Goal: Task Accomplishment & Management: Use online tool/utility

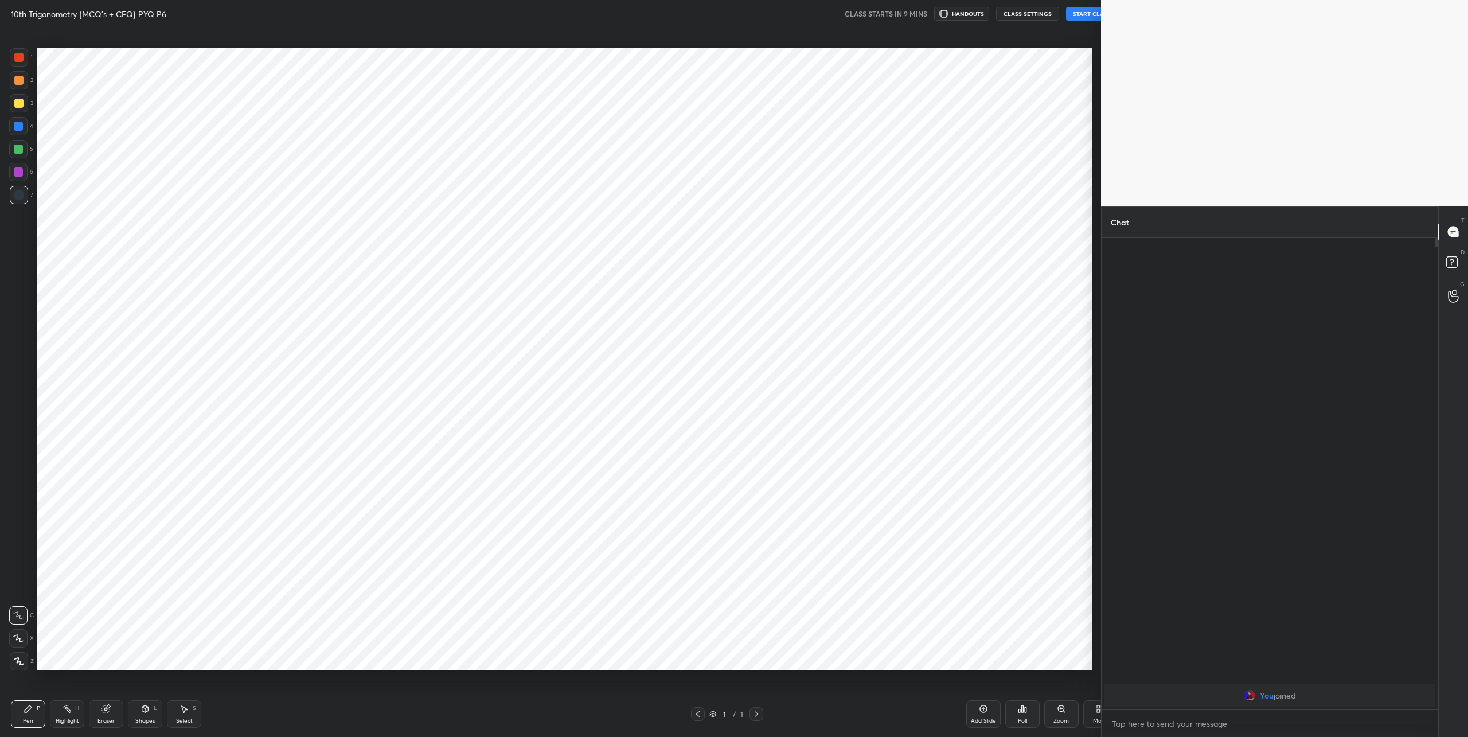
scroll to position [56674, 56282]
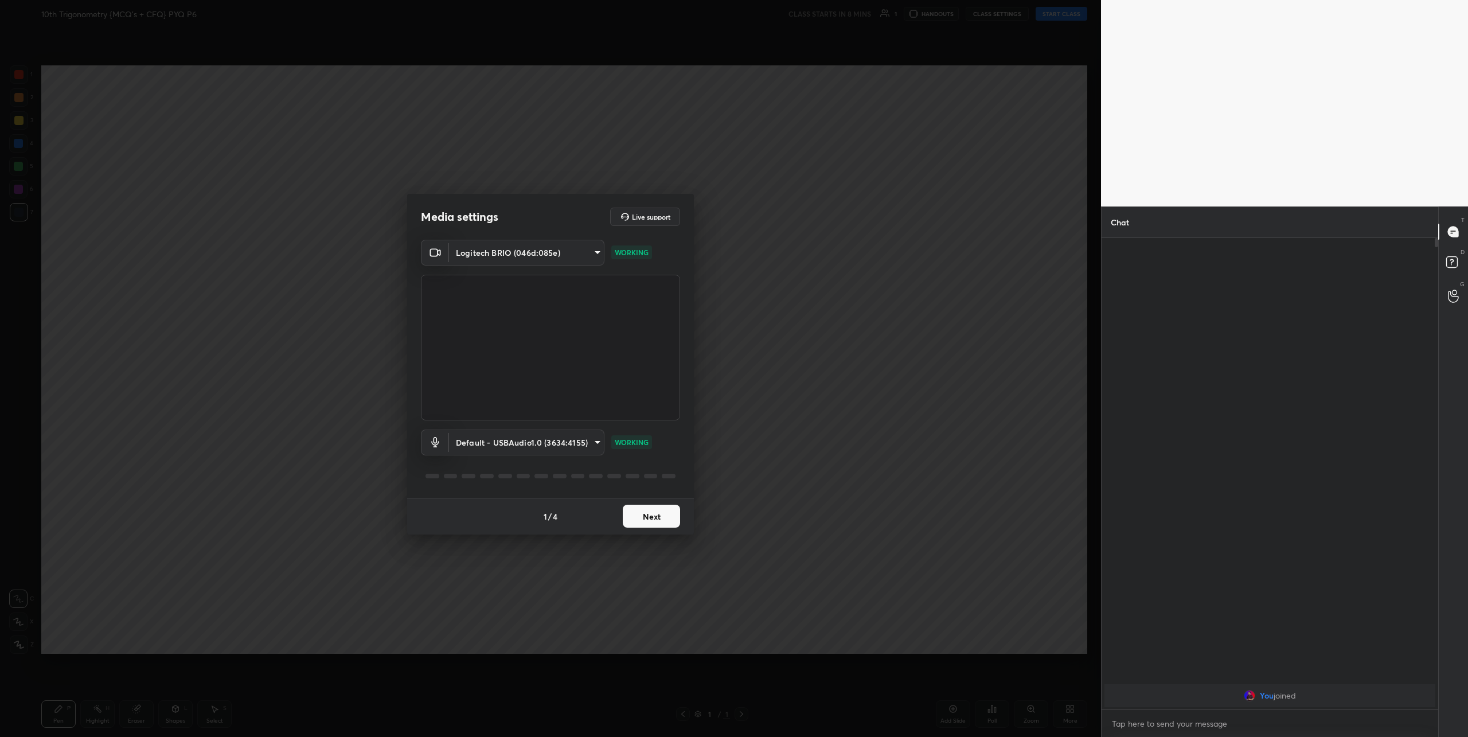
click at [530, 436] on body "1 2 3 4 5 6 7 C X Z C X Z E E Erase all H H 10th Trigonometry {MCQ's + CFQ} PYQ…" at bounding box center [734, 368] width 1468 height 737
click at [499, 438] on li "Default - USBAudio1.0 (3634:4155)" at bounding box center [526, 442] width 155 height 19
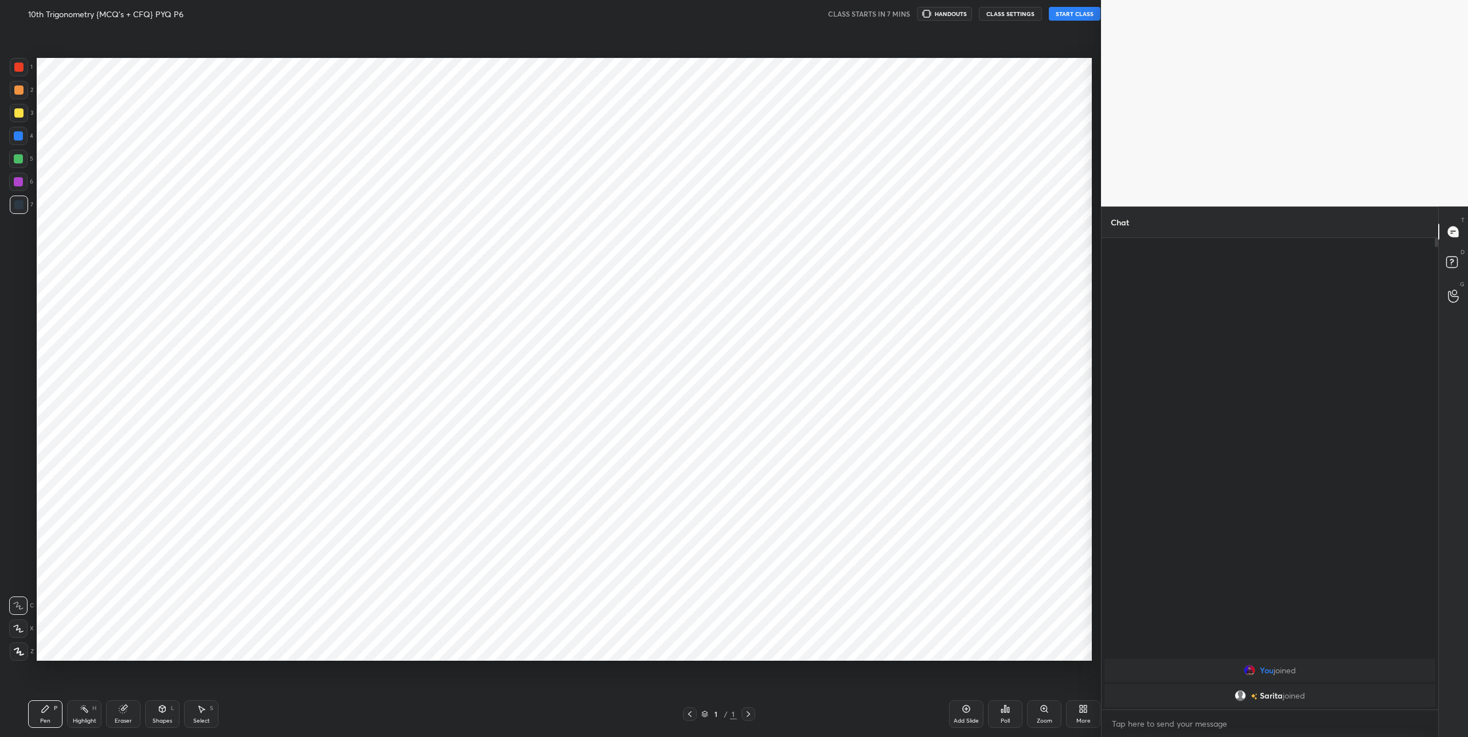
scroll to position [56674, 56282]
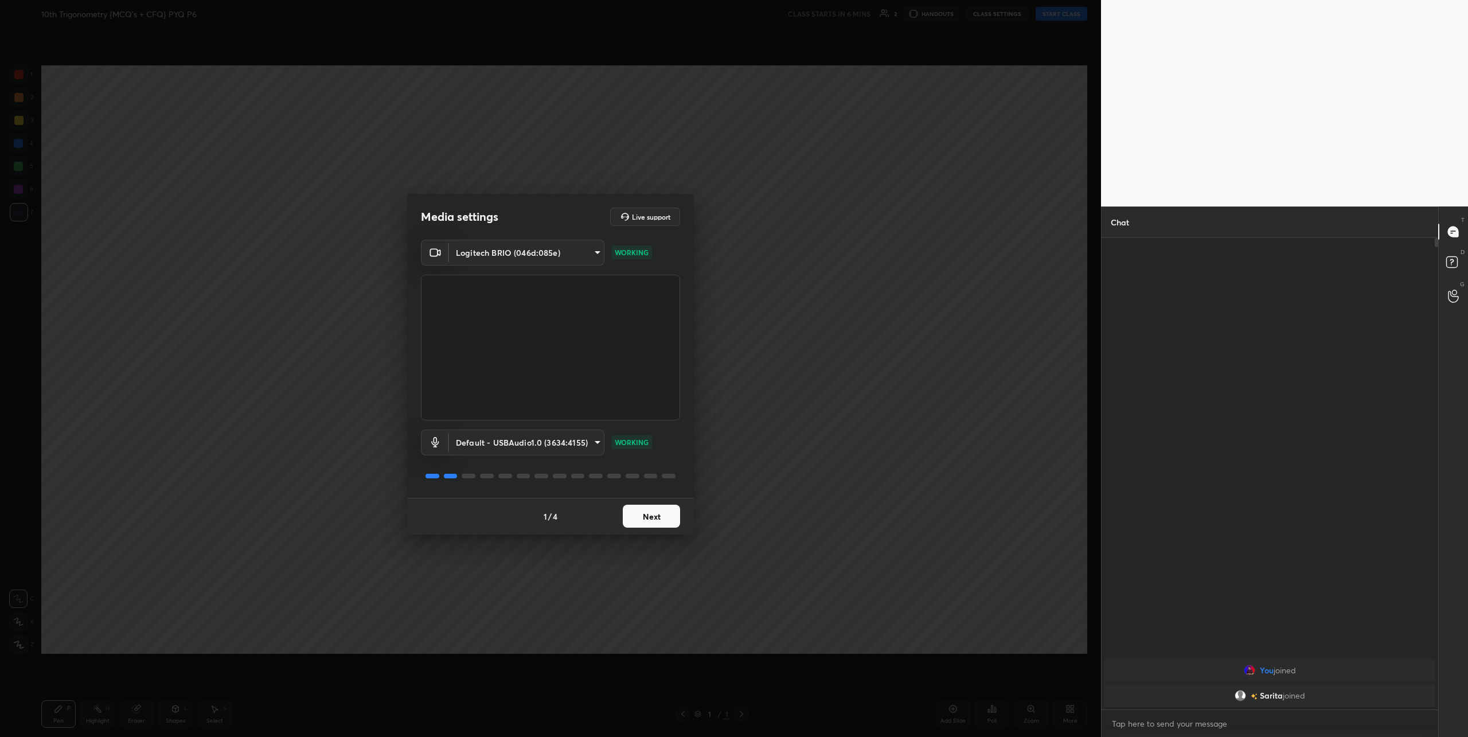
click at [653, 515] on button "Next" at bounding box center [651, 516] width 57 height 23
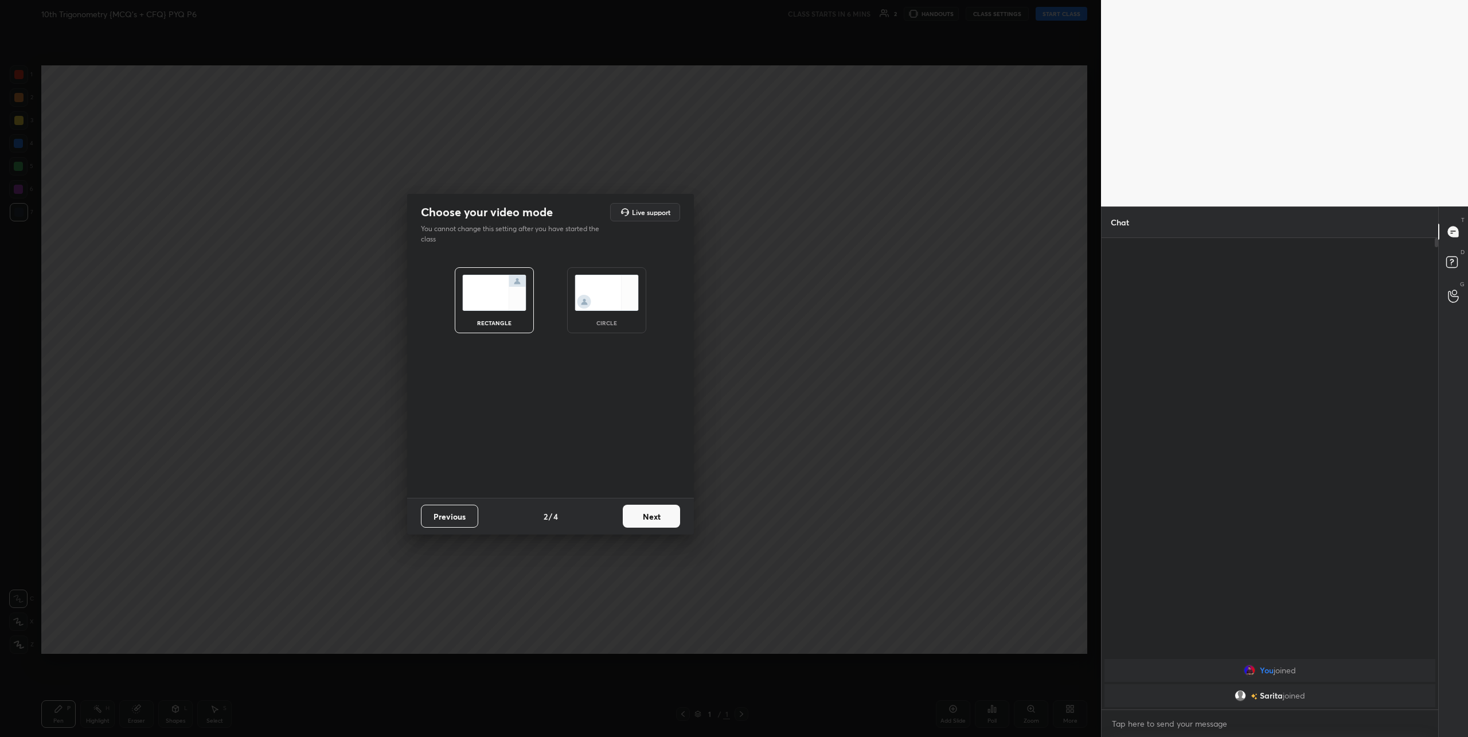
click at [597, 293] on img at bounding box center [607, 293] width 64 height 36
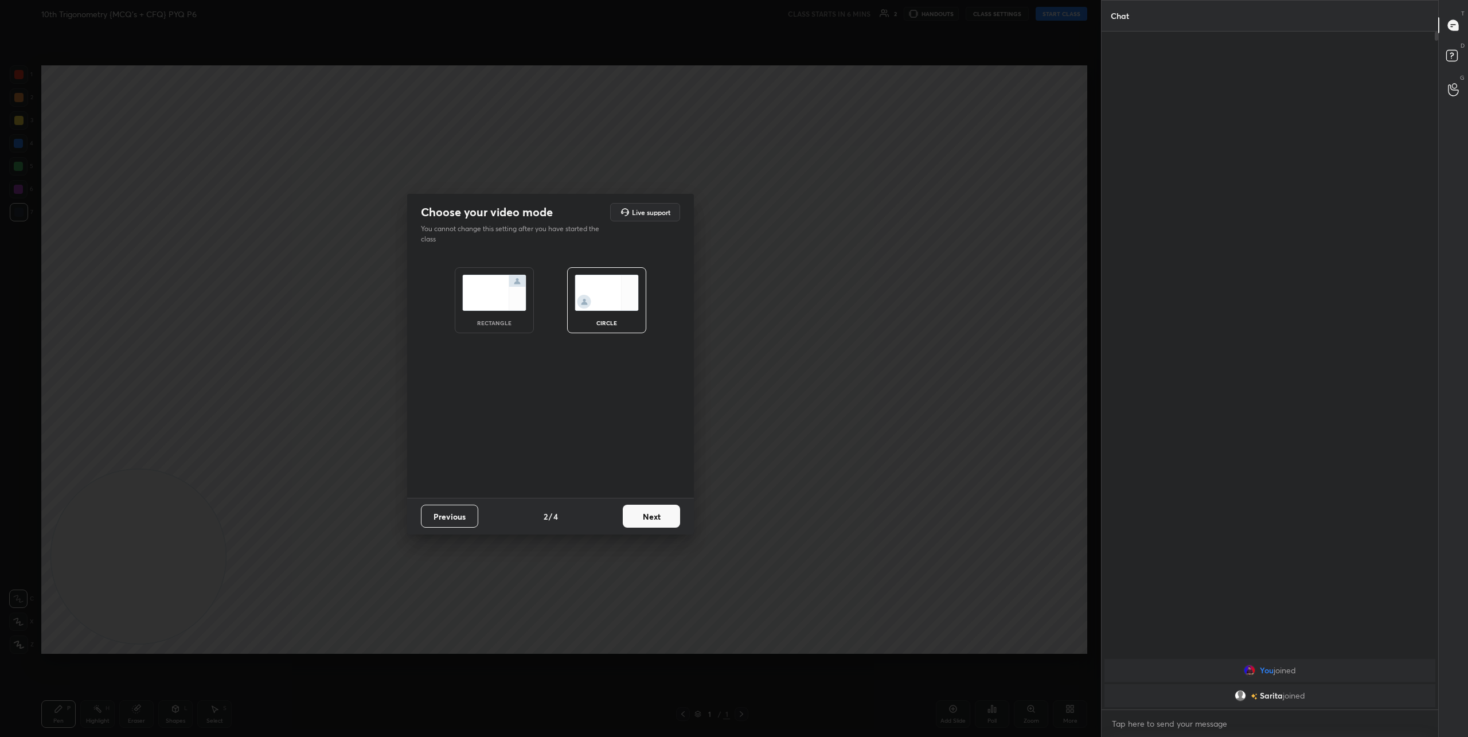
click at [654, 521] on button "Next" at bounding box center [651, 516] width 57 height 23
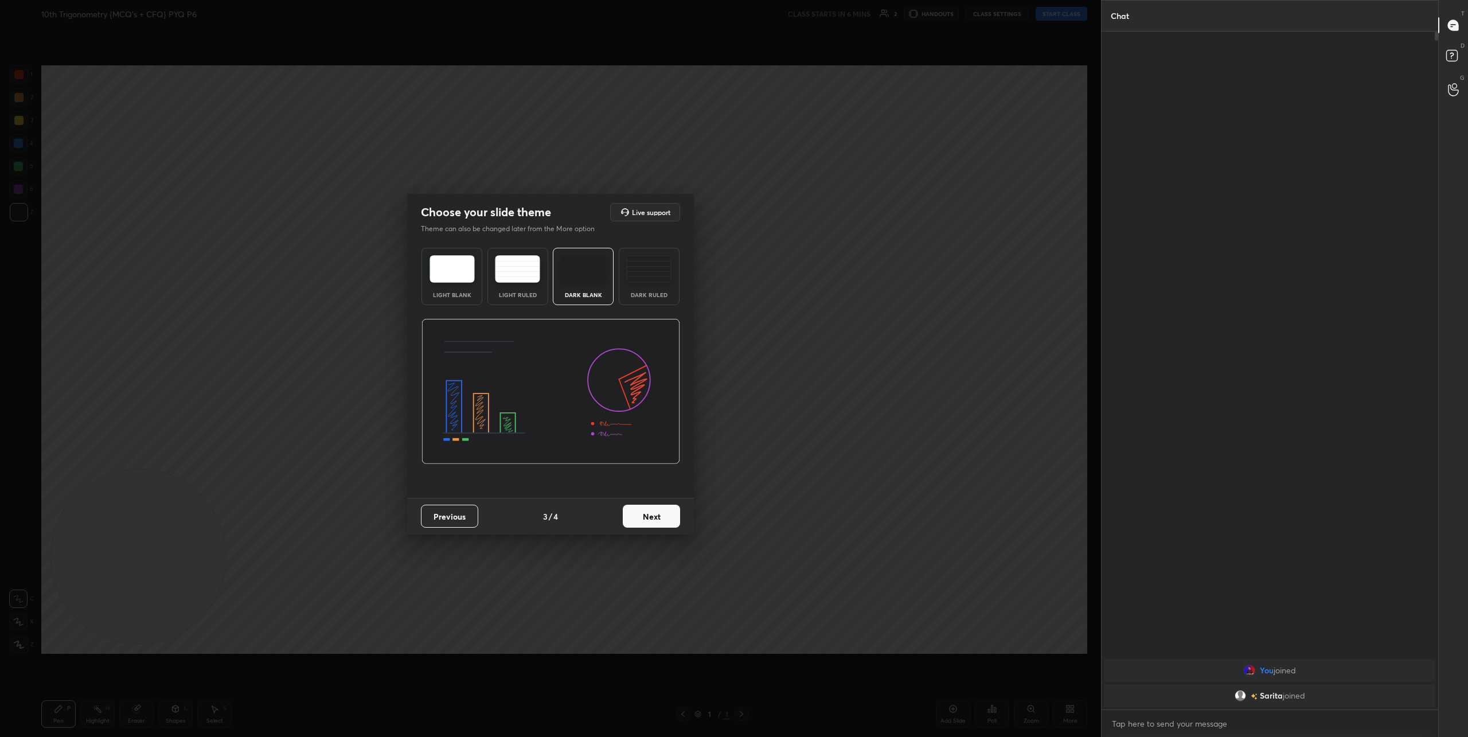
click at [650, 521] on button "Next" at bounding box center [651, 516] width 57 height 23
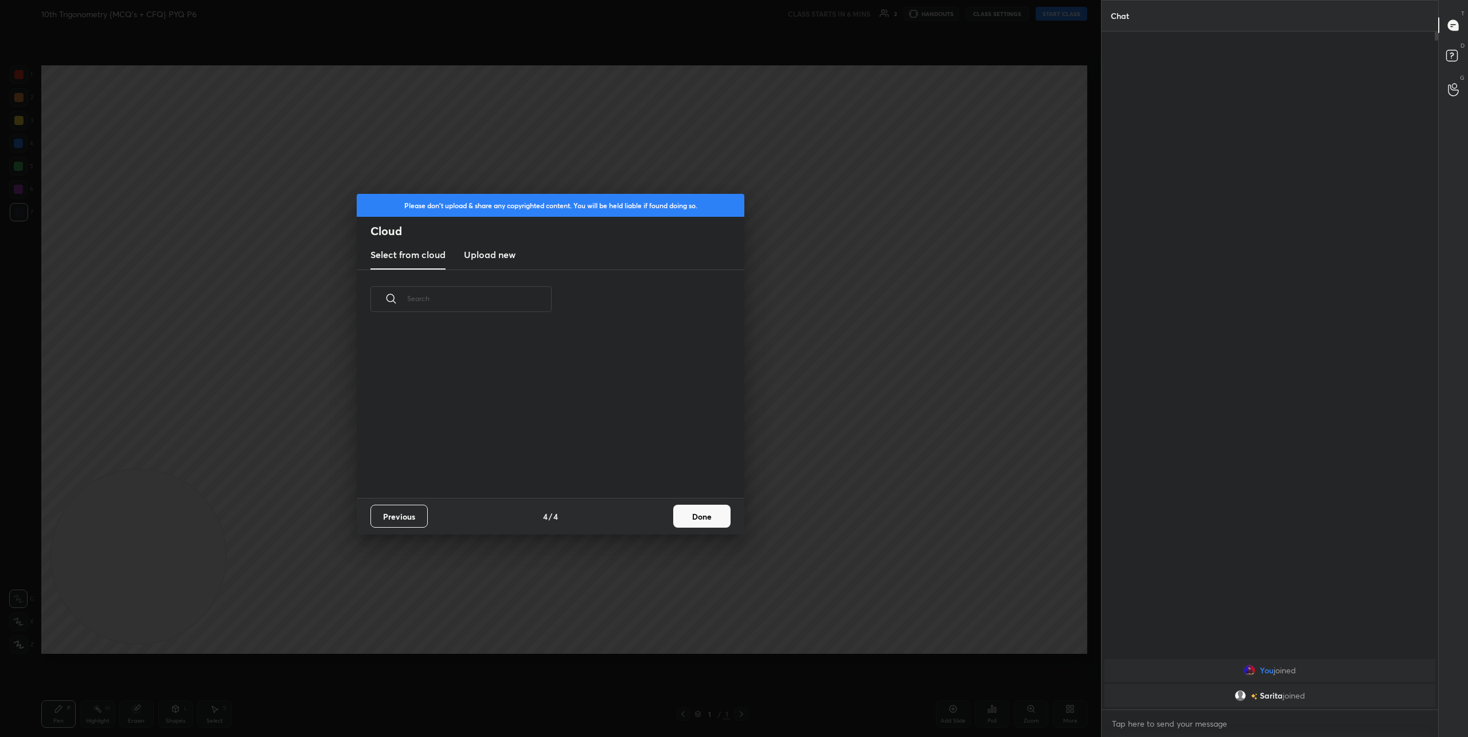
scroll to position [169, 368]
click at [480, 252] on h3 "Upload new" at bounding box center [490, 255] width 52 height 14
click at [556, 452] on label "Browse" at bounding box center [550, 450] width 51 height 18
click at [525, 452] on input "Browse" at bounding box center [525, 450] width 0 height 18
click at [720, 521] on button "Done" at bounding box center [701, 516] width 57 height 23
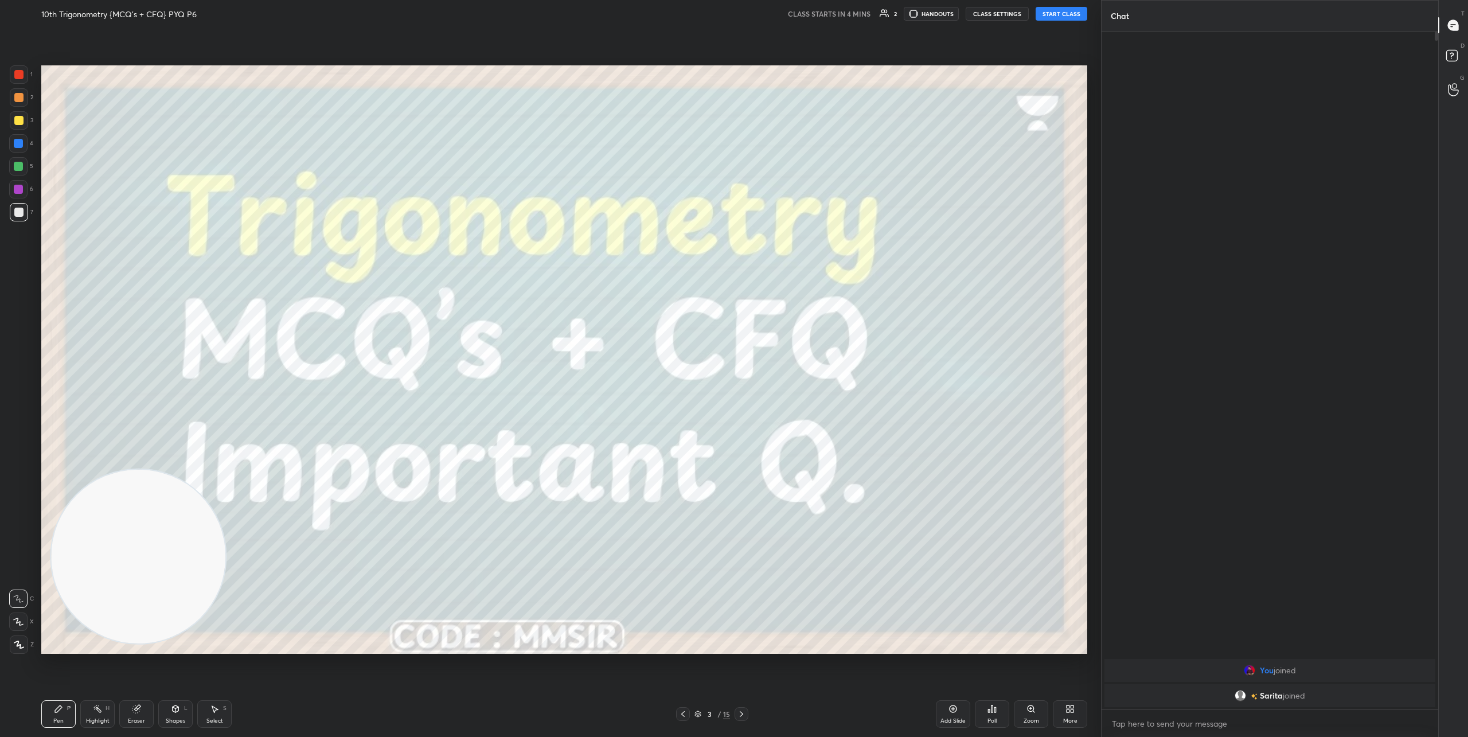
click at [15, 619] on icon at bounding box center [18, 622] width 10 height 8
click at [1001, 11] on button "CLASS SETTINGS" at bounding box center [997, 14] width 63 height 14
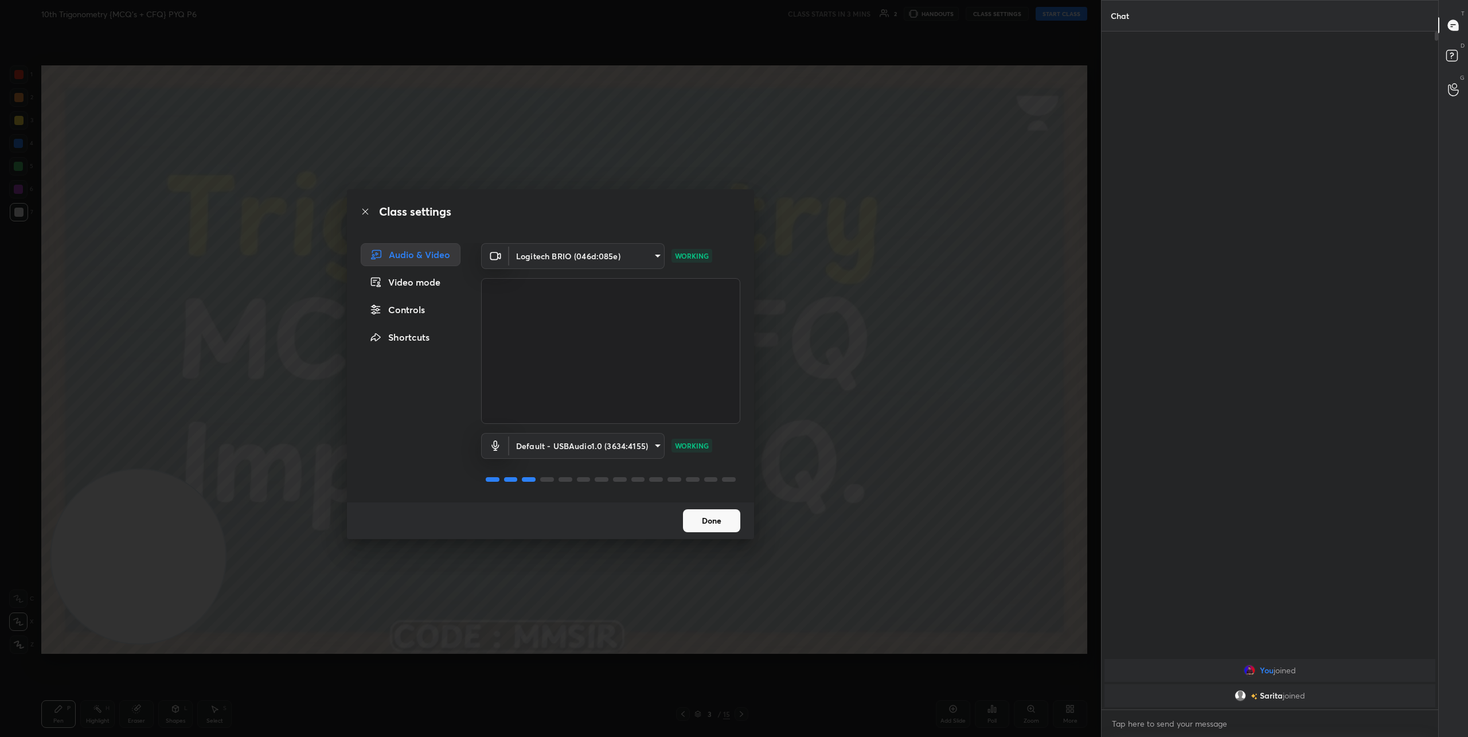
click at [722, 521] on button "Done" at bounding box center [711, 520] width 57 height 23
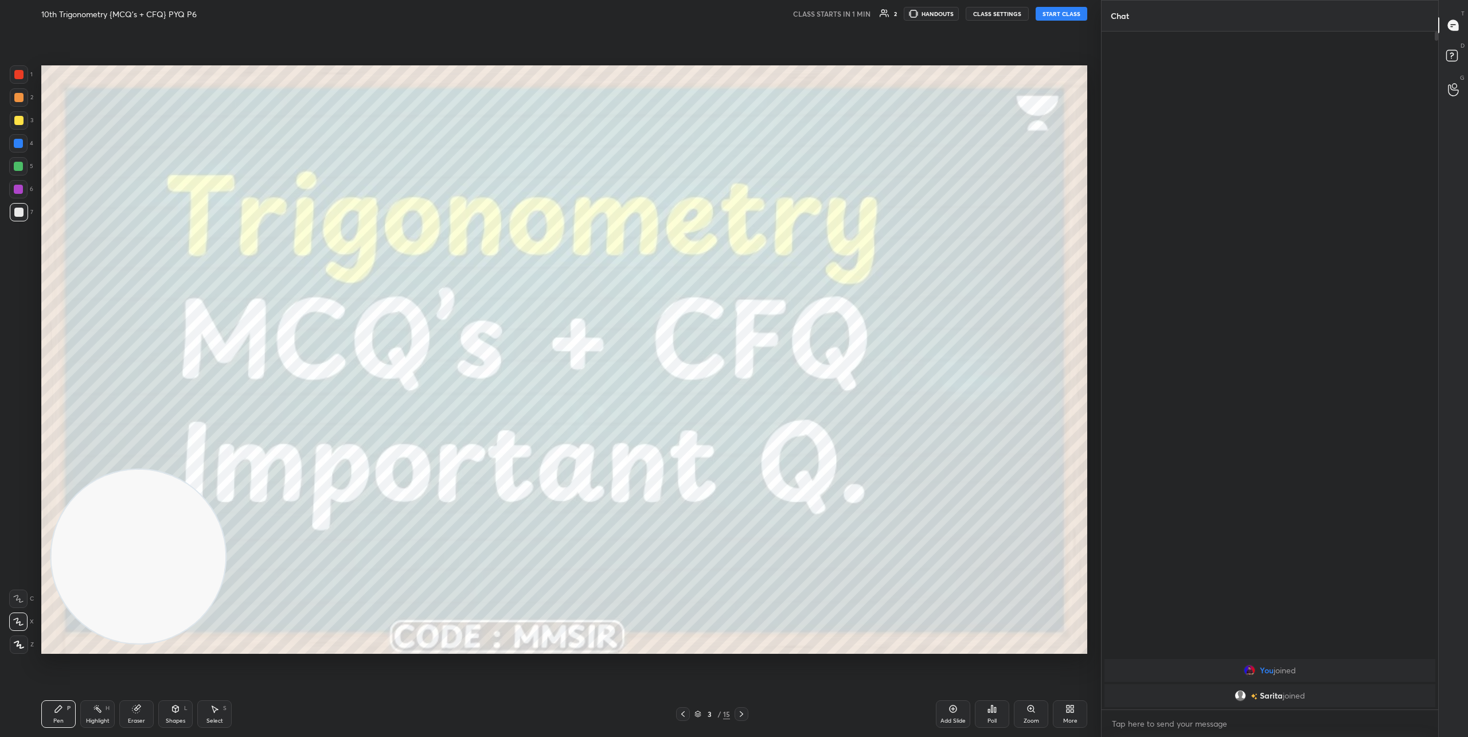
click at [1003, 50] on div "Setting up your live class" at bounding box center [564, 359] width 1055 height 663
click at [1058, 19] on button "START CLASS" at bounding box center [1062, 14] width 52 height 14
click at [745, 714] on icon at bounding box center [741, 713] width 9 height 9
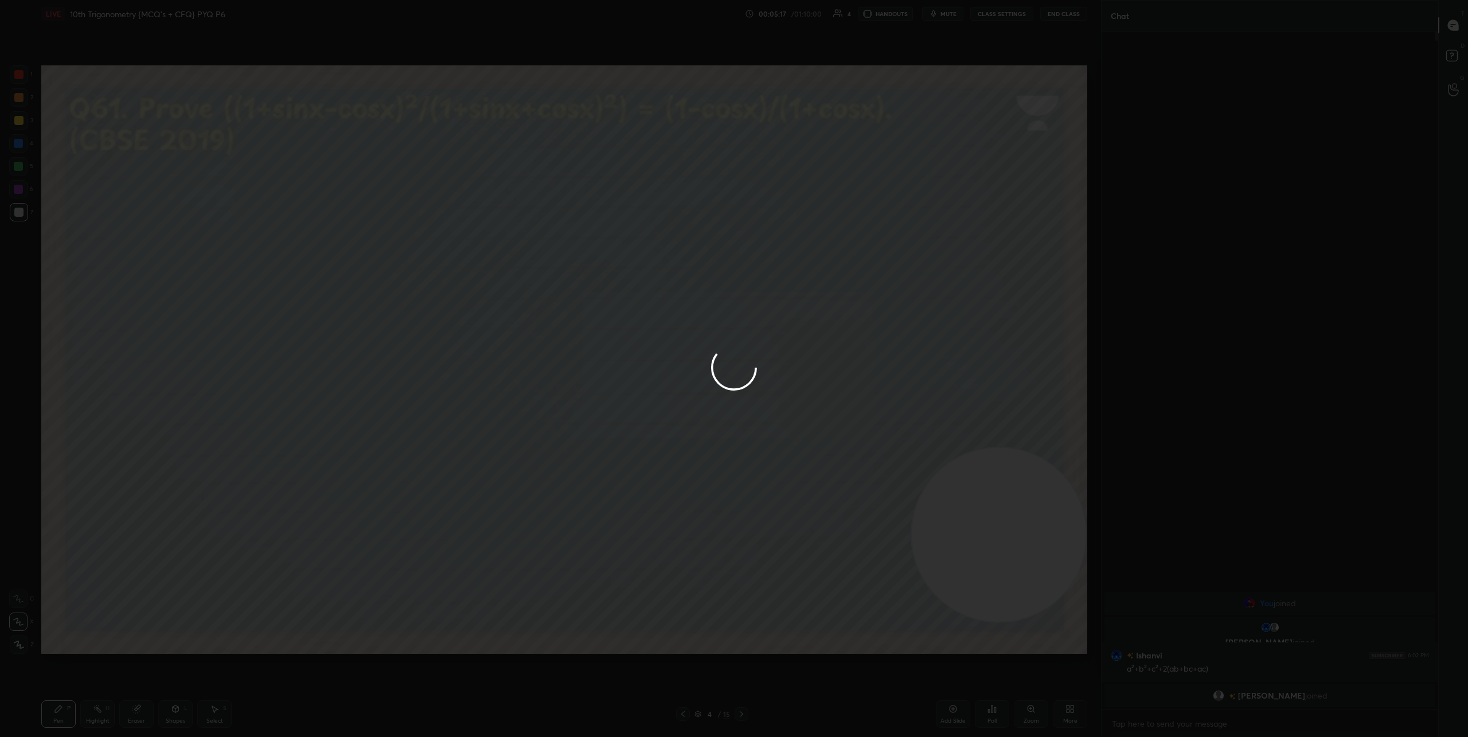
drag, startPoint x: 156, startPoint y: 550, endPoint x: 1068, endPoint y: 542, distance: 912.3
click at [1068, 542] on div "1 2 3 4 5 6 7 C X Z C X Z E E Erase all H H LIVE 10th Trigonometry {MCQ's + CFQ…" at bounding box center [734, 368] width 1468 height 737
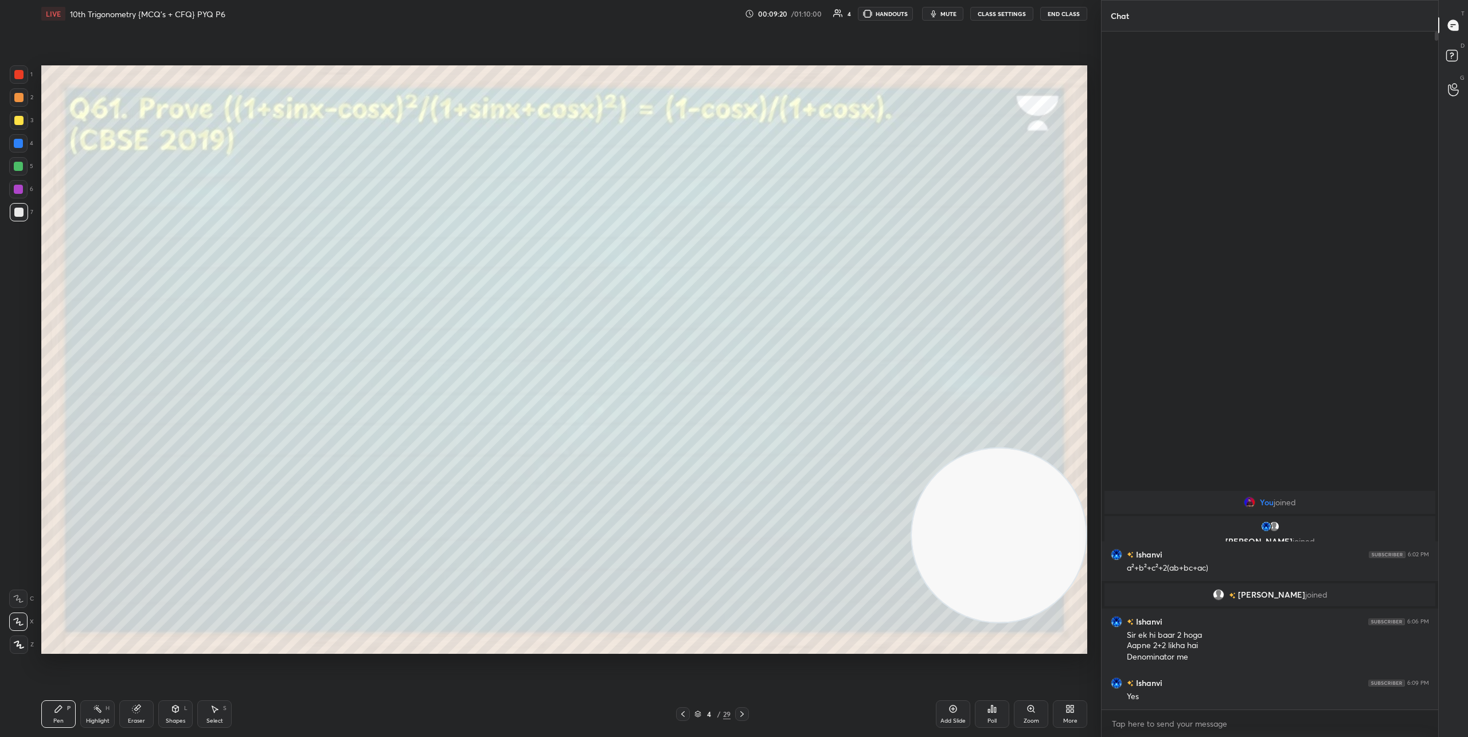
click at [745, 714] on icon at bounding box center [741, 713] width 9 height 9
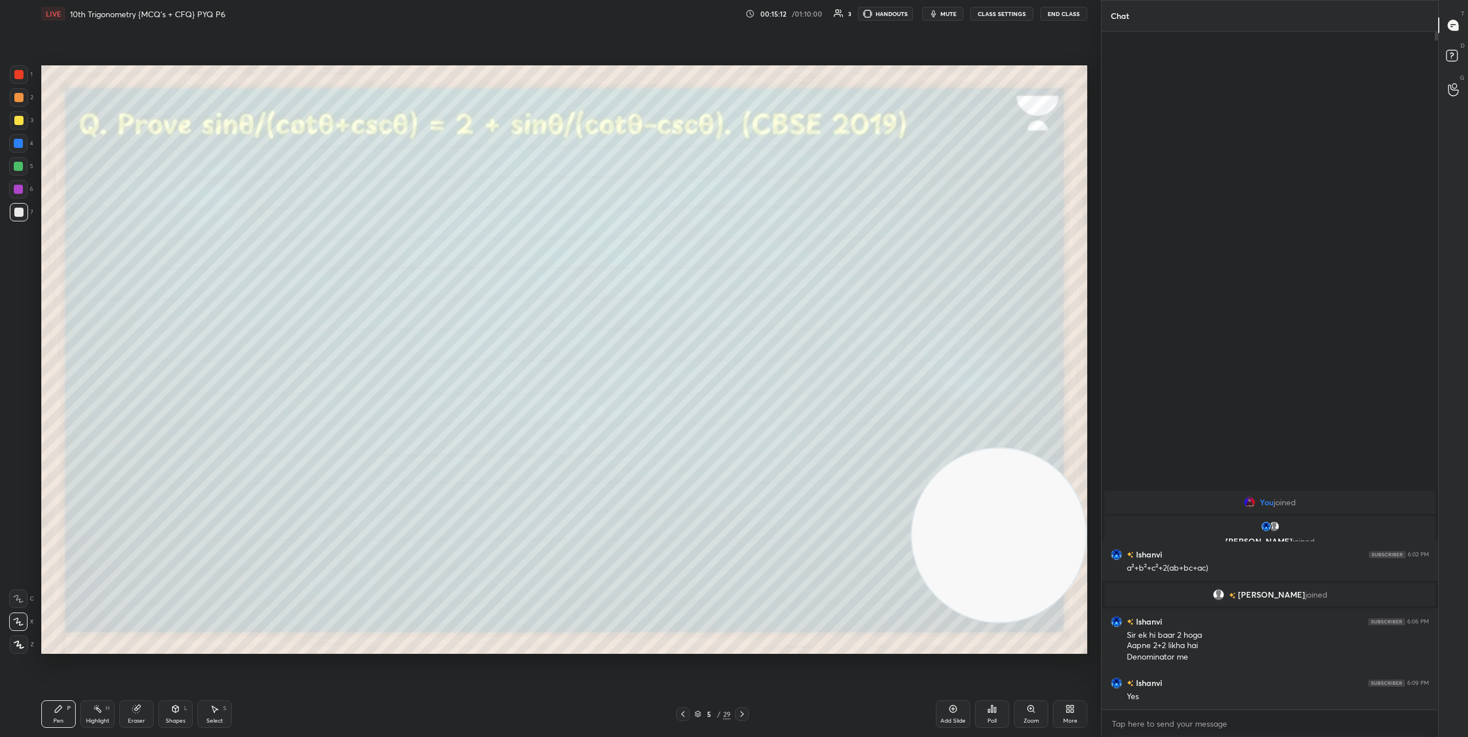
click at [741, 712] on icon at bounding box center [741, 714] width 3 height 6
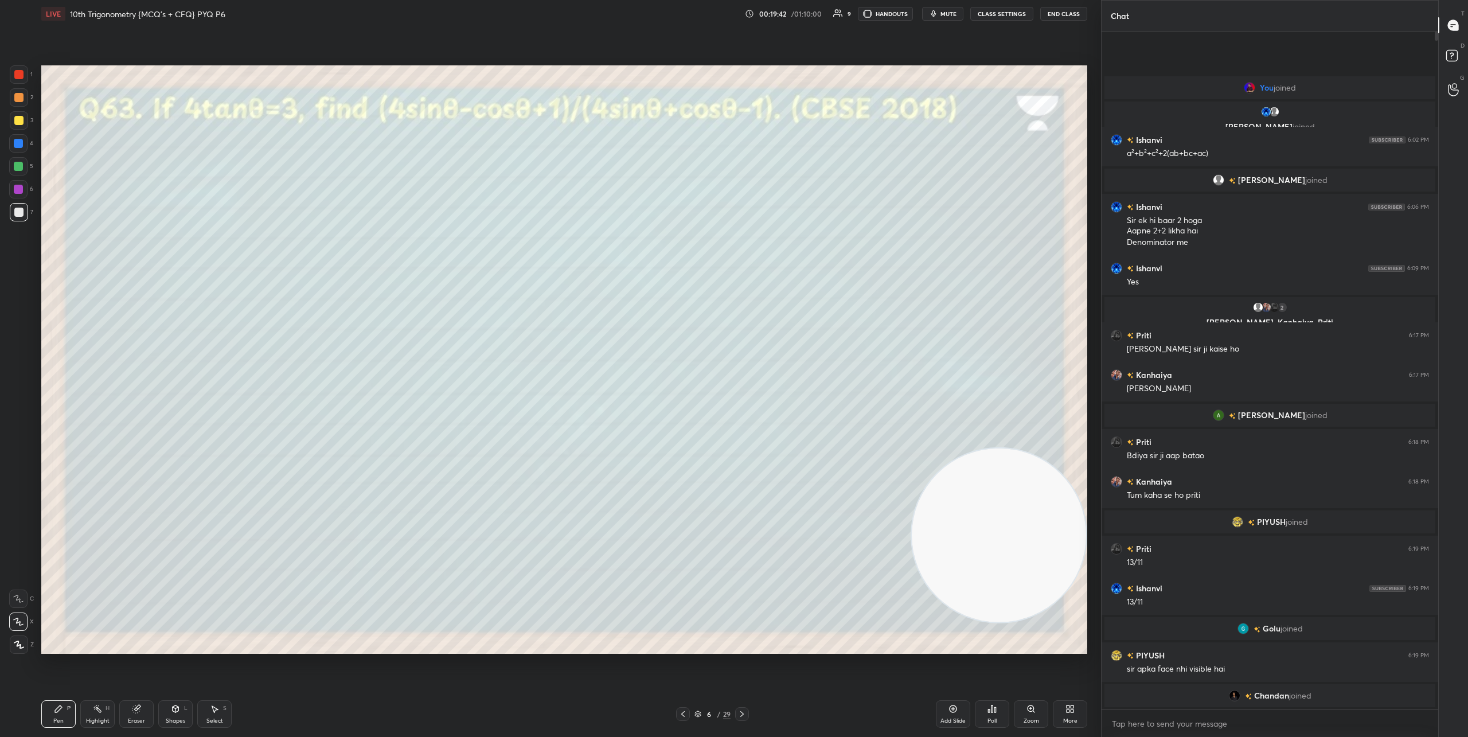
click at [745, 712] on icon at bounding box center [741, 713] width 9 height 9
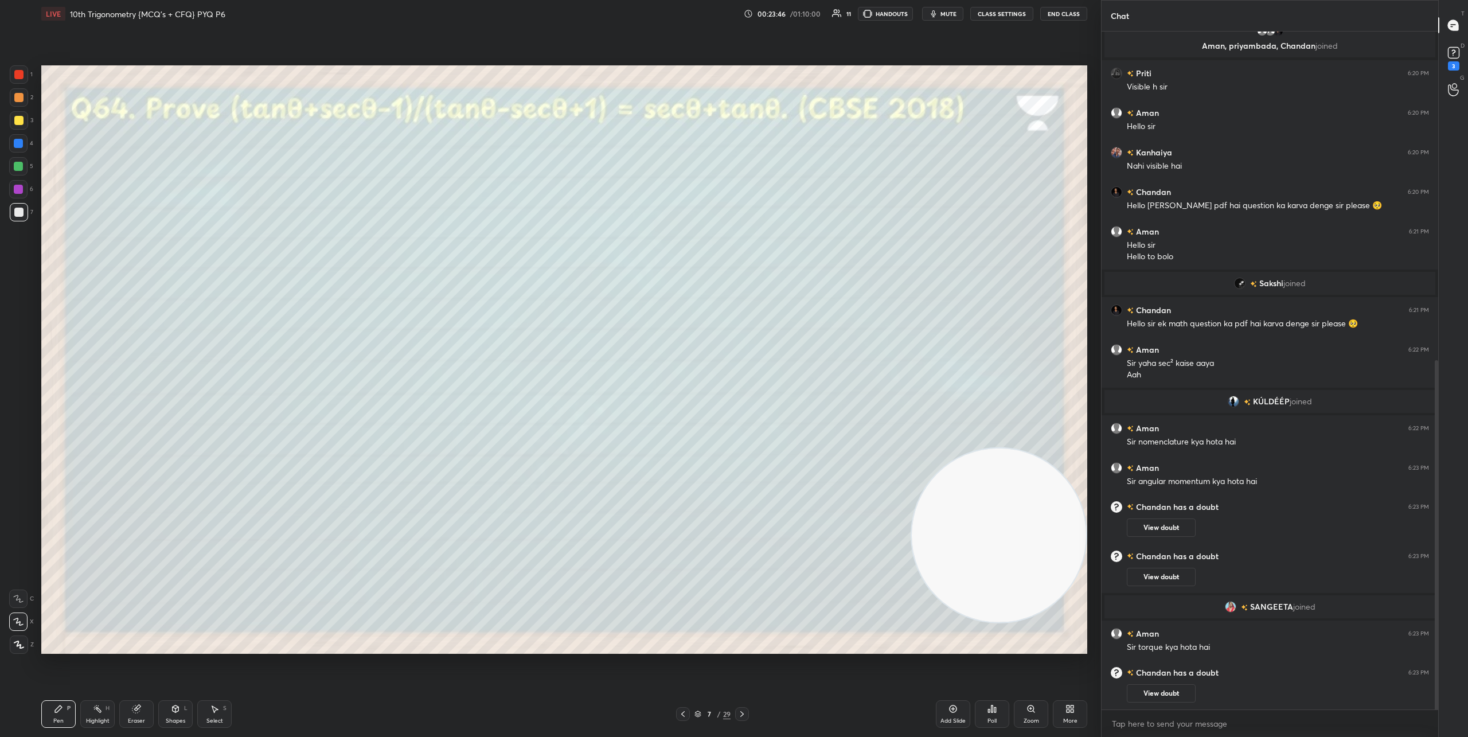
scroll to position [635, 0]
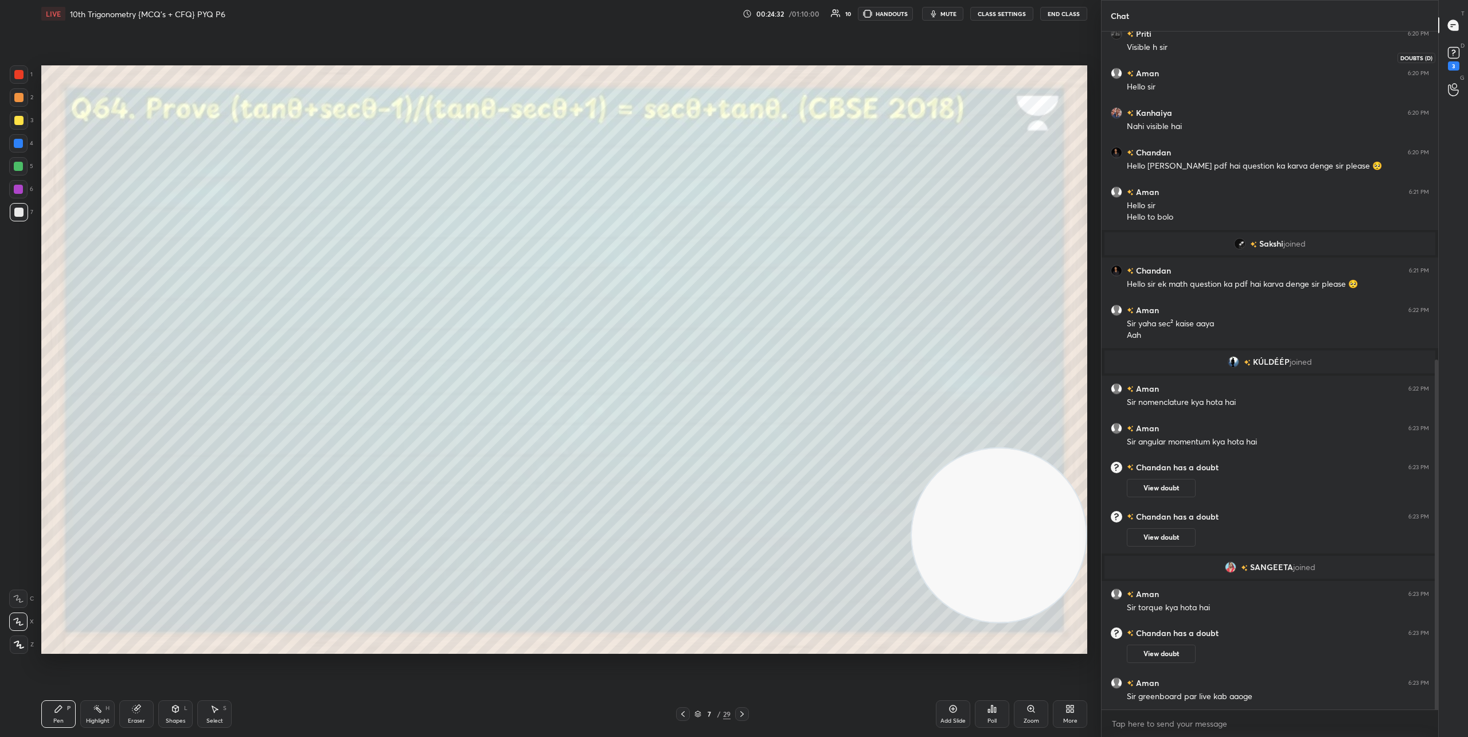
click at [1452, 49] on rect at bounding box center [1453, 53] width 11 height 11
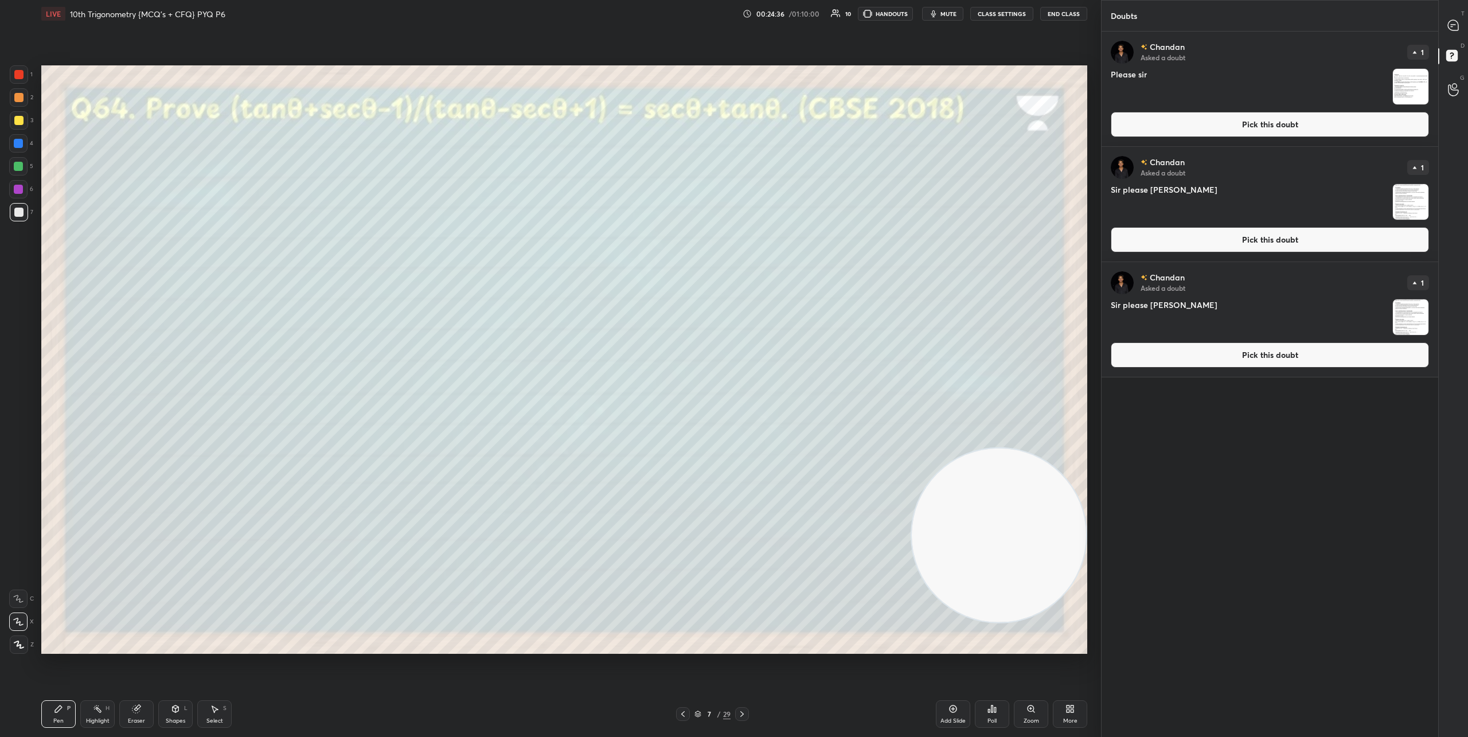
click at [1411, 314] on img "grid" at bounding box center [1411, 317] width 36 height 36
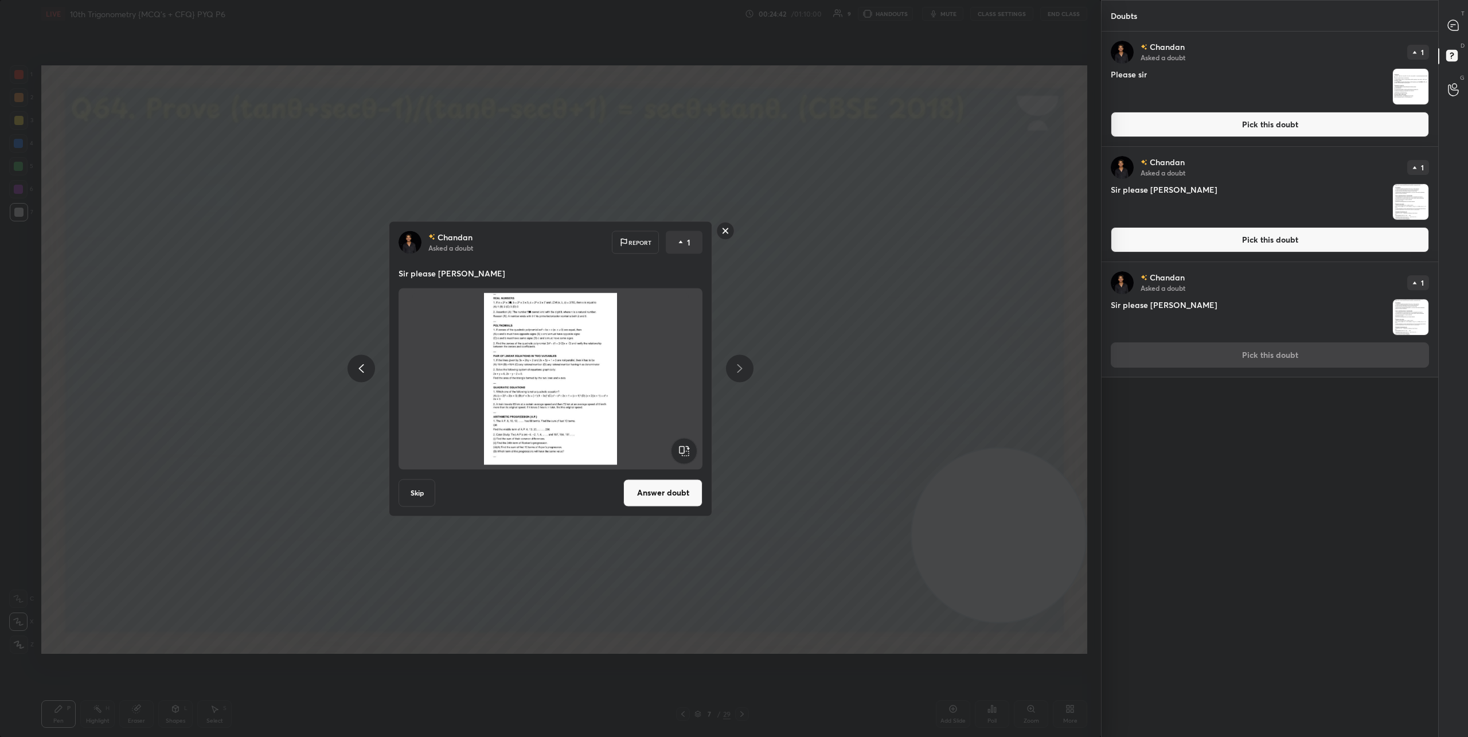
click at [724, 232] on rect at bounding box center [726, 231] width 18 height 18
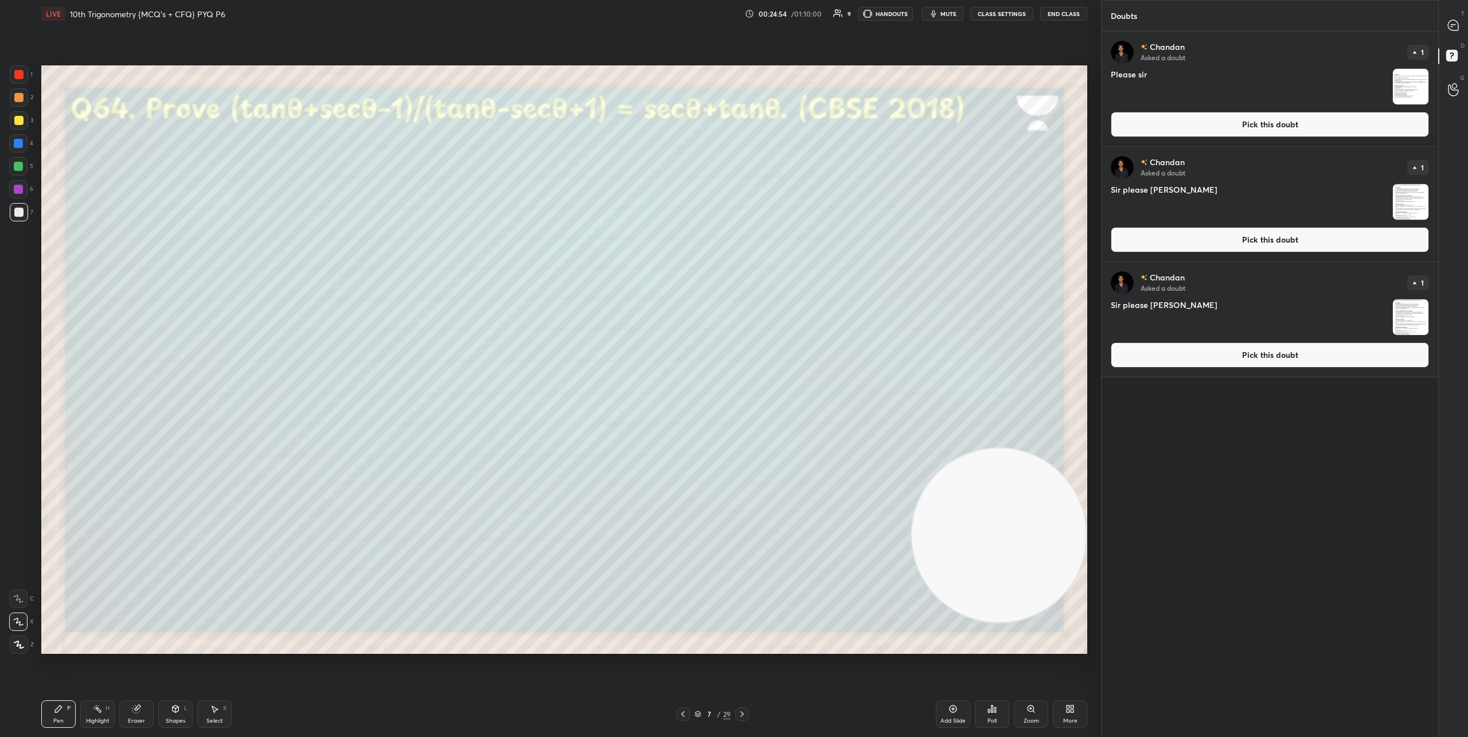
click at [739, 712] on icon at bounding box center [741, 713] width 9 height 9
click at [1456, 23] on icon at bounding box center [1453, 25] width 10 height 10
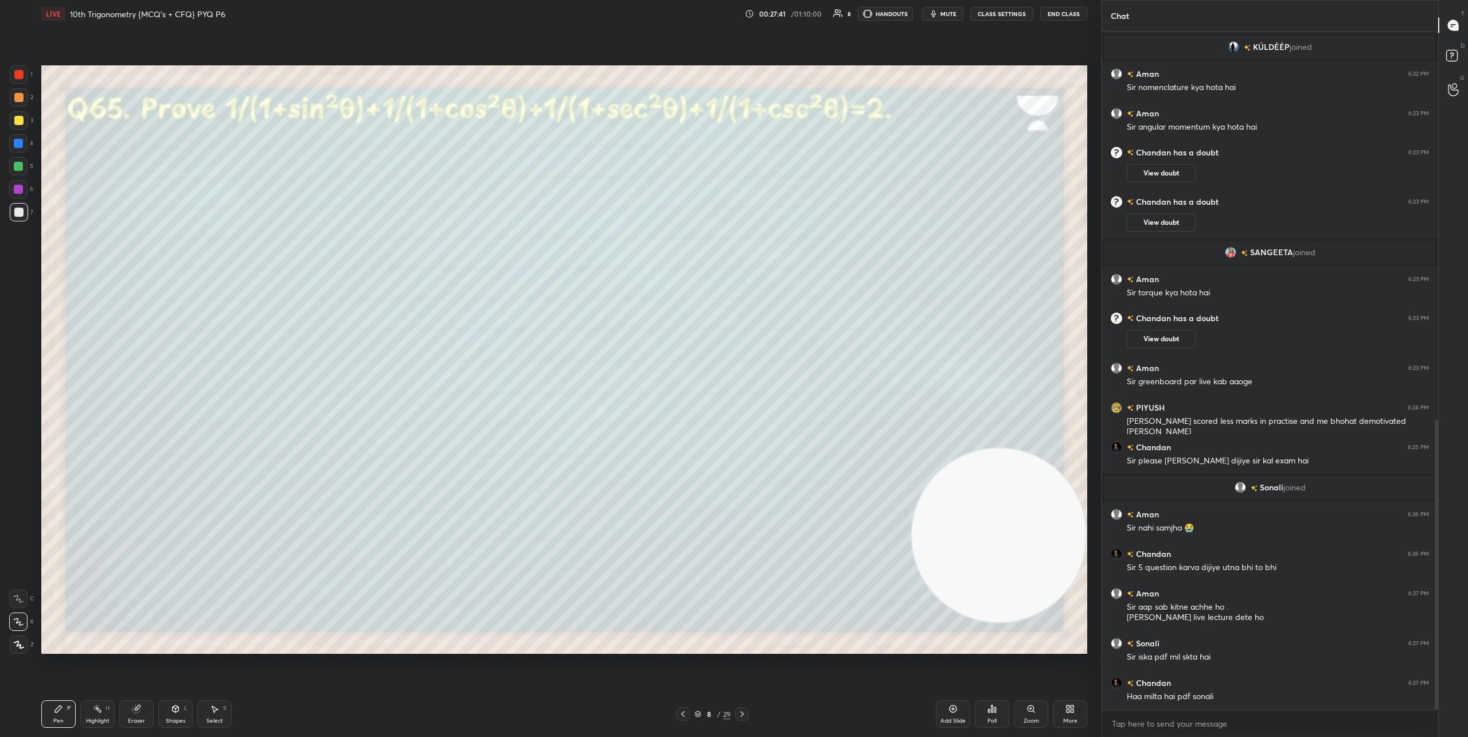
scroll to position [947, 0]
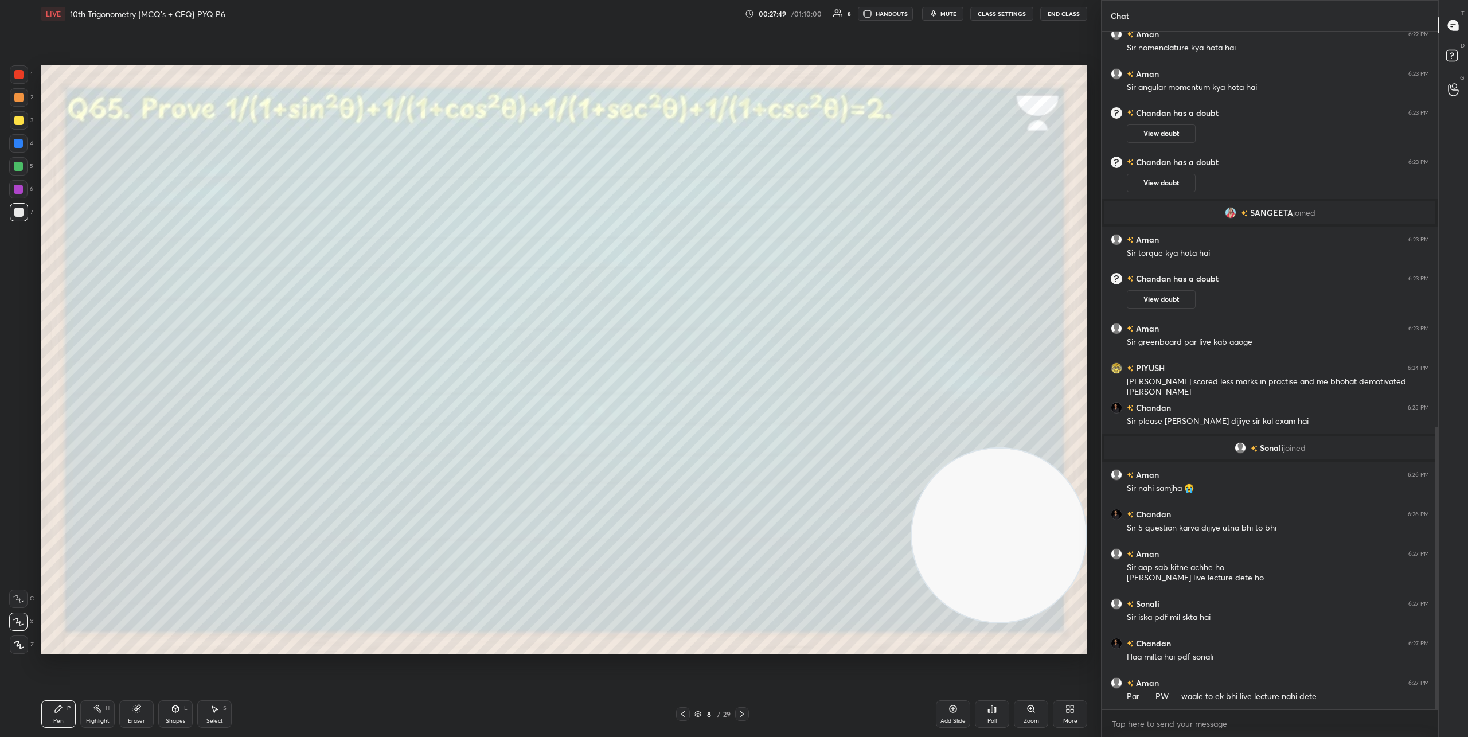
click at [137, 708] on icon at bounding box center [135, 708] width 7 height 7
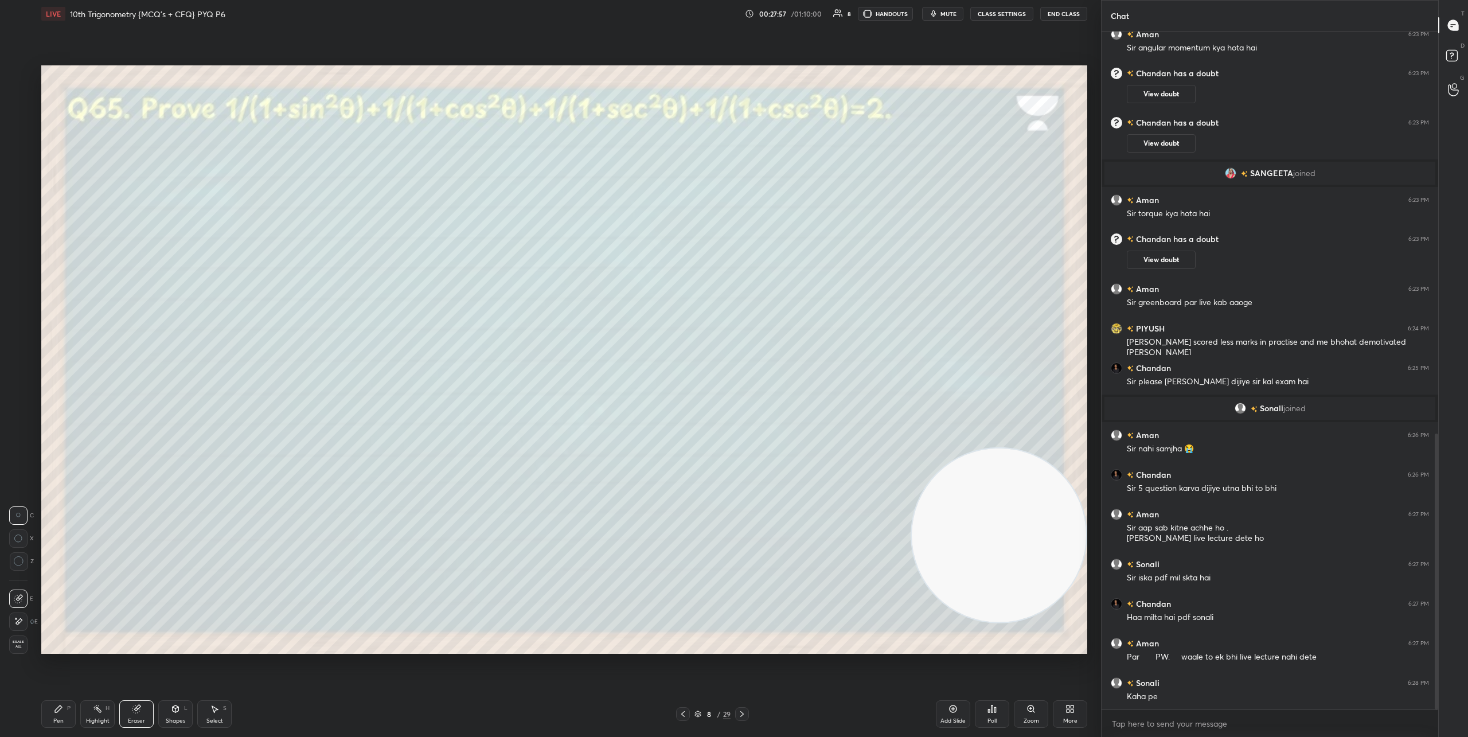
drag, startPoint x: 24, startPoint y: 564, endPoint x: 30, endPoint y: 560, distance: 8.0
click at [30, 560] on div "Z" at bounding box center [21, 561] width 25 height 18
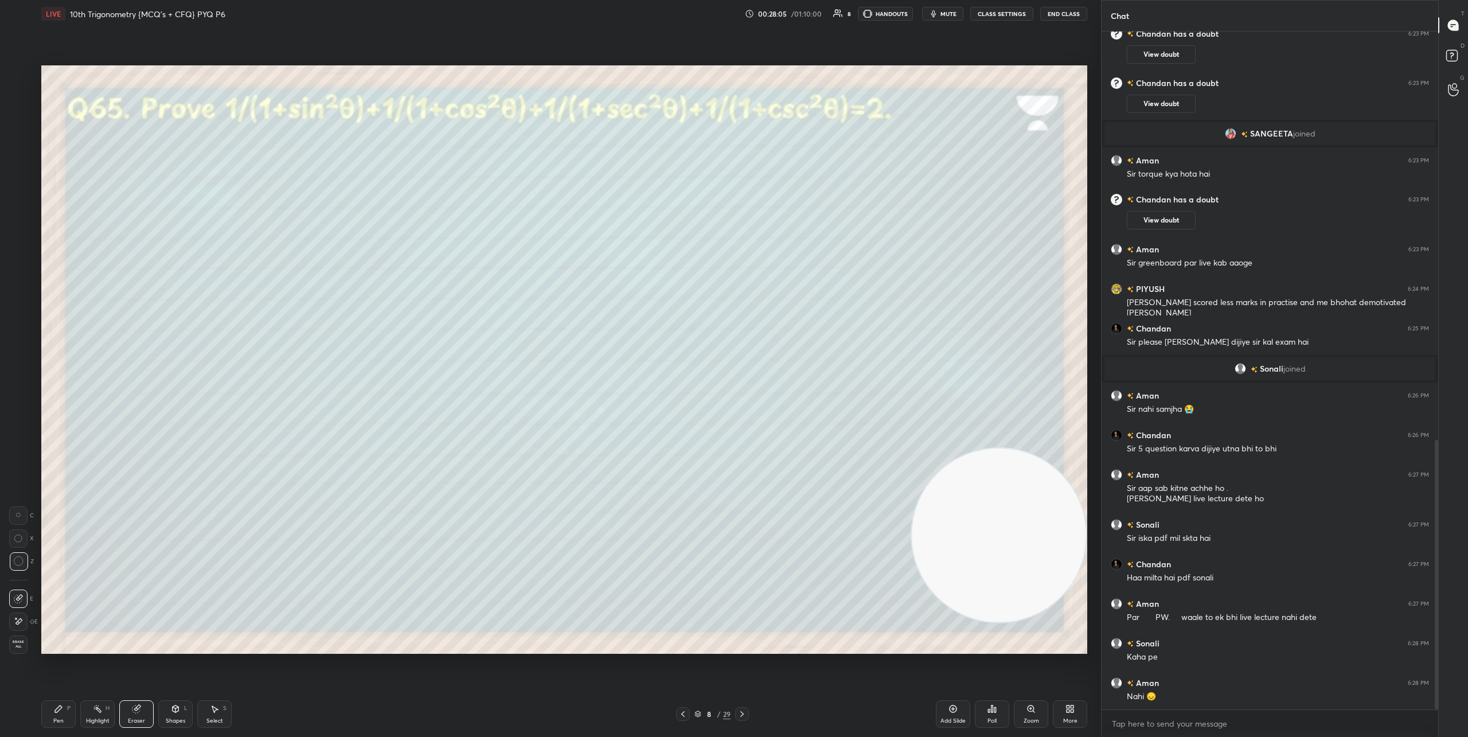
click at [53, 712] on div "Pen P" at bounding box center [58, 714] width 34 height 28
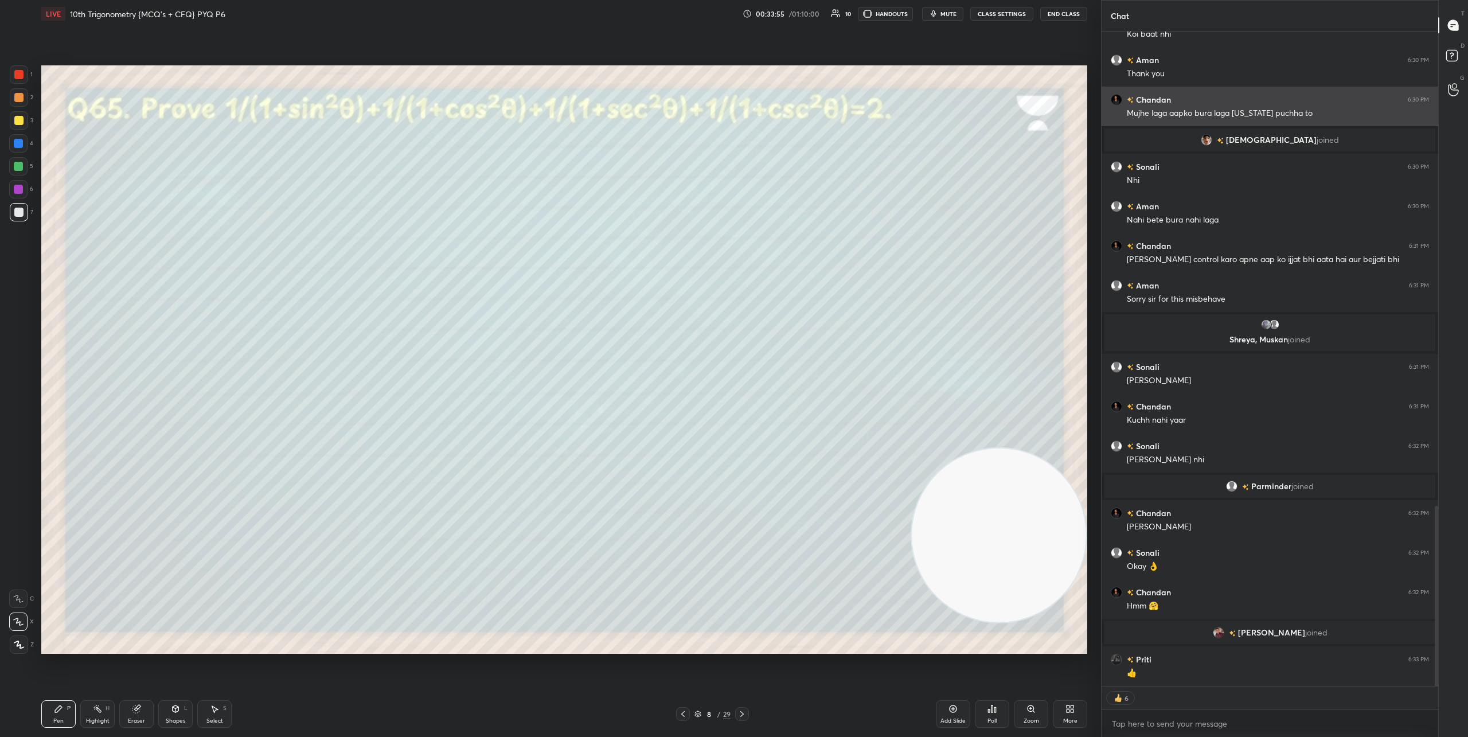
scroll to position [1765, 0]
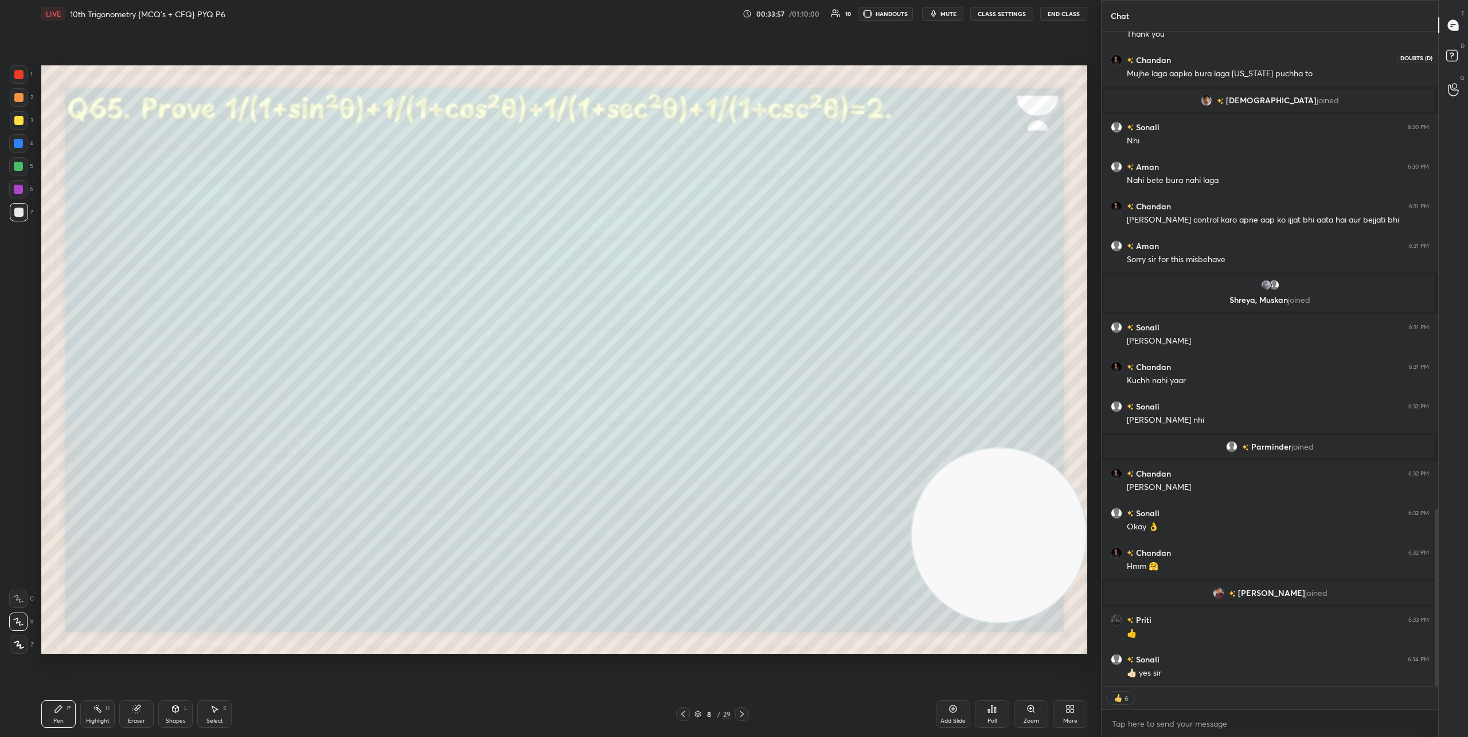
click at [1454, 56] on rect at bounding box center [1451, 55] width 11 height 11
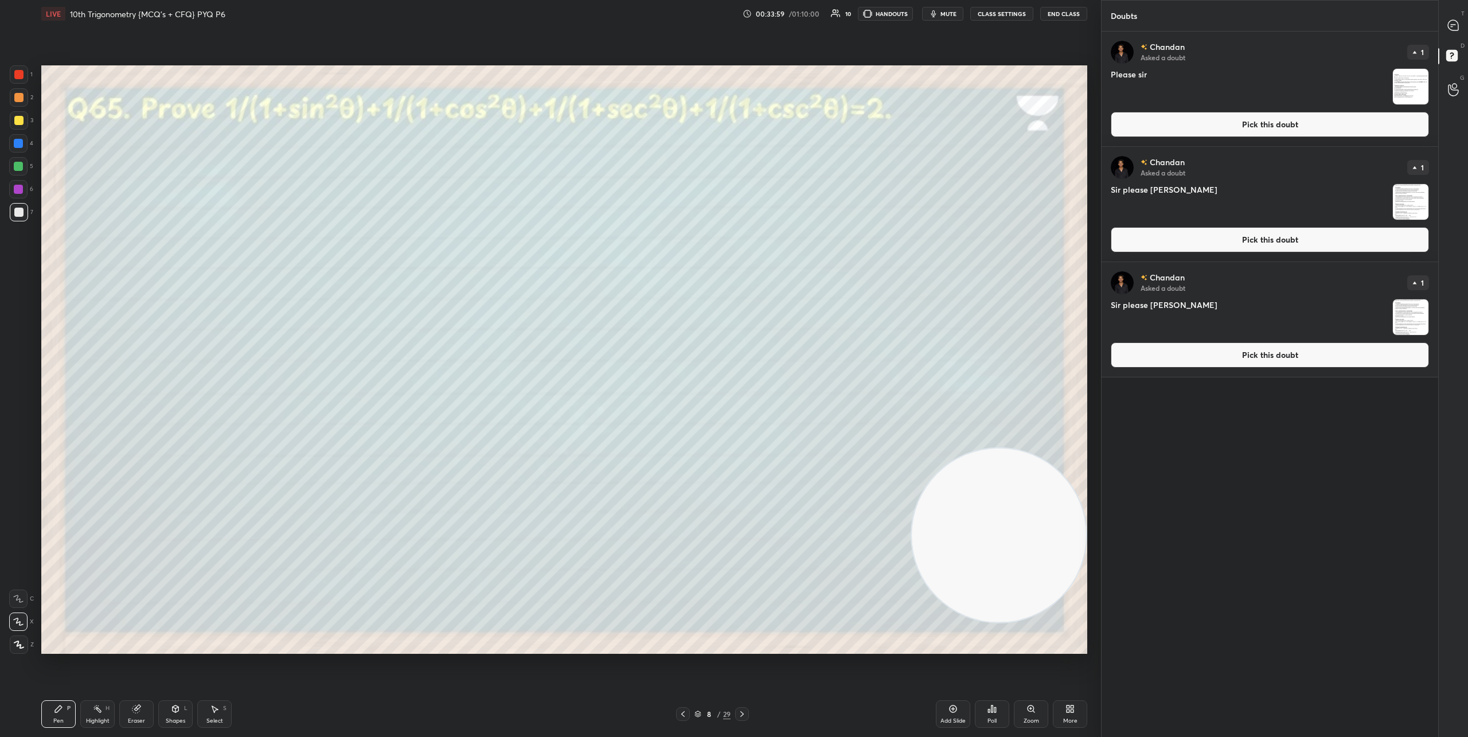
click at [1404, 209] on img "grid" at bounding box center [1411, 202] width 36 height 36
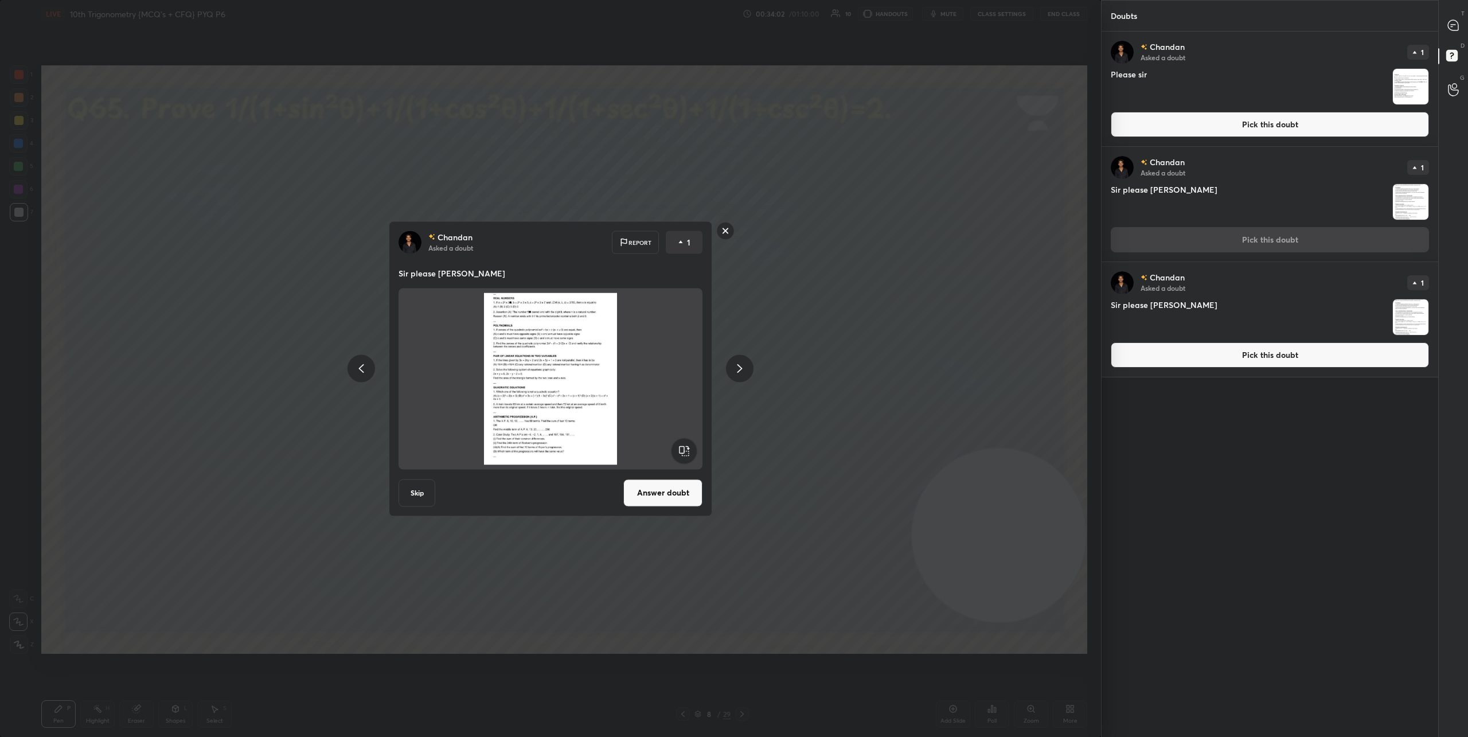
click at [673, 482] on button "Answer doubt" at bounding box center [662, 493] width 79 height 28
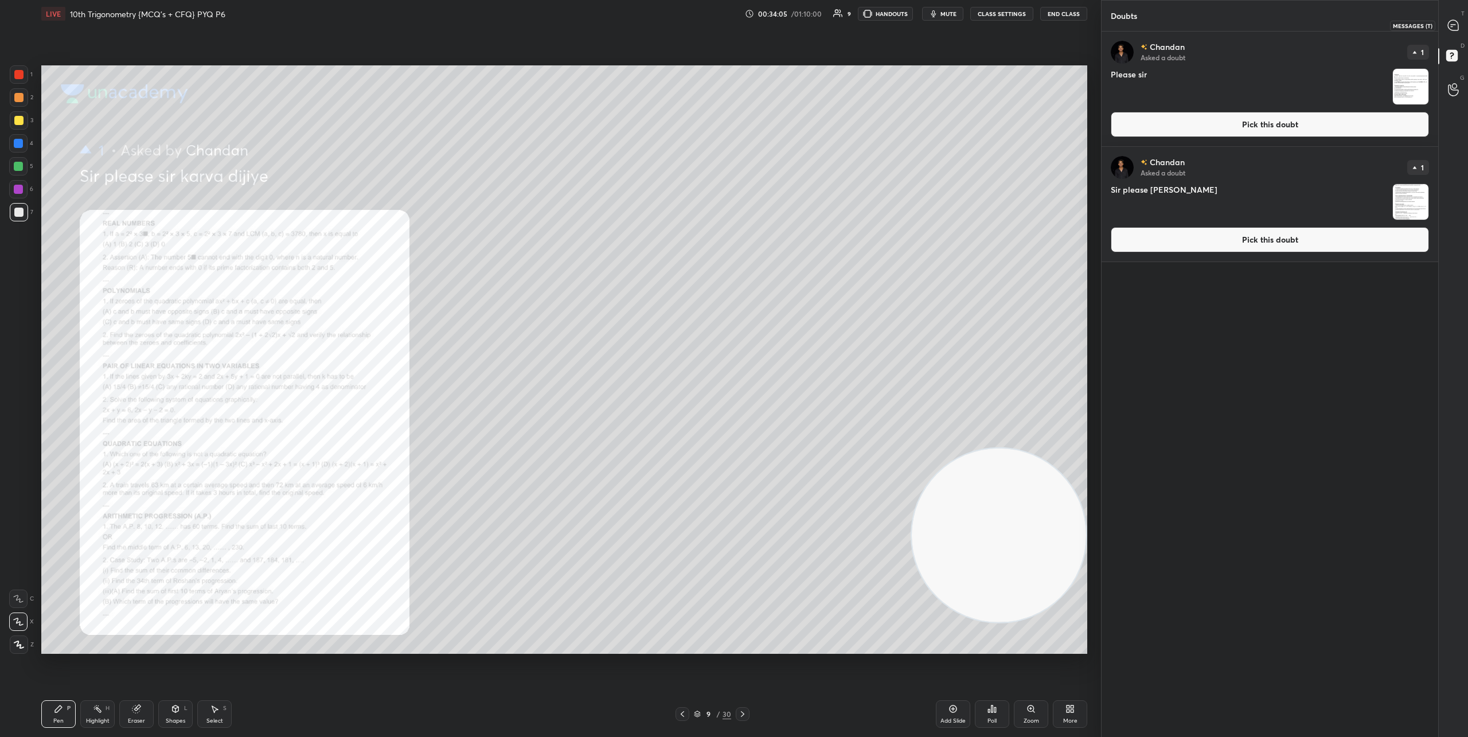
click at [1453, 28] on icon at bounding box center [1453, 25] width 10 height 10
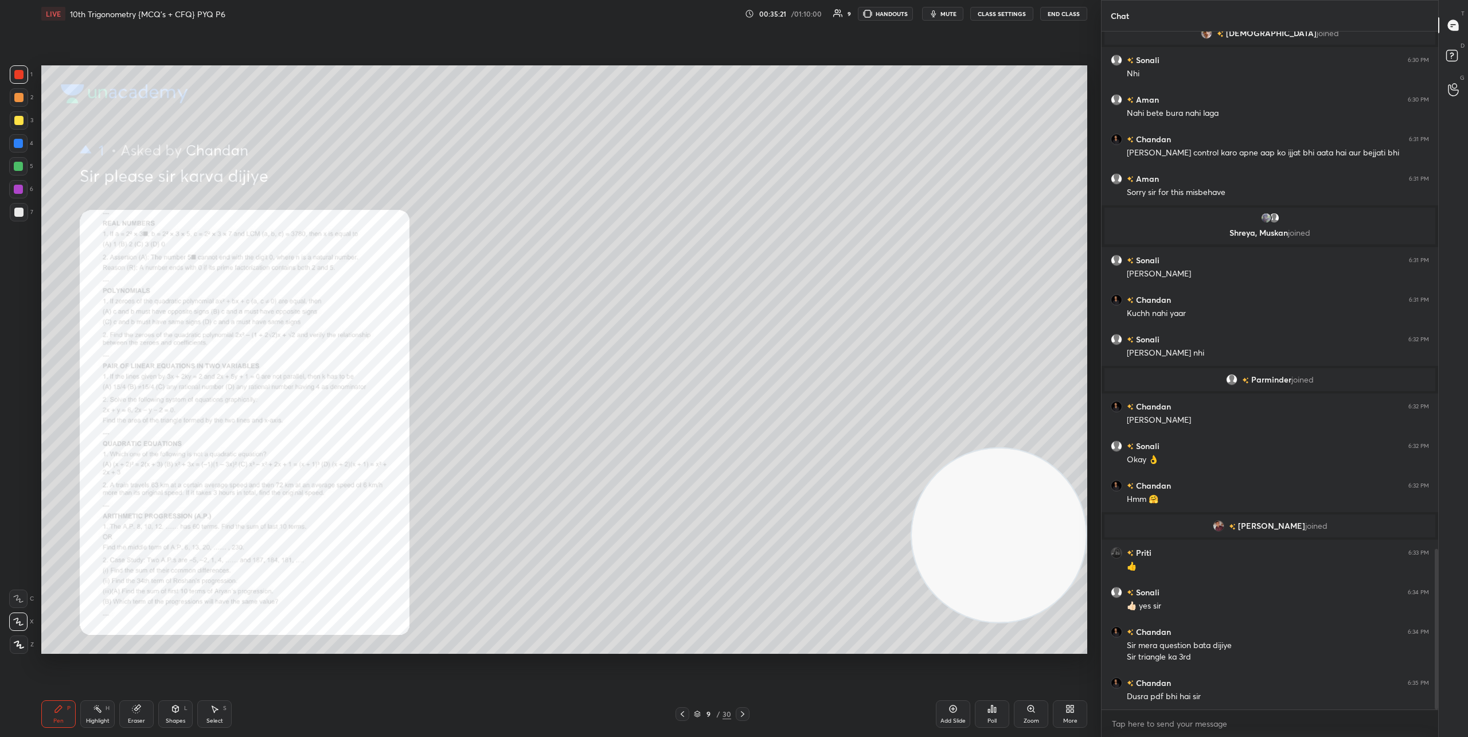
scroll to position [2183, 0]
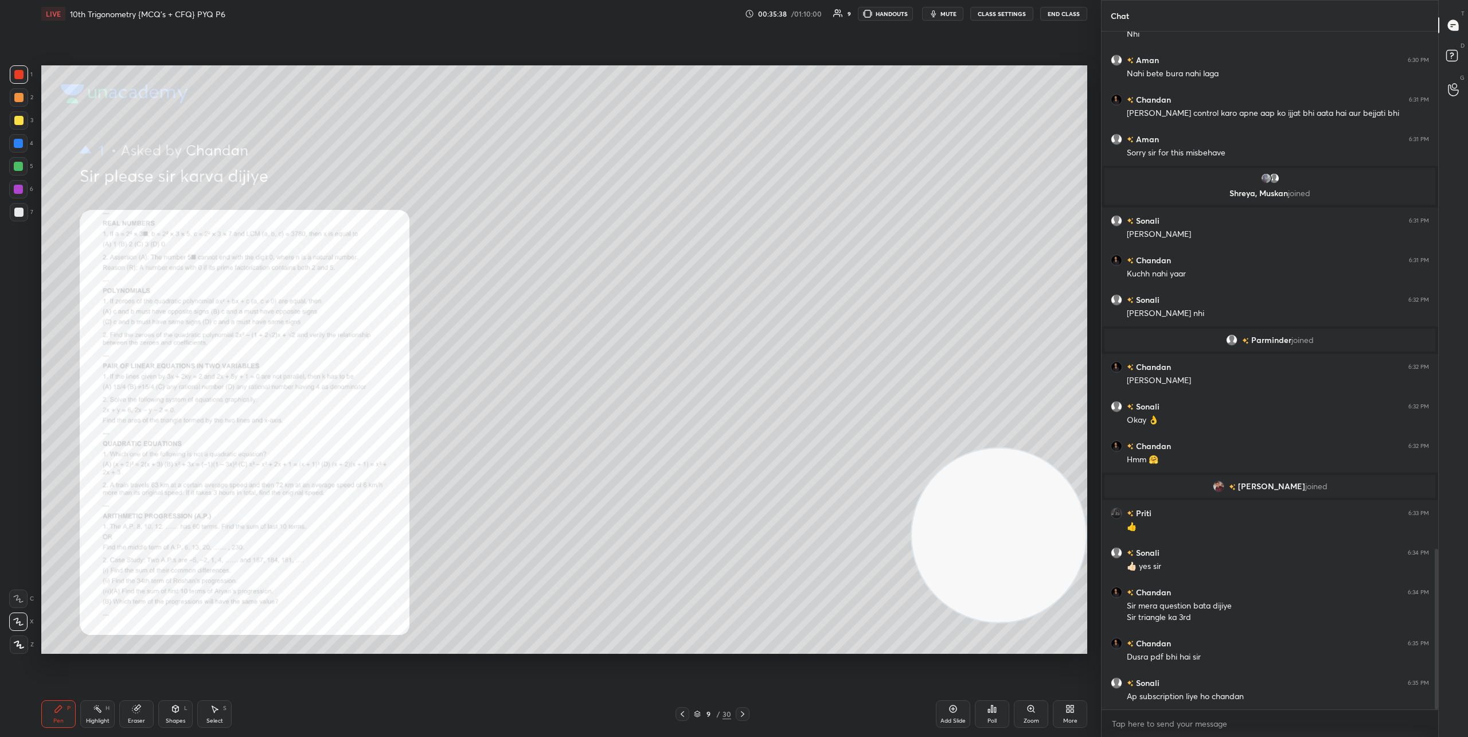
click at [739, 718] on icon at bounding box center [742, 713] width 9 height 9
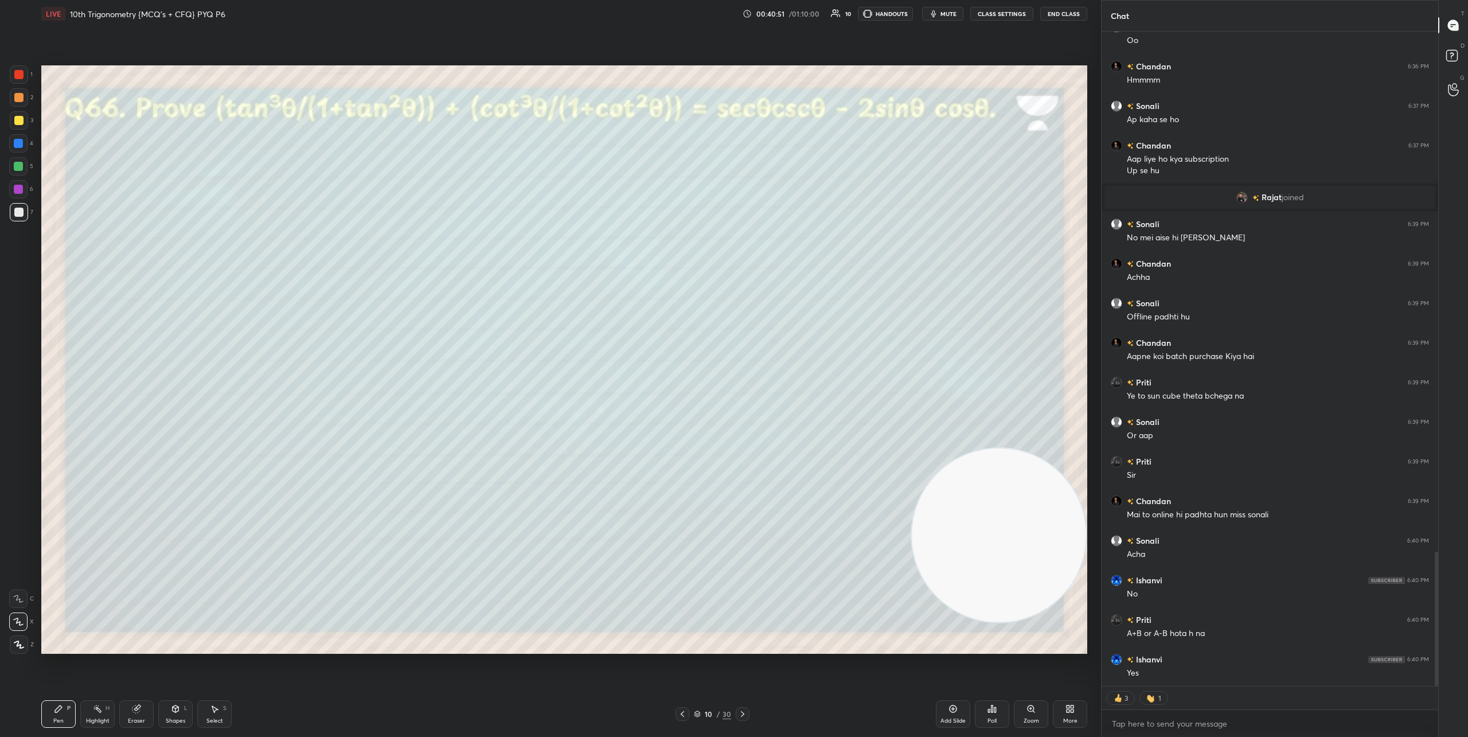
scroll to position [2533, 0]
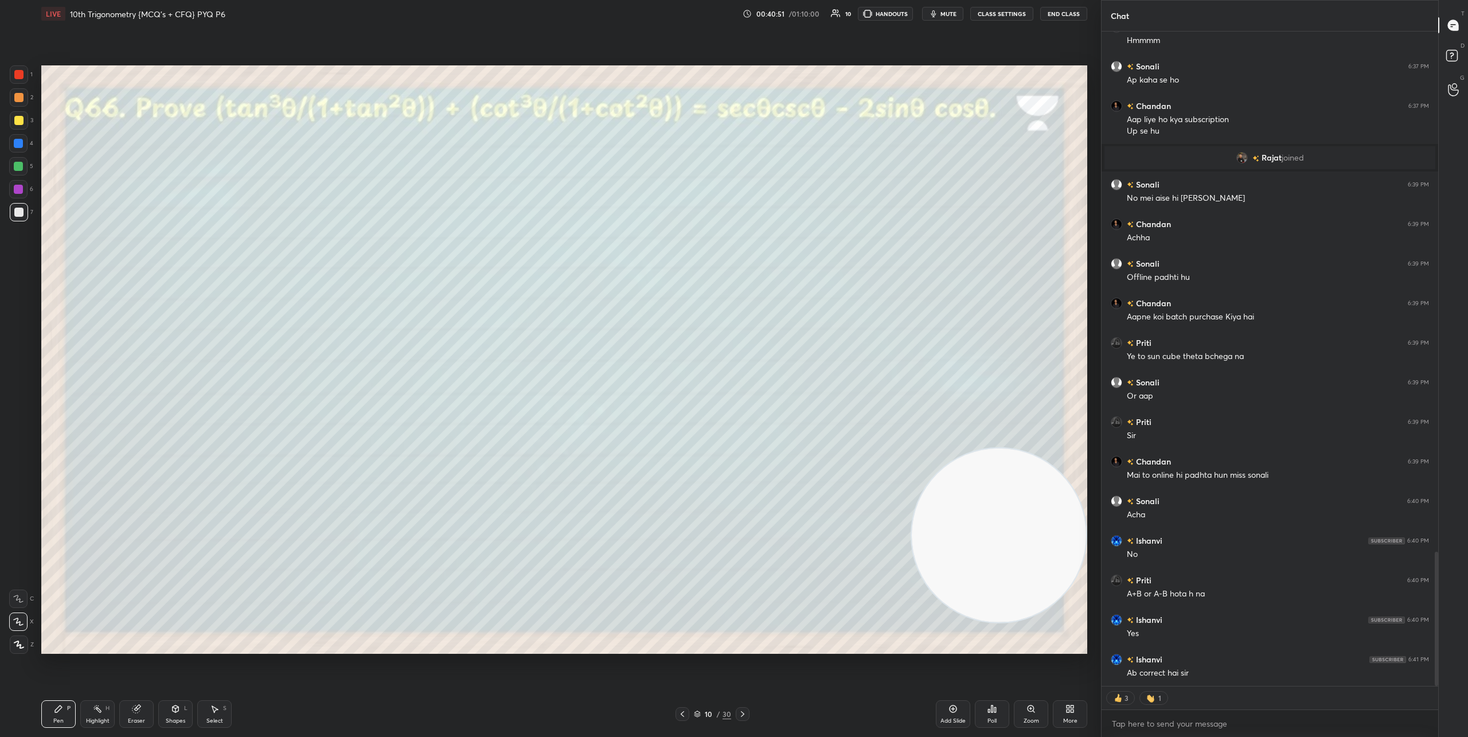
type textarea "x"
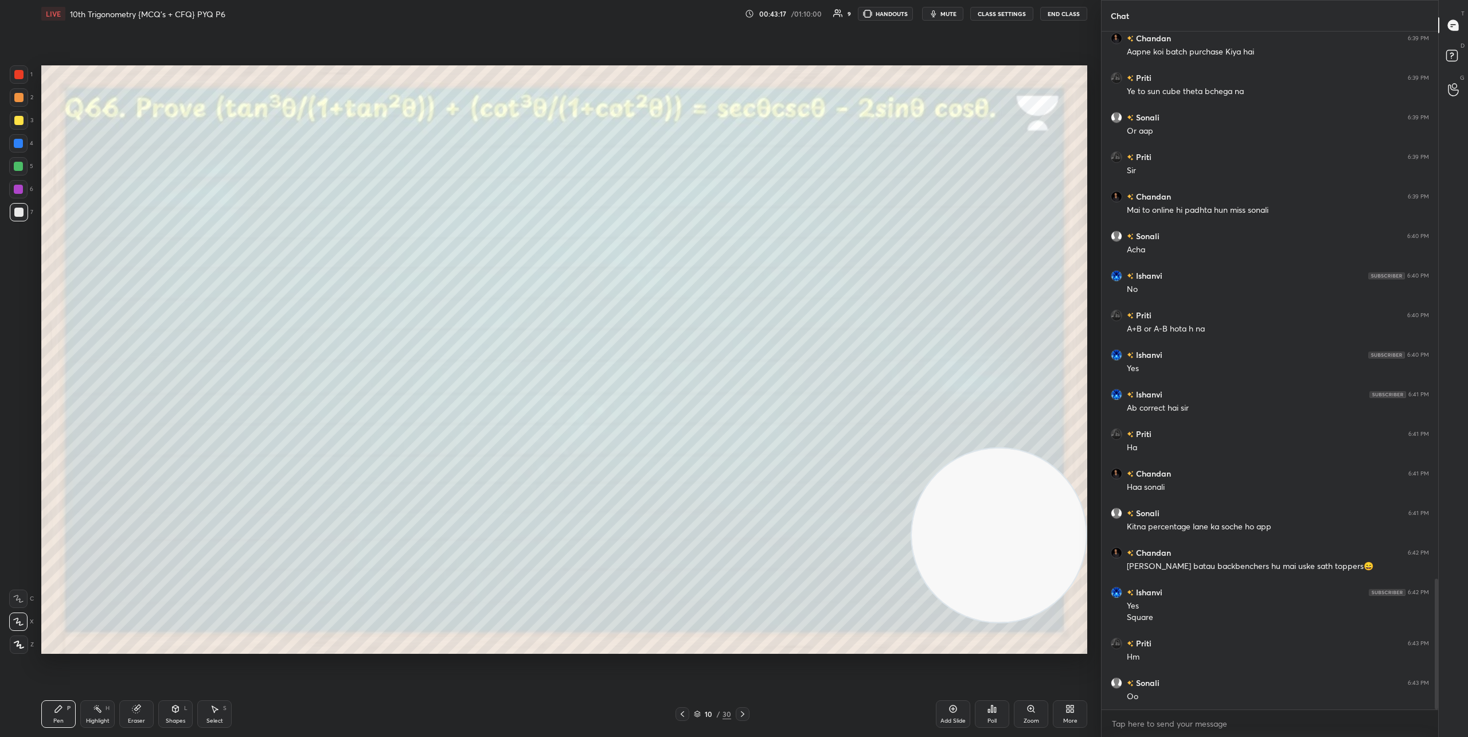
scroll to position [2837, 0]
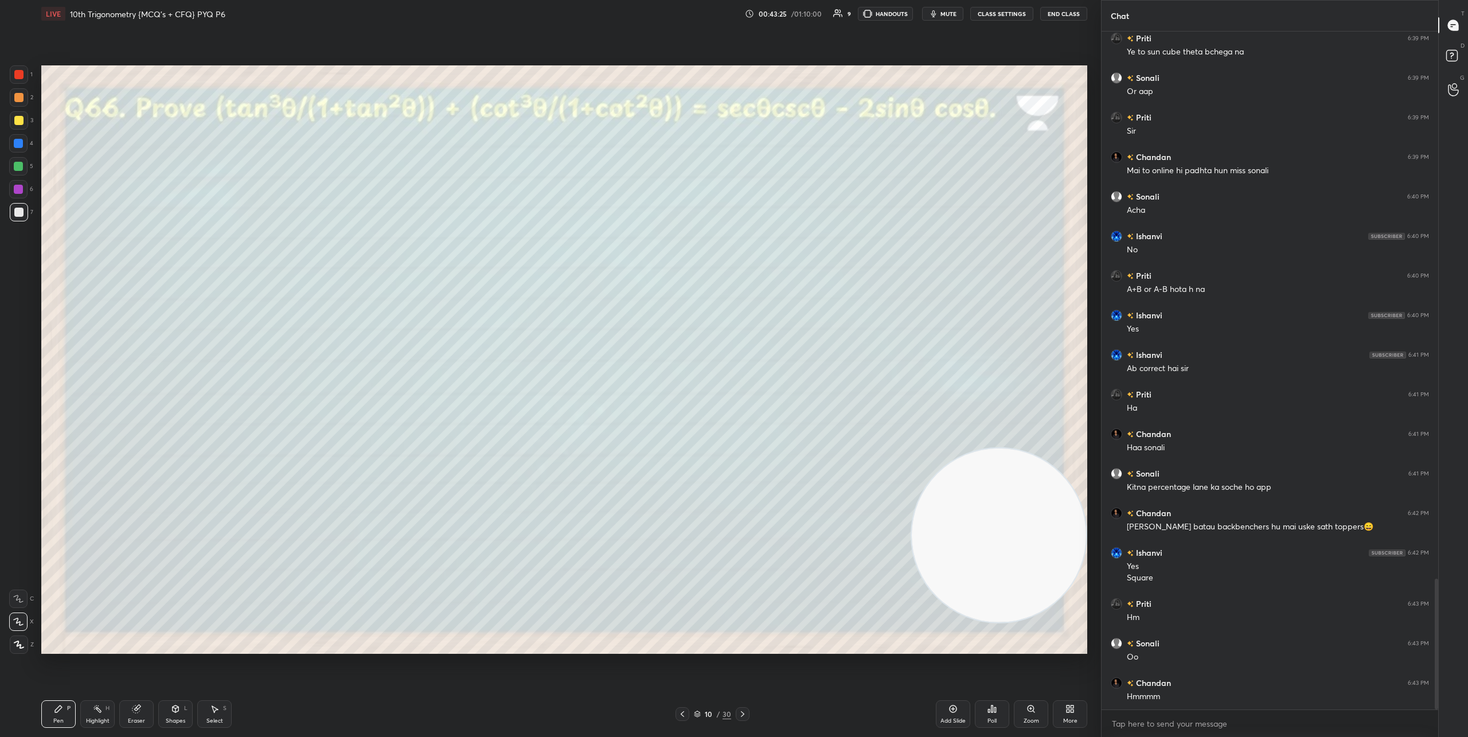
click at [745, 715] on icon at bounding box center [742, 713] width 9 height 9
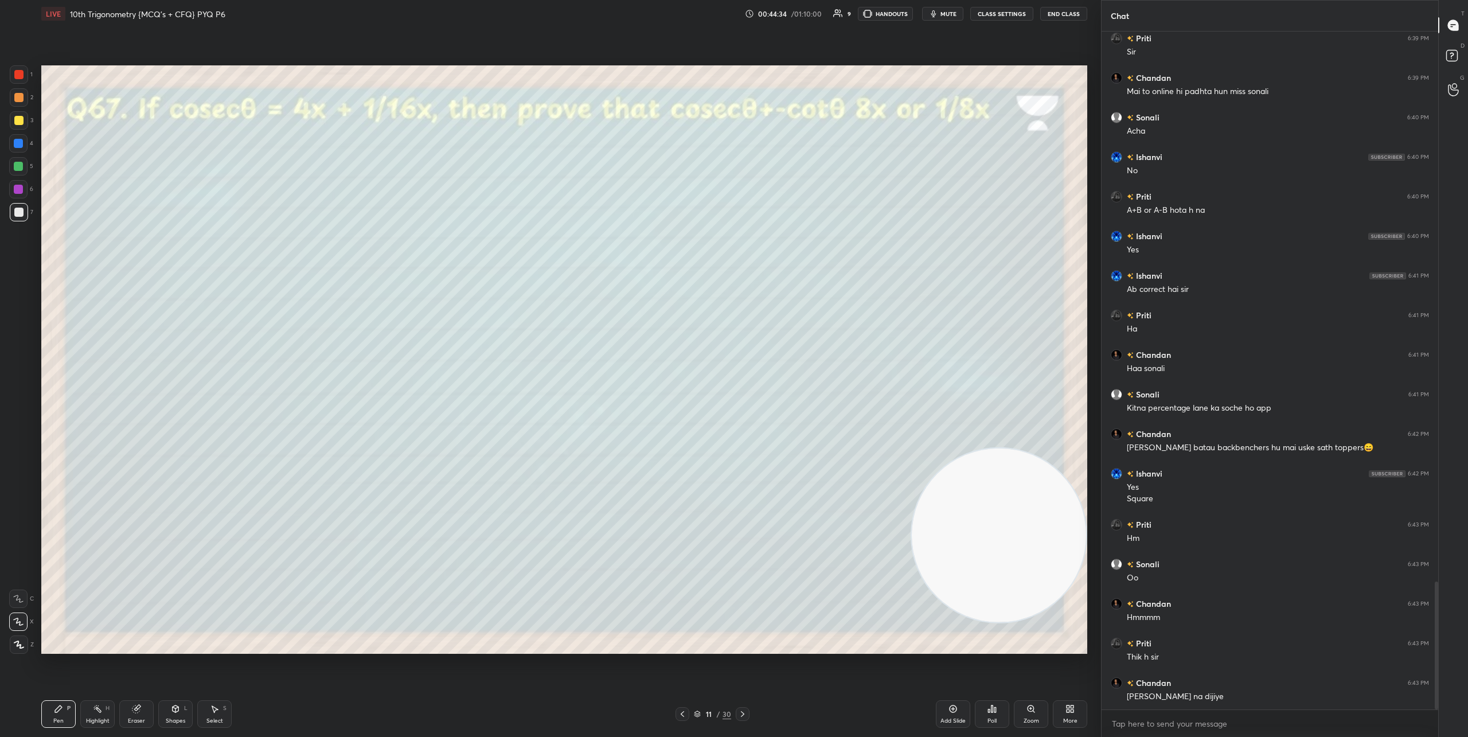
scroll to position [2956, 0]
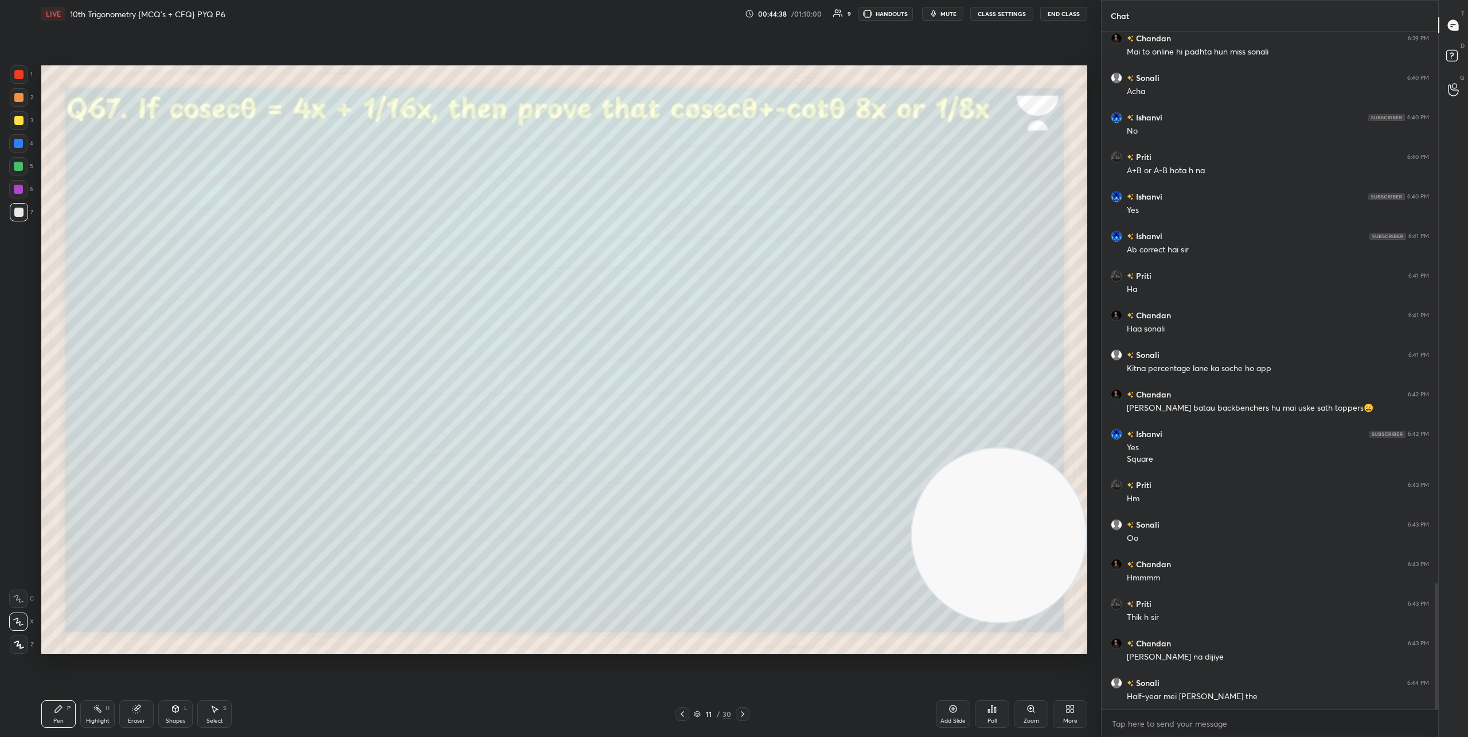
click at [738, 713] on icon at bounding box center [742, 713] width 9 height 9
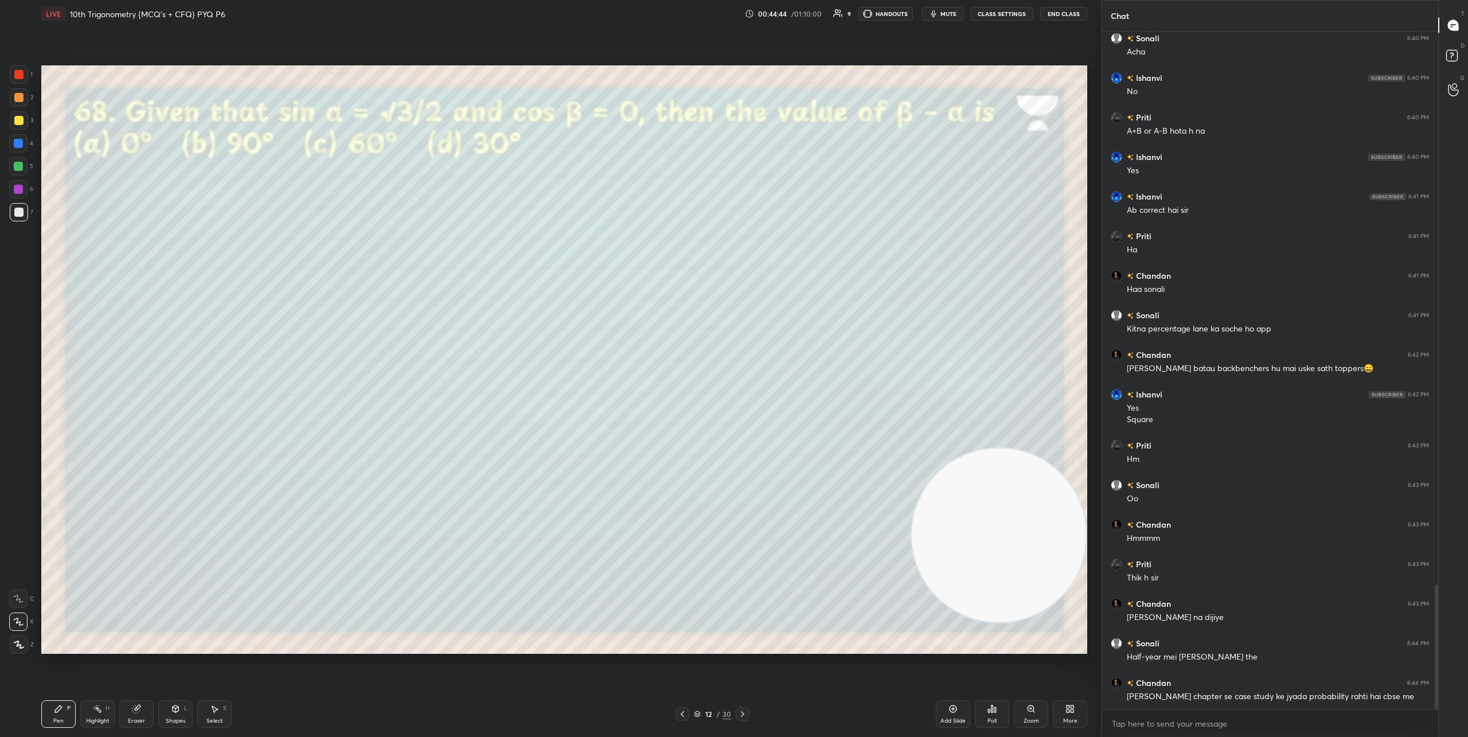
click at [989, 710] on icon at bounding box center [989, 710] width 2 height 3
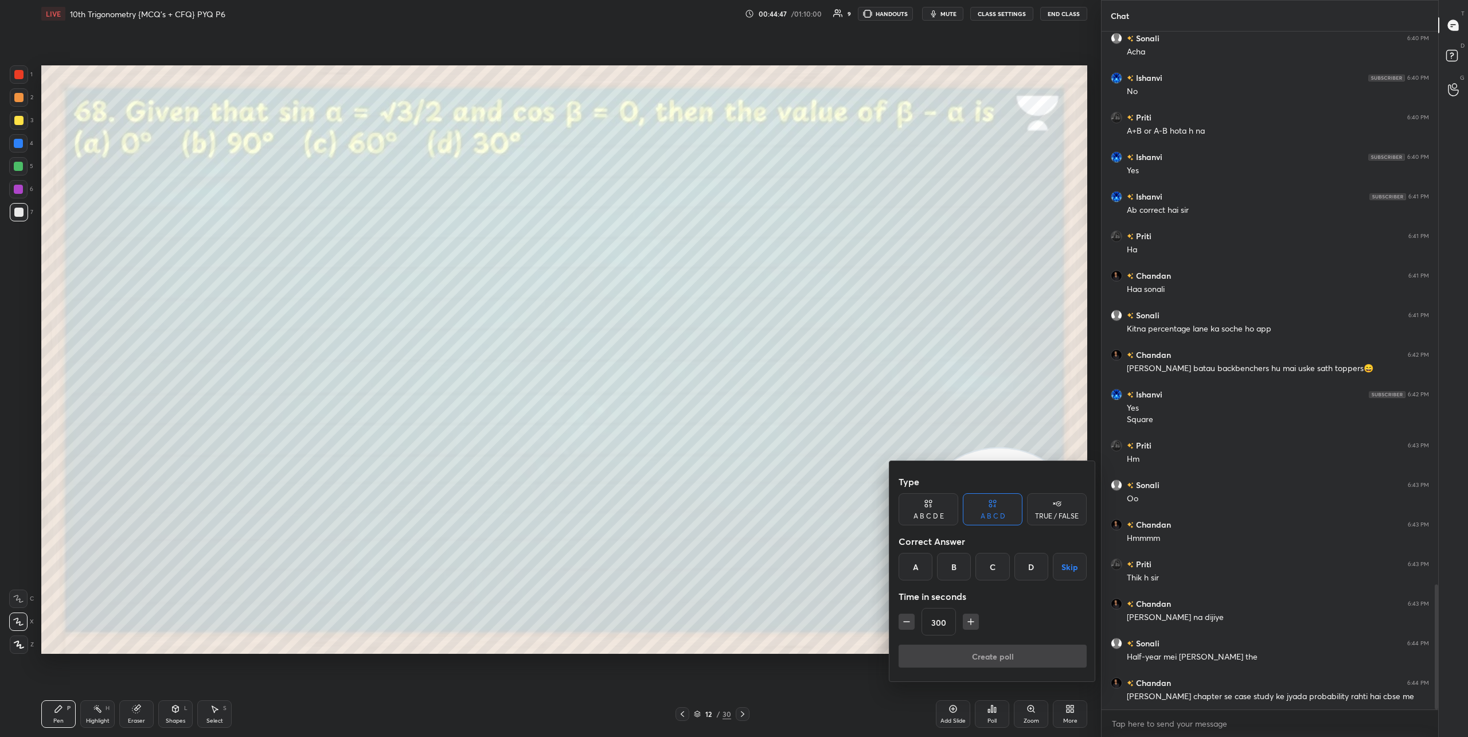
click at [1034, 571] on div "D" at bounding box center [1031, 567] width 34 height 28
click at [945, 624] on input "300" at bounding box center [938, 622] width 33 height 28
click at [901, 622] on icon "button" at bounding box center [906, 621] width 11 height 11
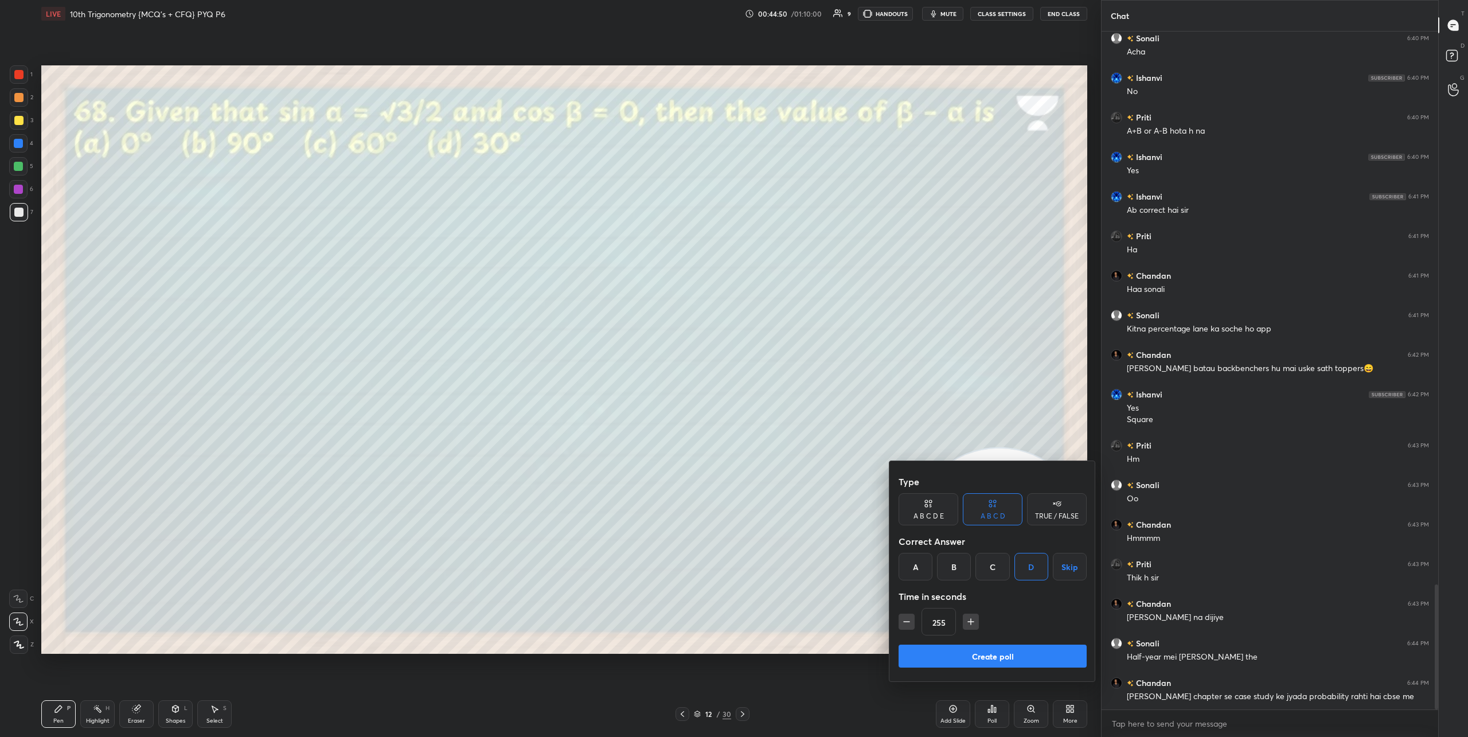
click at [901, 622] on icon "button" at bounding box center [906, 621] width 11 height 11
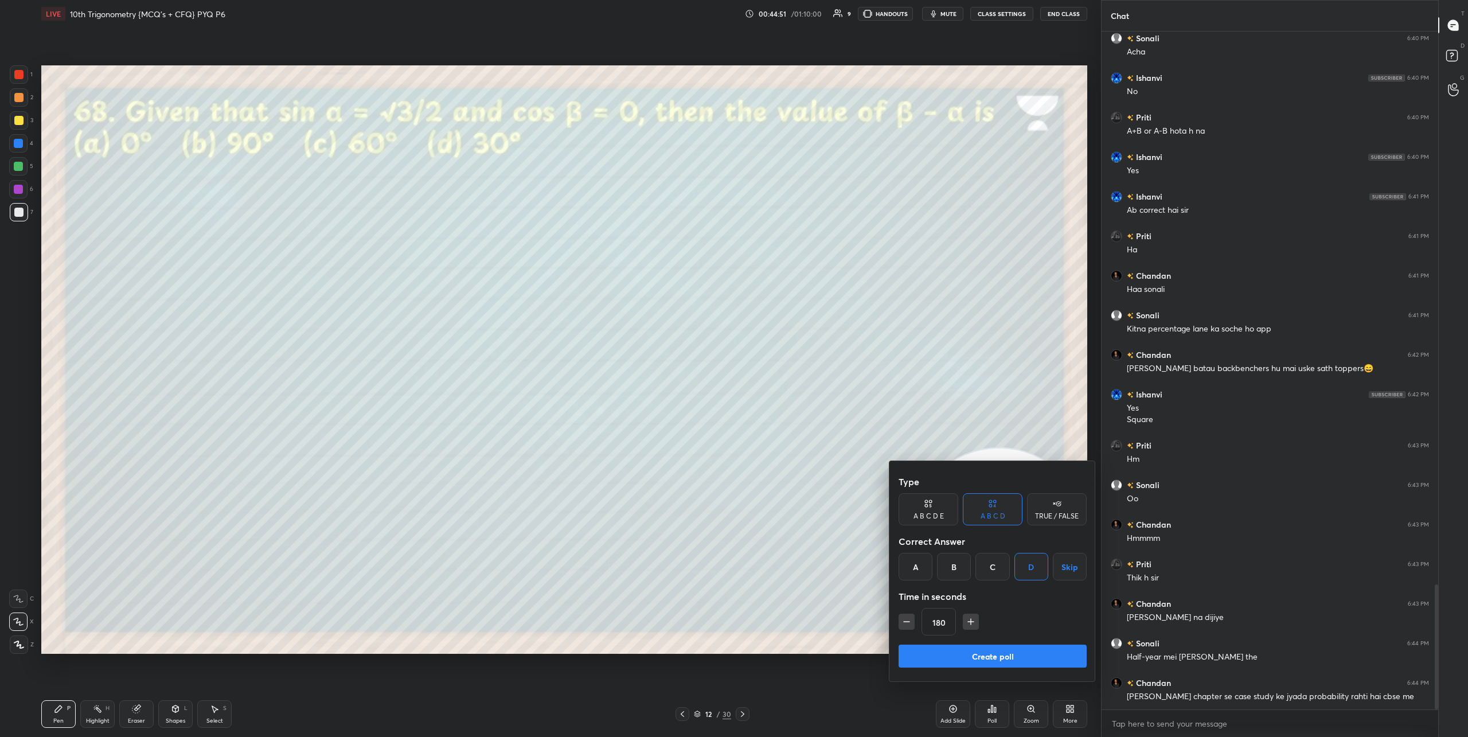
click at [901, 622] on icon "button" at bounding box center [906, 621] width 11 height 11
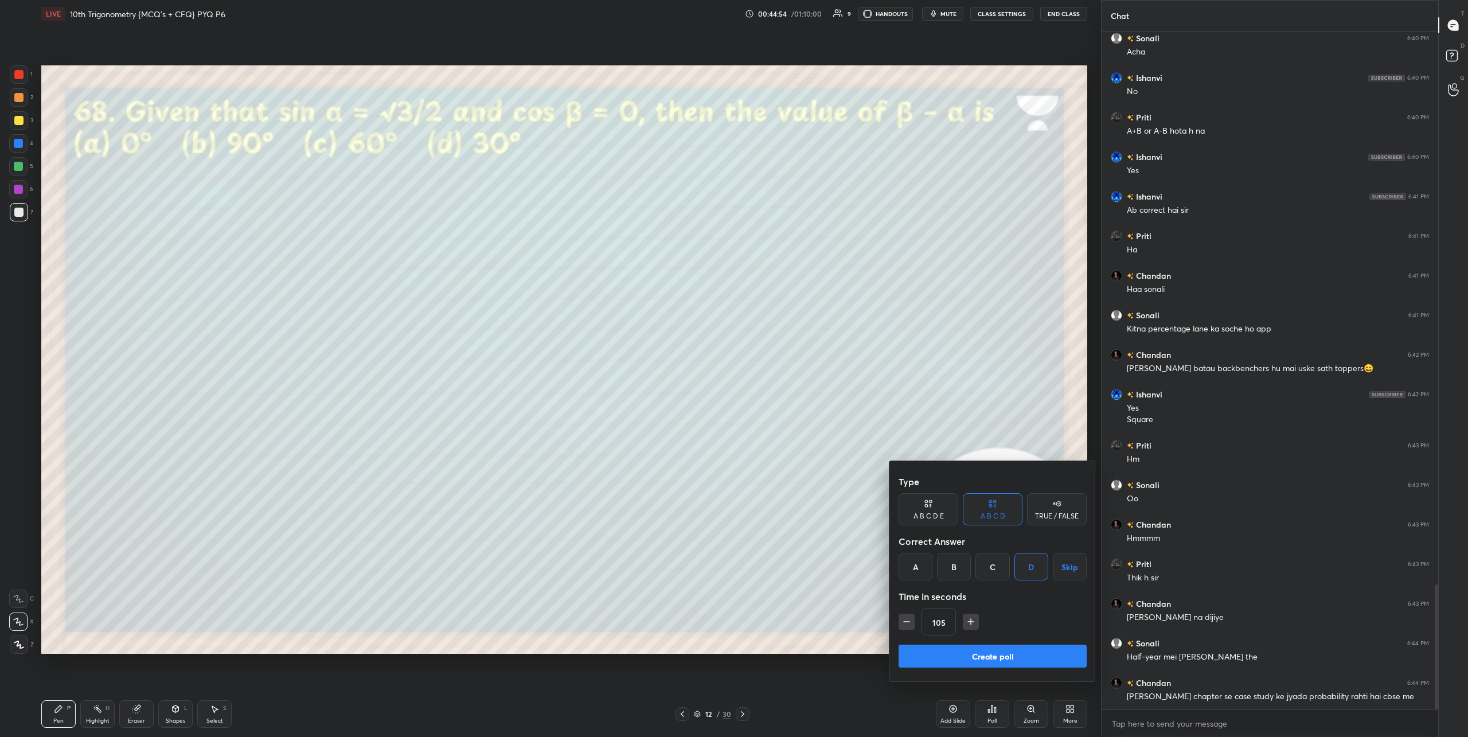
click at [911, 623] on icon "button" at bounding box center [906, 621] width 11 height 11
type input "90"
drag, startPoint x: 951, startPoint y: 653, endPoint x: 819, endPoint y: 483, distance: 214.9
click at [950, 650] on button "Create poll" at bounding box center [992, 655] width 188 height 23
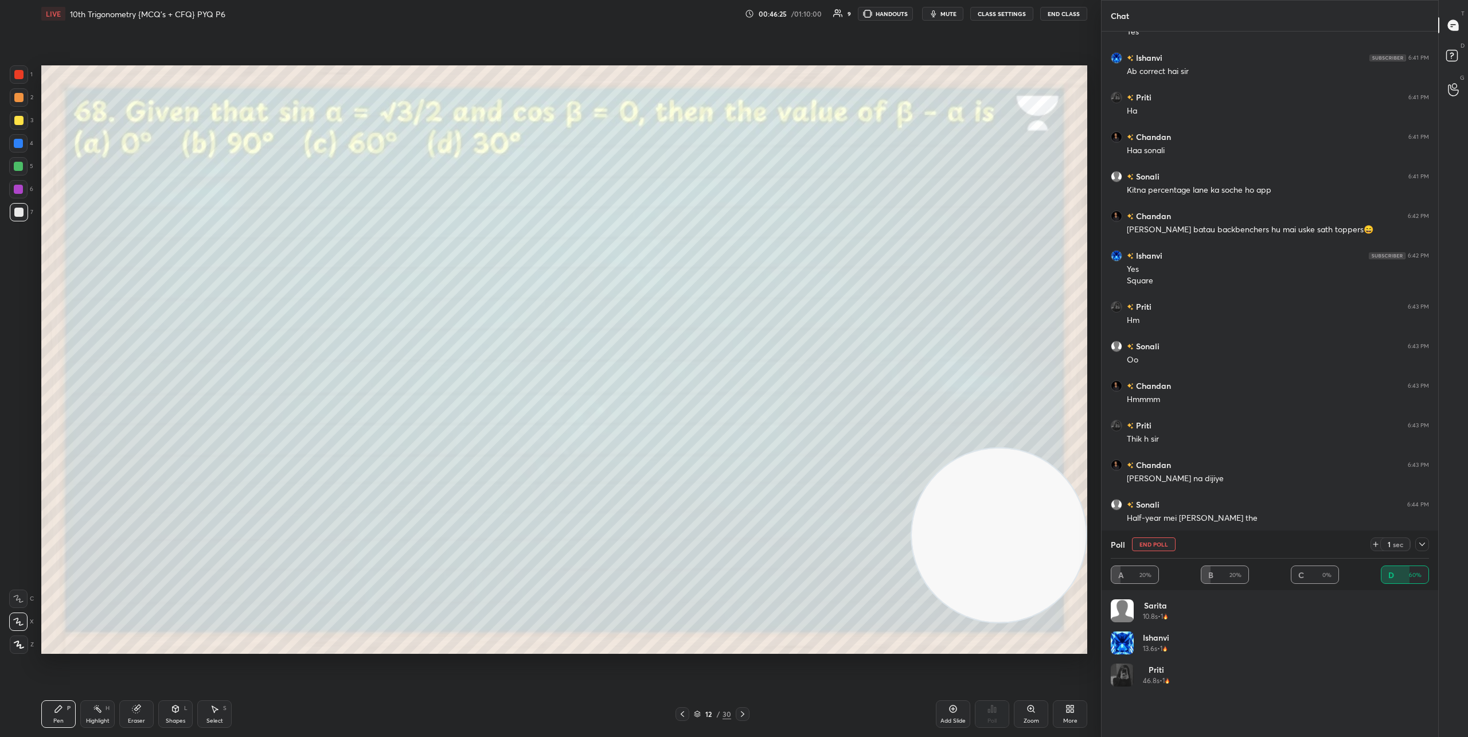
scroll to position [3174, 0]
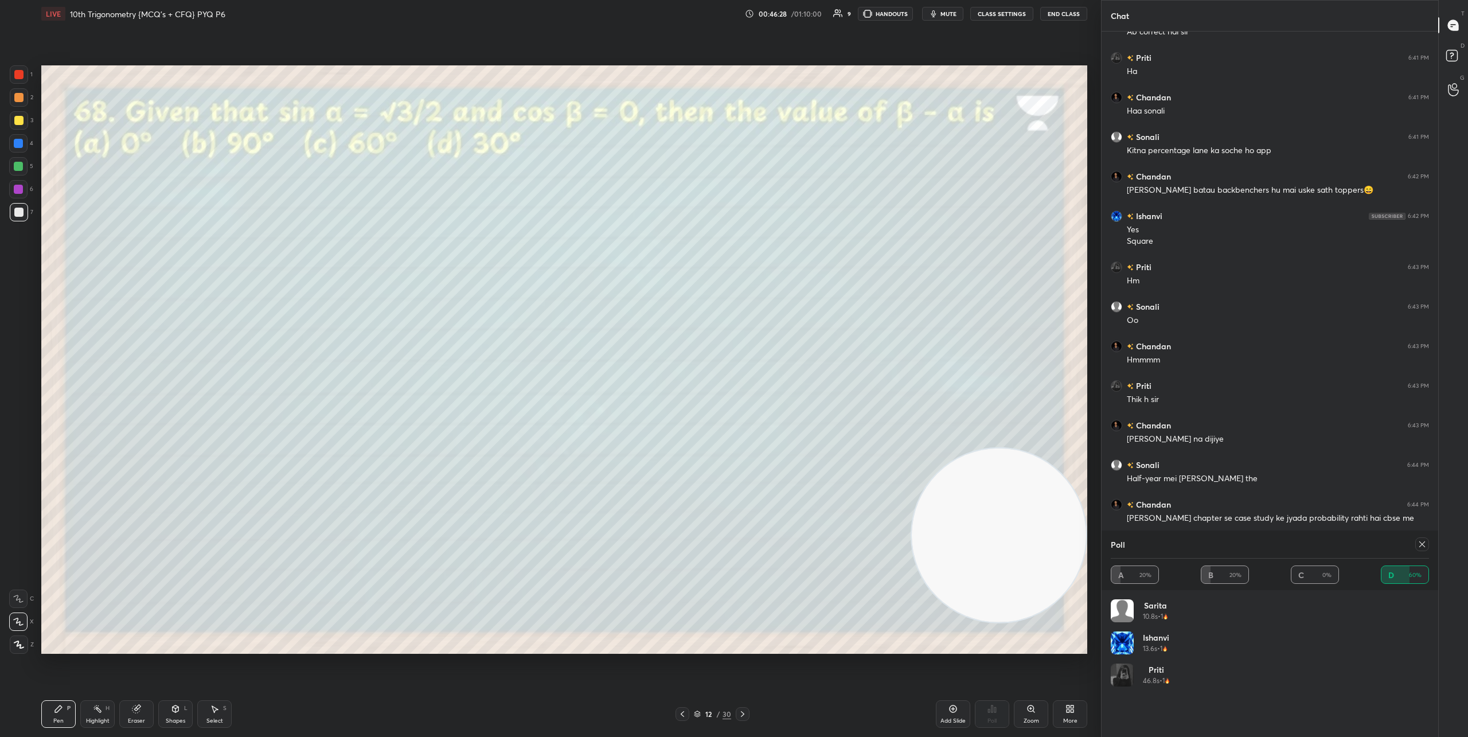
click at [745, 712] on icon at bounding box center [742, 713] width 9 height 9
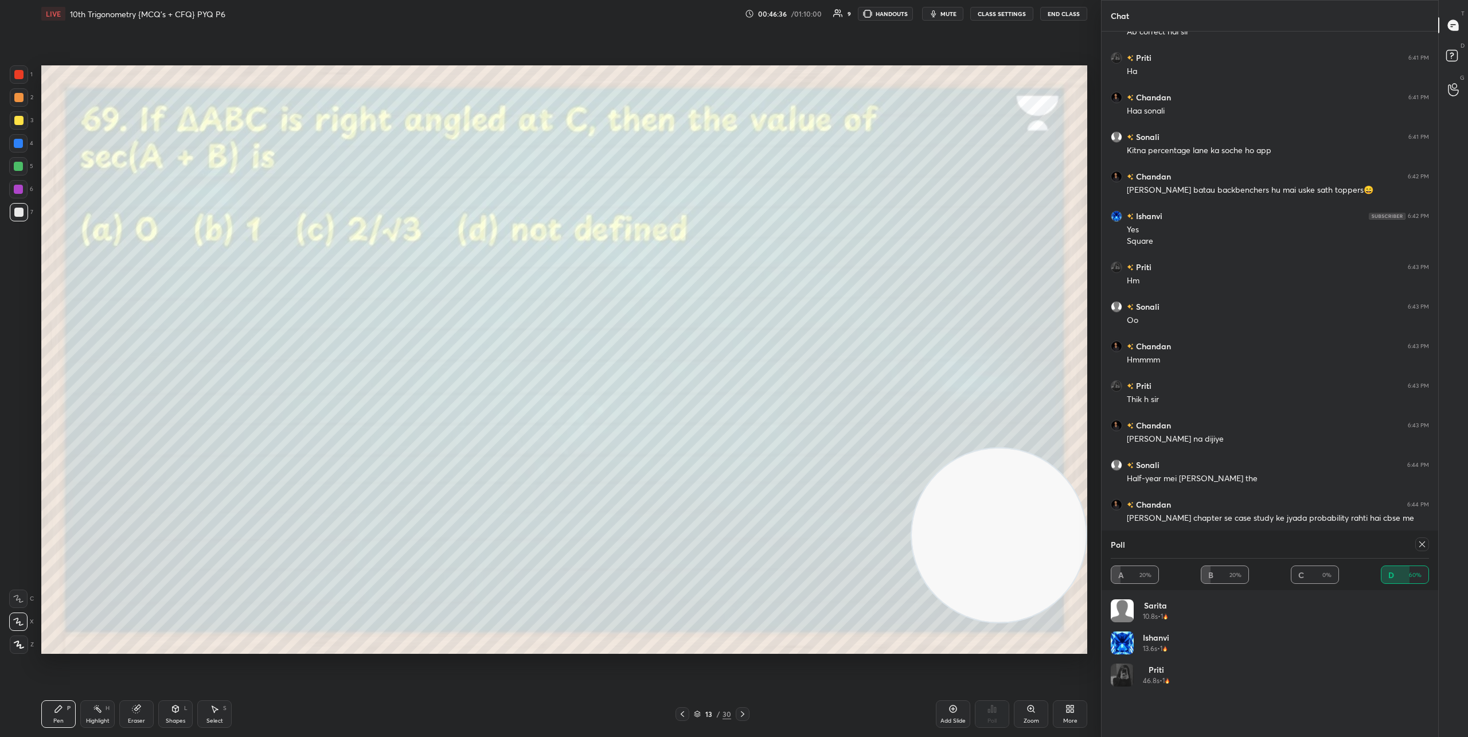
click at [1421, 544] on icon at bounding box center [1421, 544] width 9 height 9
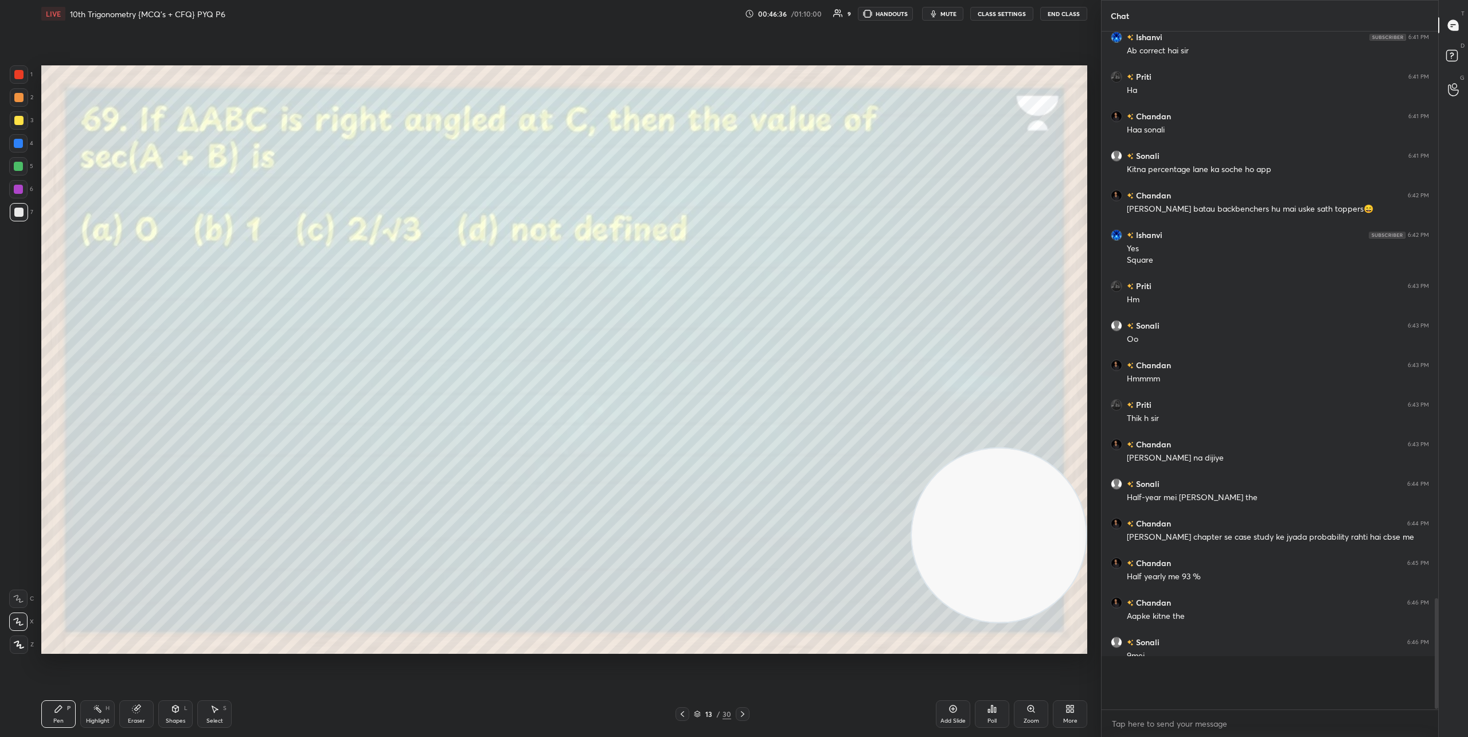
scroll to position [3120, 0]
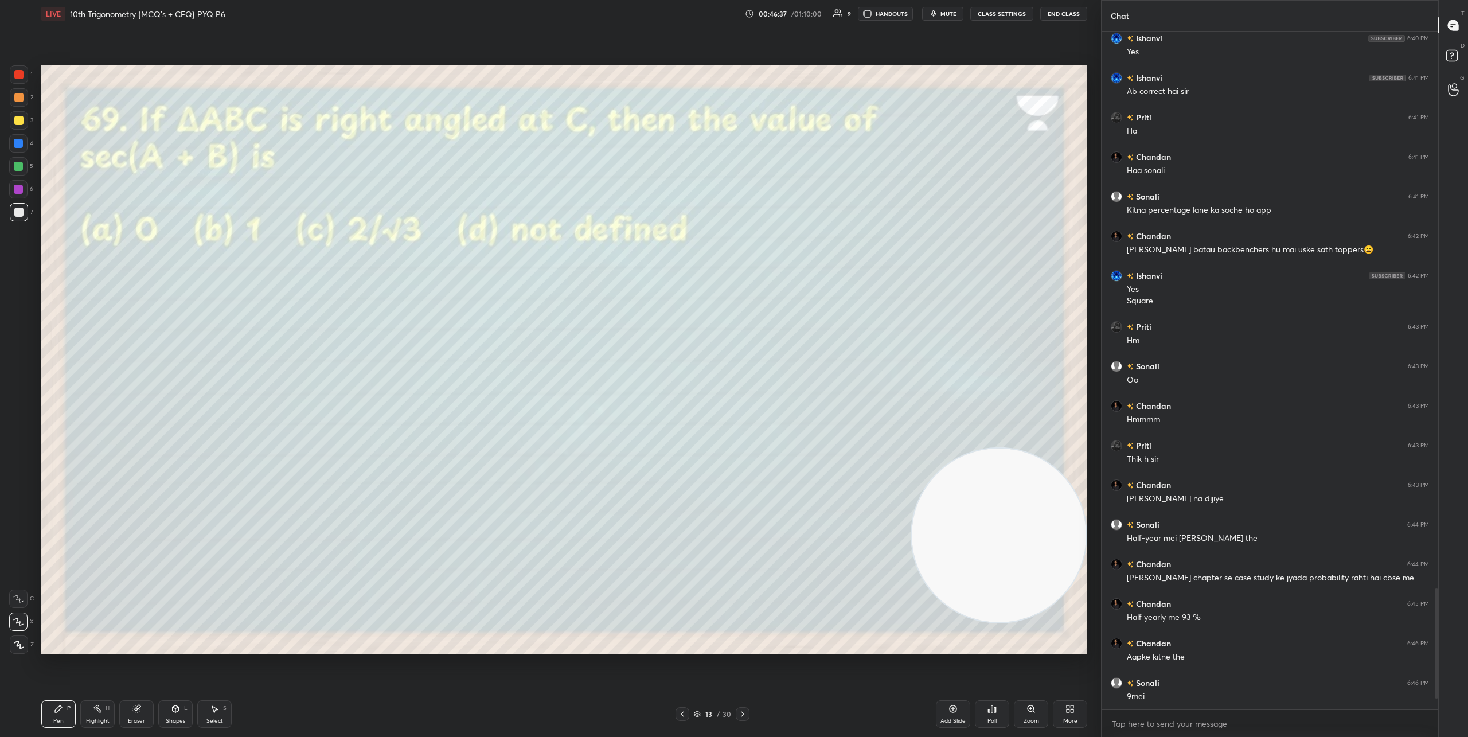
click at [991, 713] on icon at bounding box center [991, 708] width 9 height 9
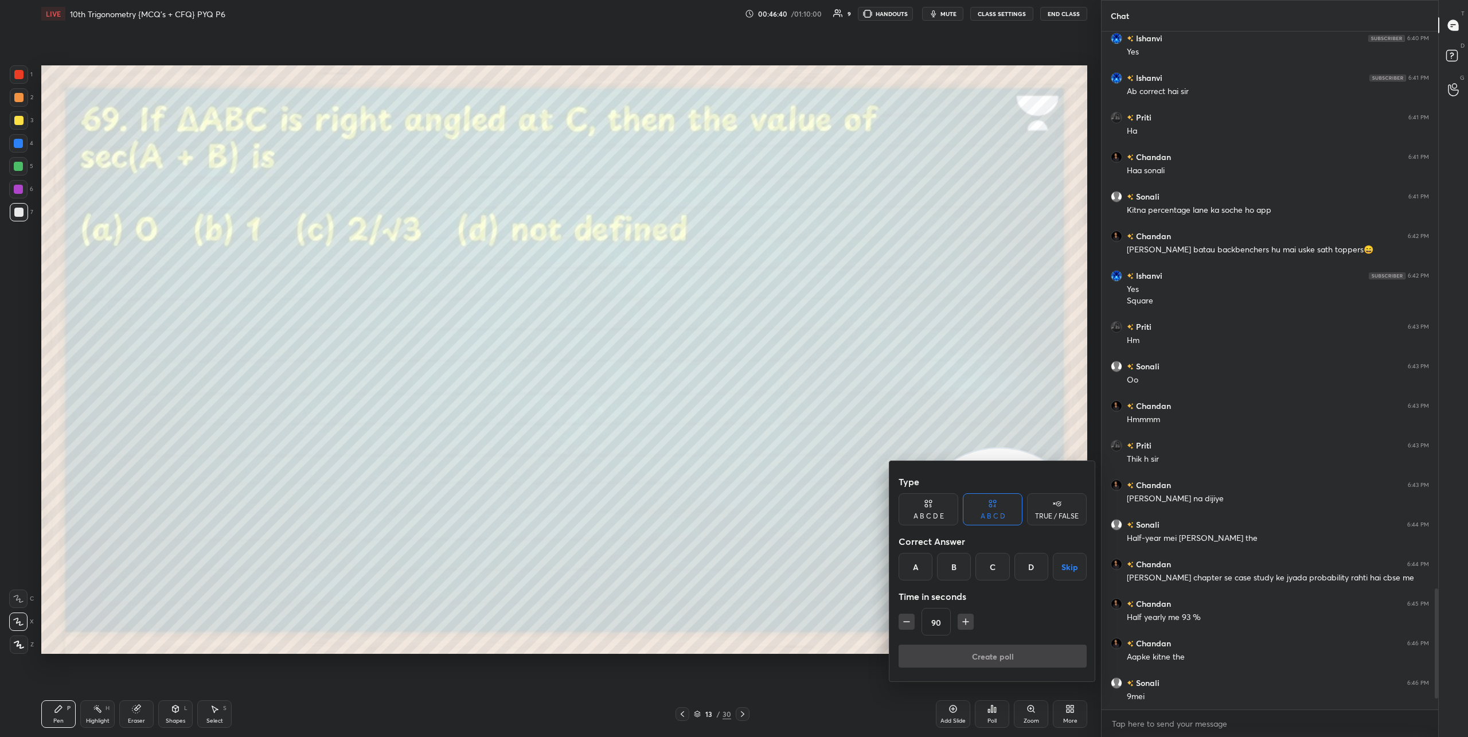
click at [1031, 567] on div "D" at bounding box center [1031, 567] width 34 height 28
click at [1005, 655] on button "Create poll" at bounding box center [992, 655] width 188 height 23
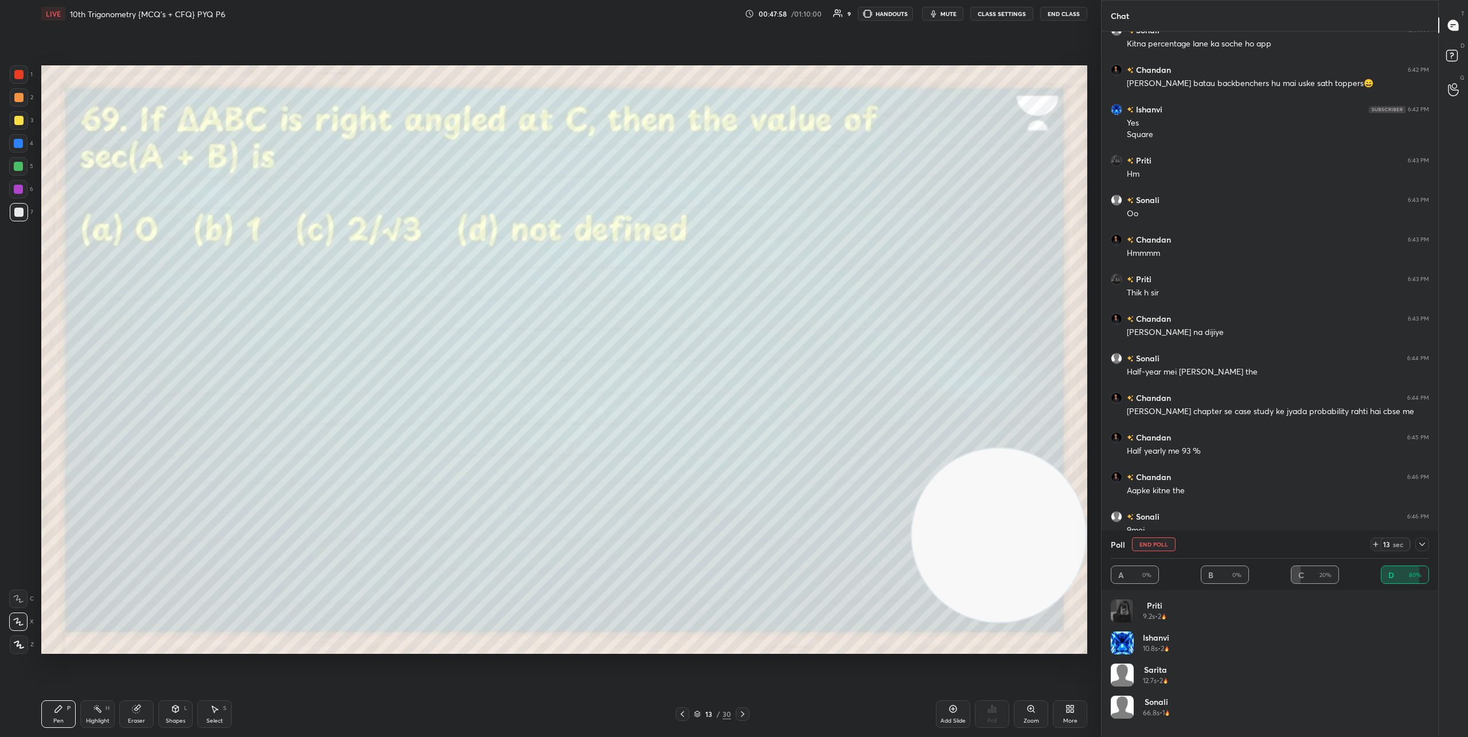
scroll to position [3005, 0]
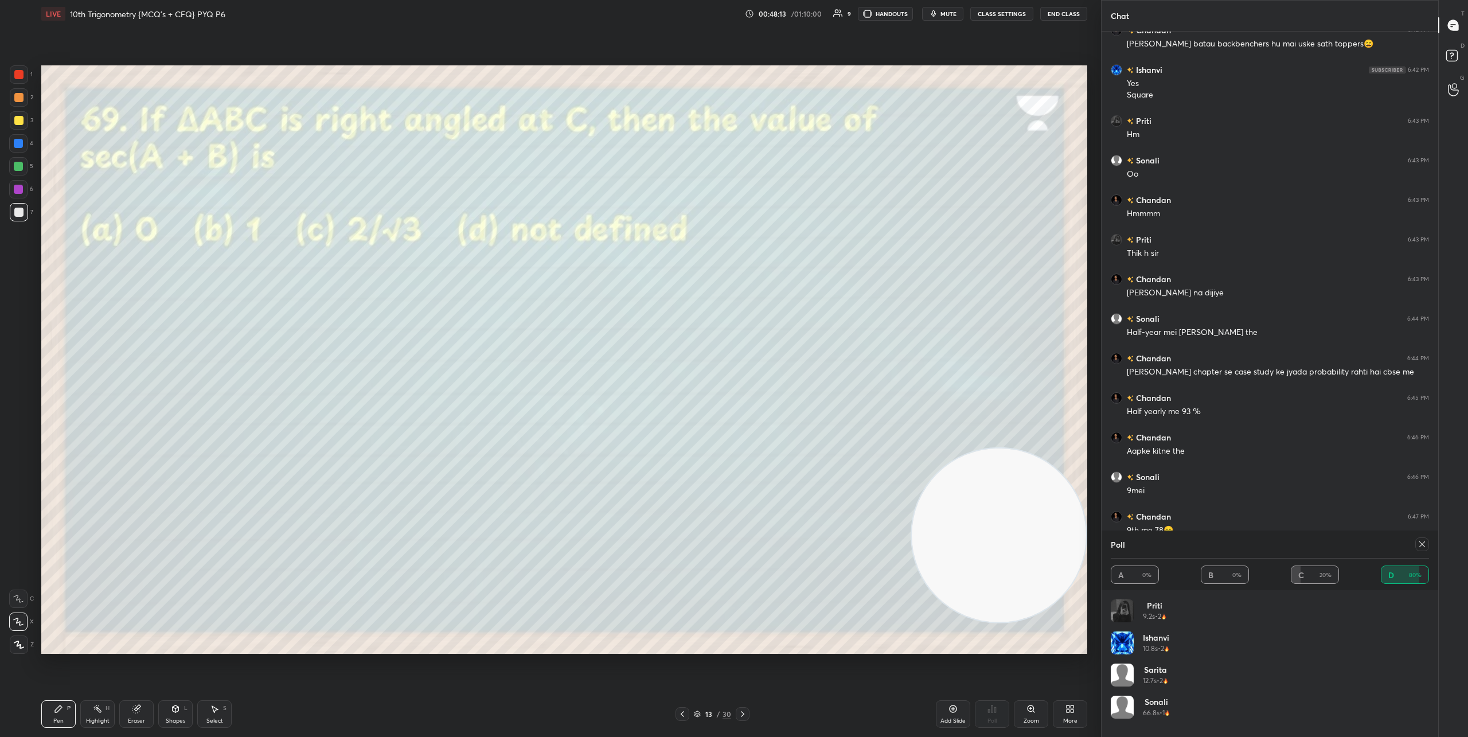
click at [741, 714] on icon at bounding box center [742, 713] width 9 height 9
click at [1425, 548] on icon at bounding box center [1421, 544] width 9 height 9
type textarea "x"
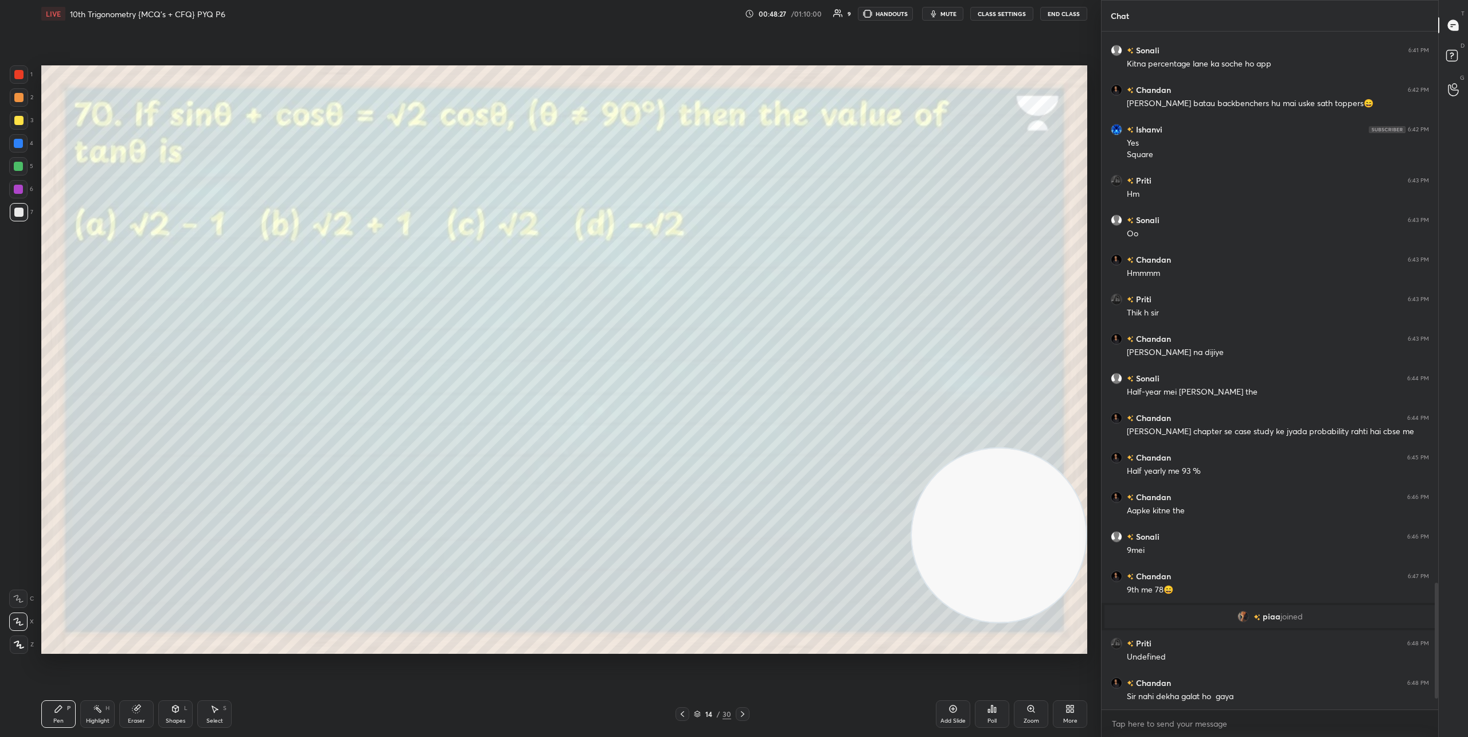
scroll to position [2945, 0]
click at [999, 721] on div "Poll" at bounding box center [992, 714] width 34 height 28
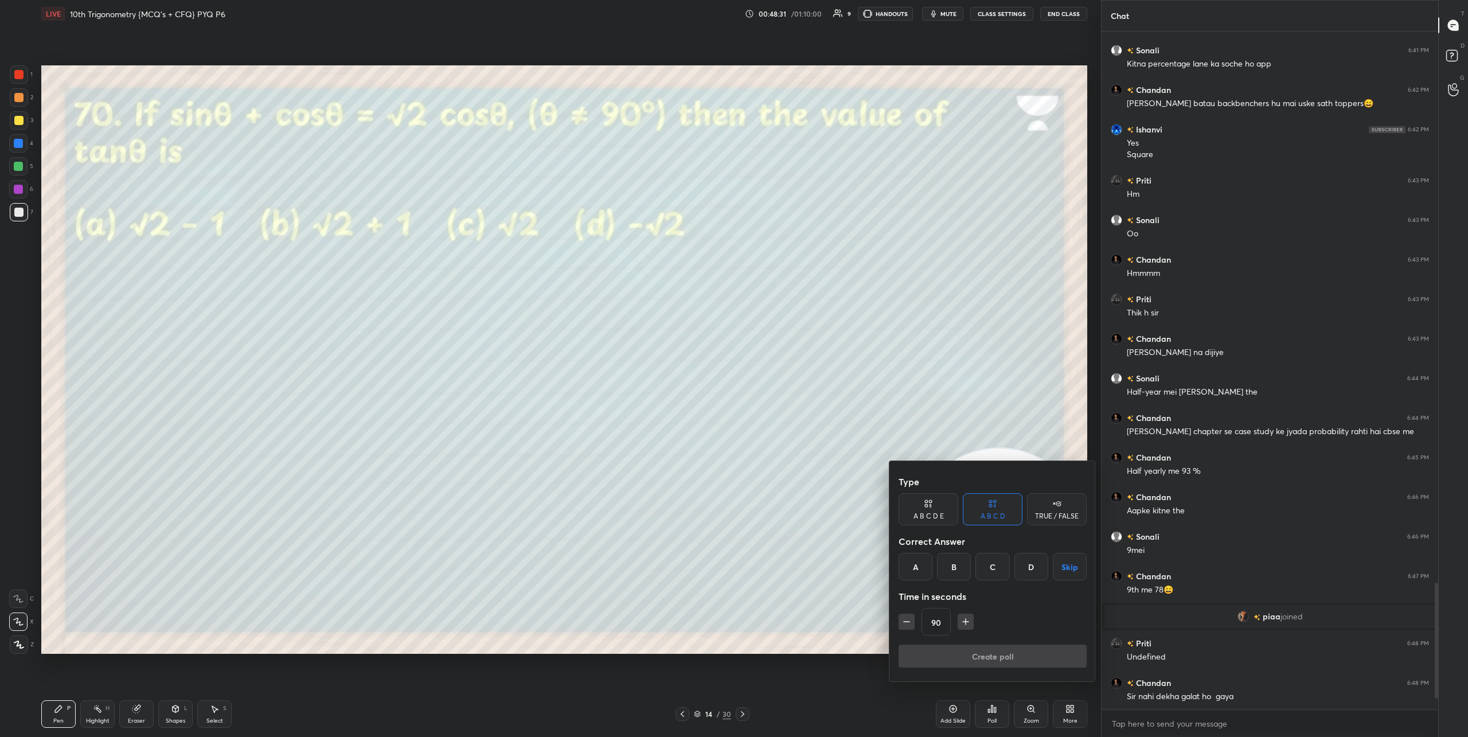
click at [918, 569] on div "A" at bounding box center [915, 567] width 34 height 28
click at [961, 617] on icon "button" at bounding box center [965, 621] width 11 height 11
type input "105"
click at [961, 617] on div "105" at bounding box center [992, 622] width 188 height 28
click at [987, 655] on button "Create poll" at bounding box center [992, 655] width 188 height 23
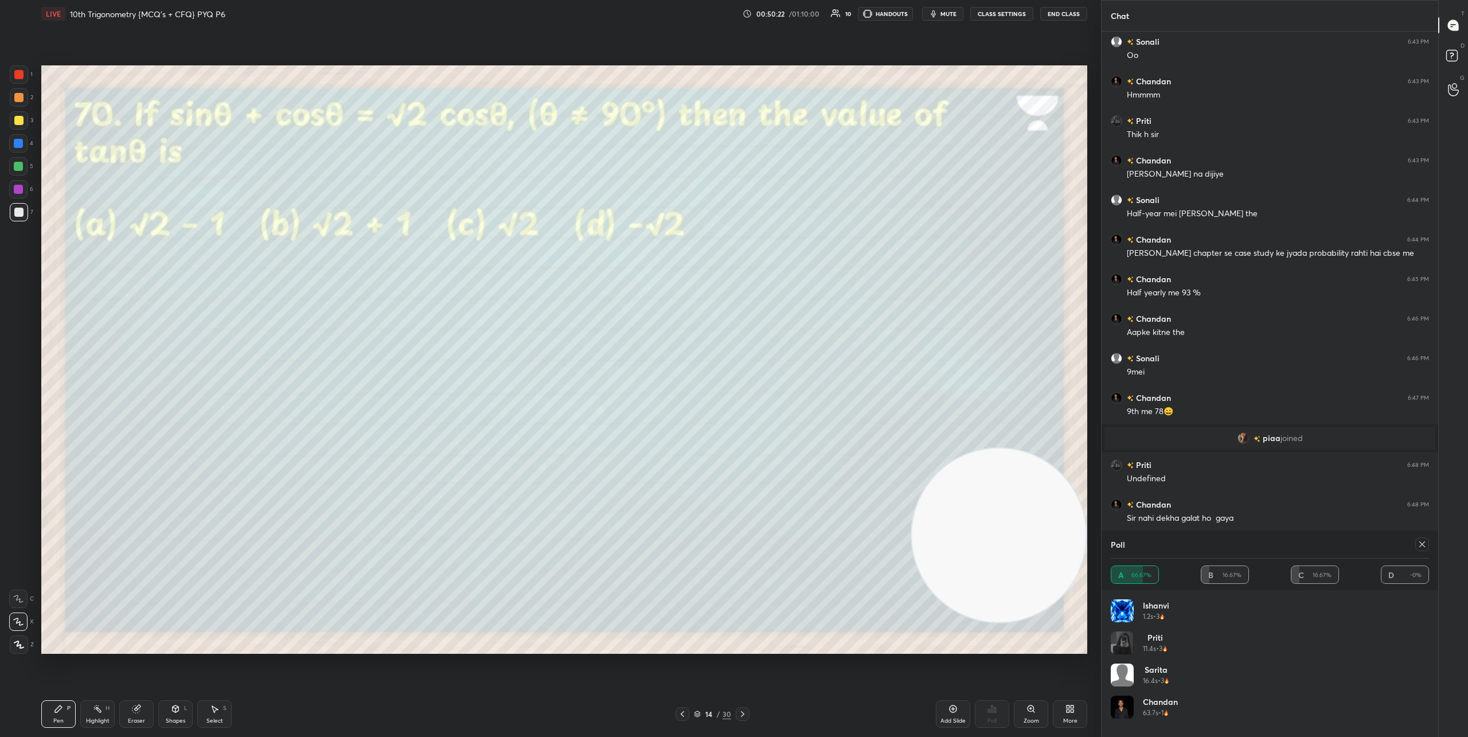
scroll to position [3163, 0]
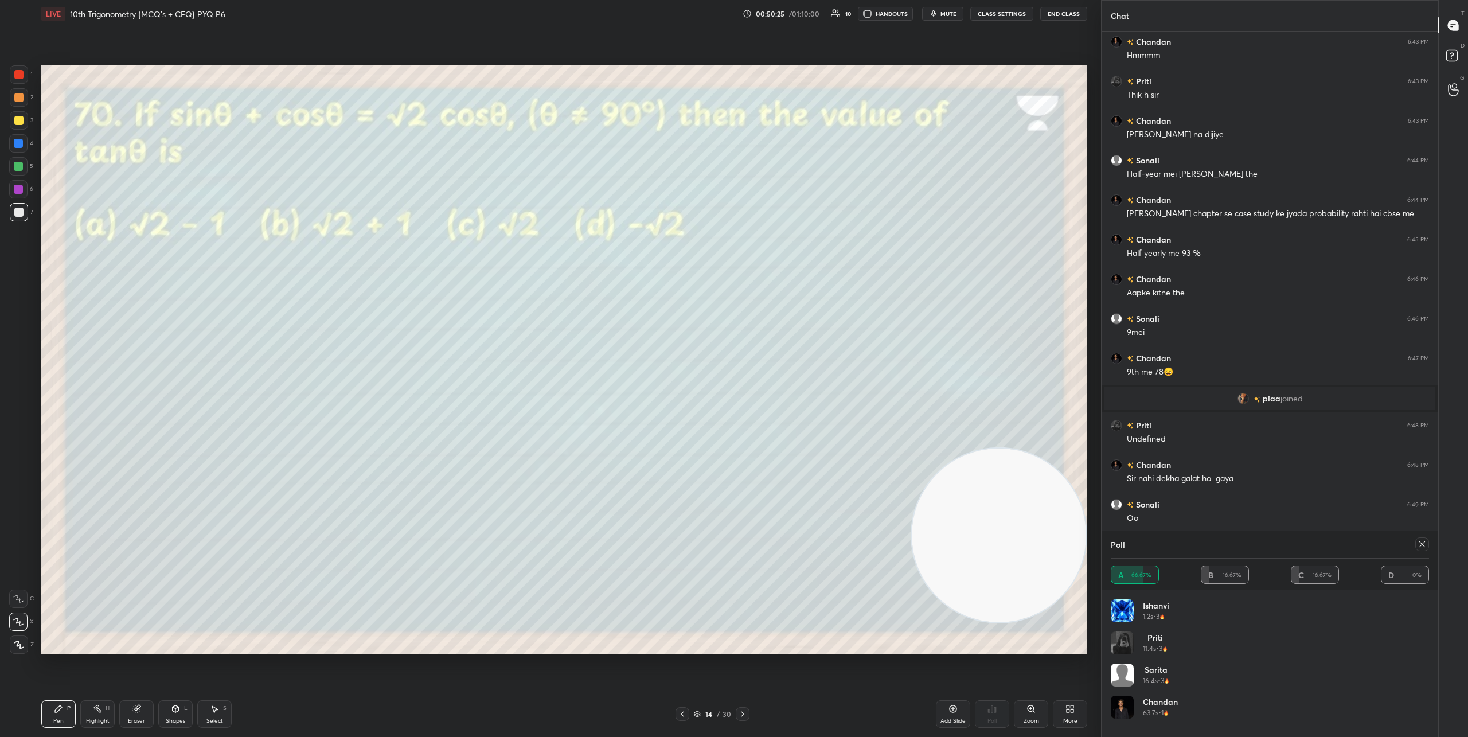
click at [743, 713] on icon at bounding box center [742, 713] width 9 height 9
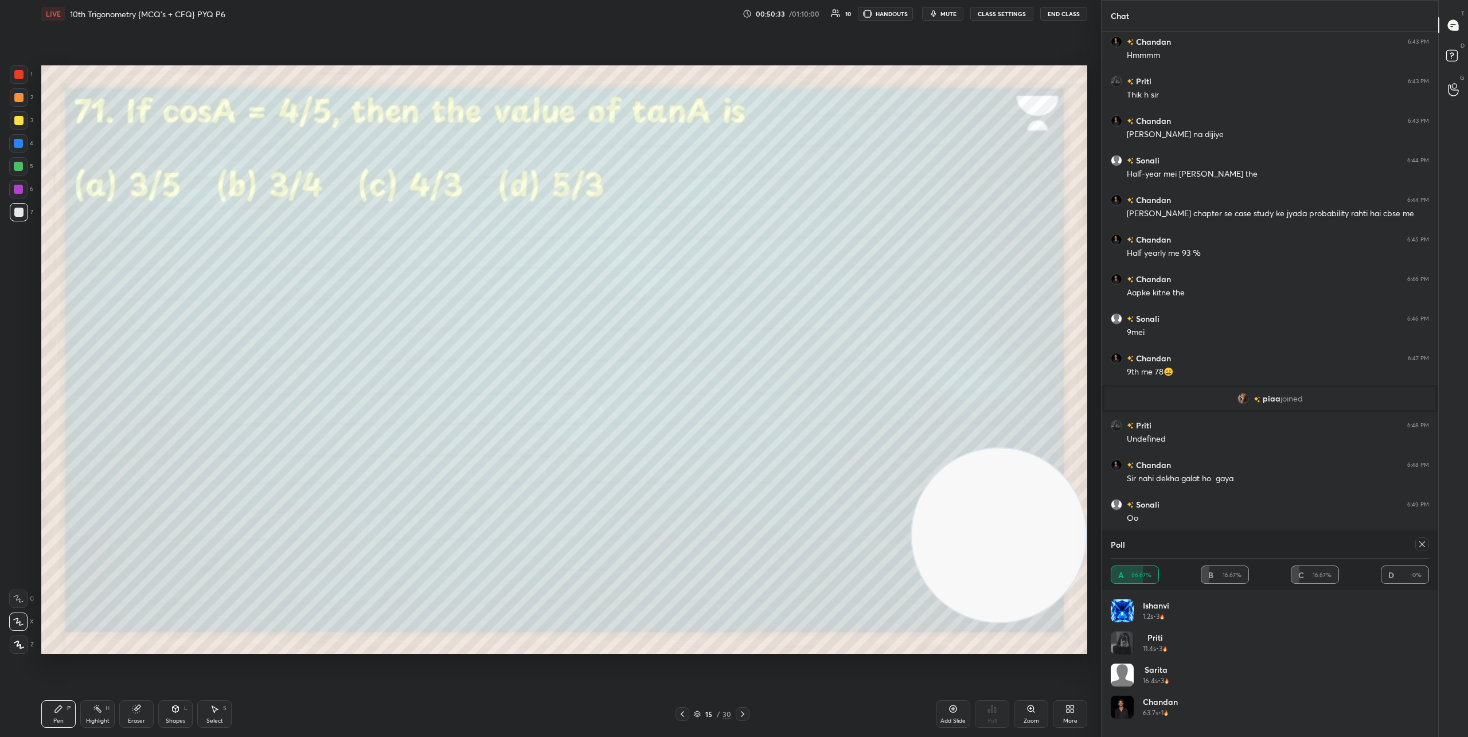
click at [1419, 546] on icon at bounding box center [1422, 544] width 6 height 6
type textarea "x"
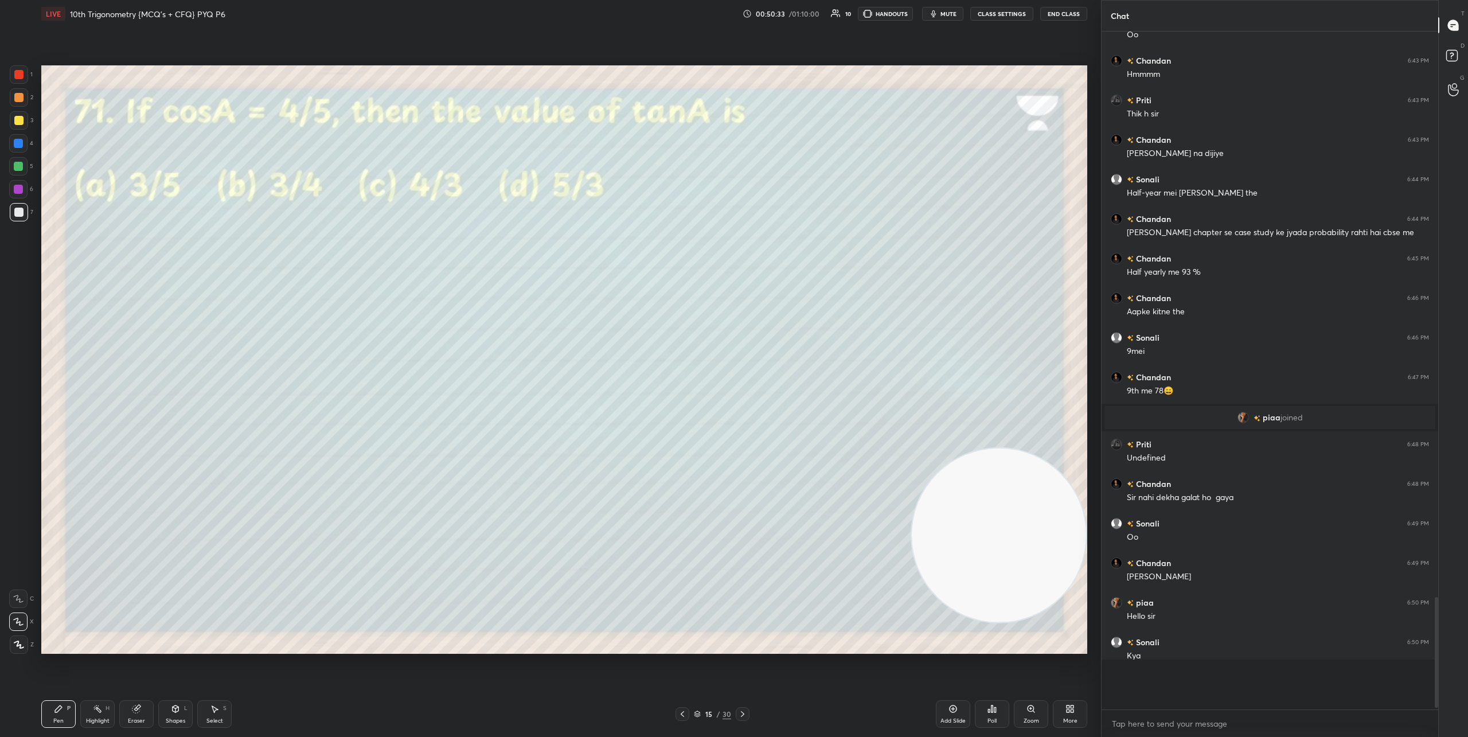
scroll to position [696, 333]
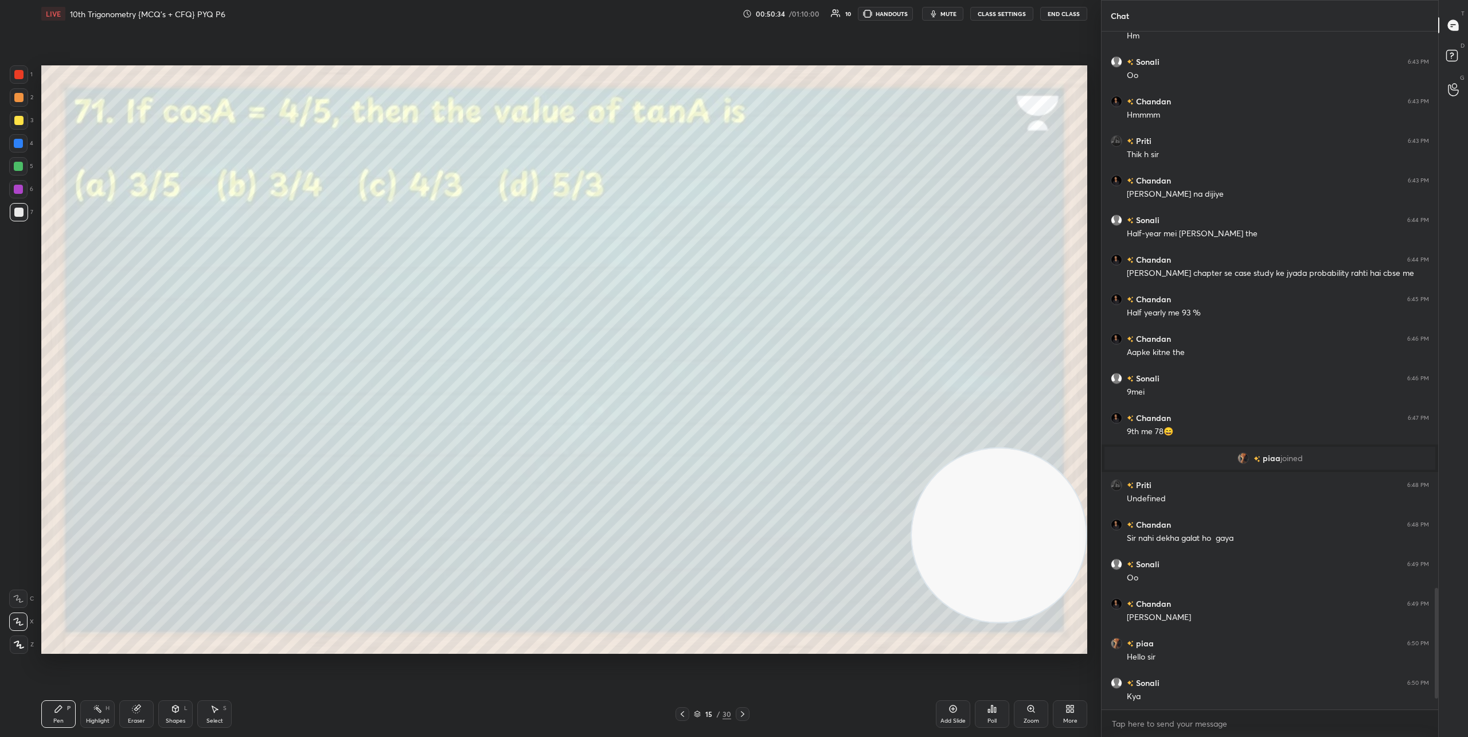
click at [994, 713] on icon at bounding box center [991, 708] width 9 height 9
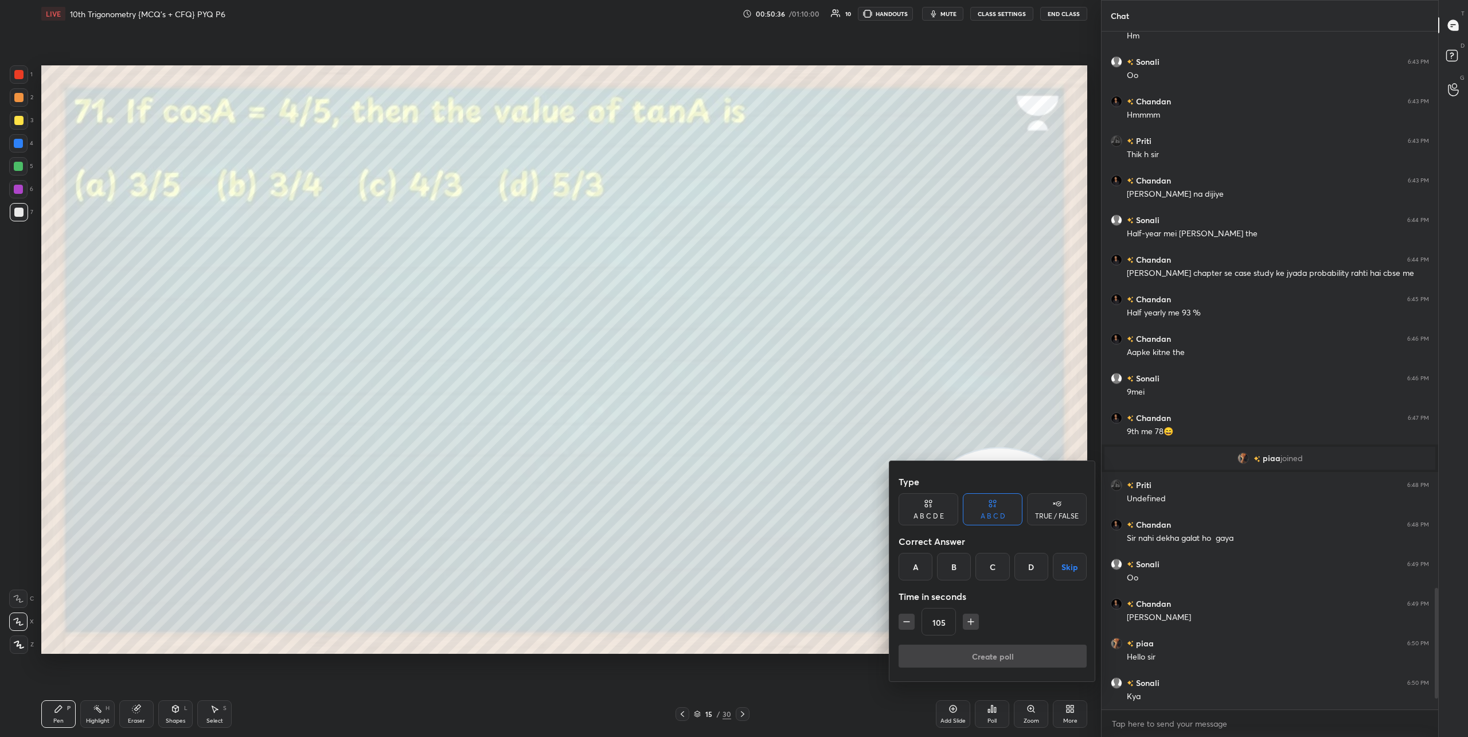
scroll to position [3143, 0]
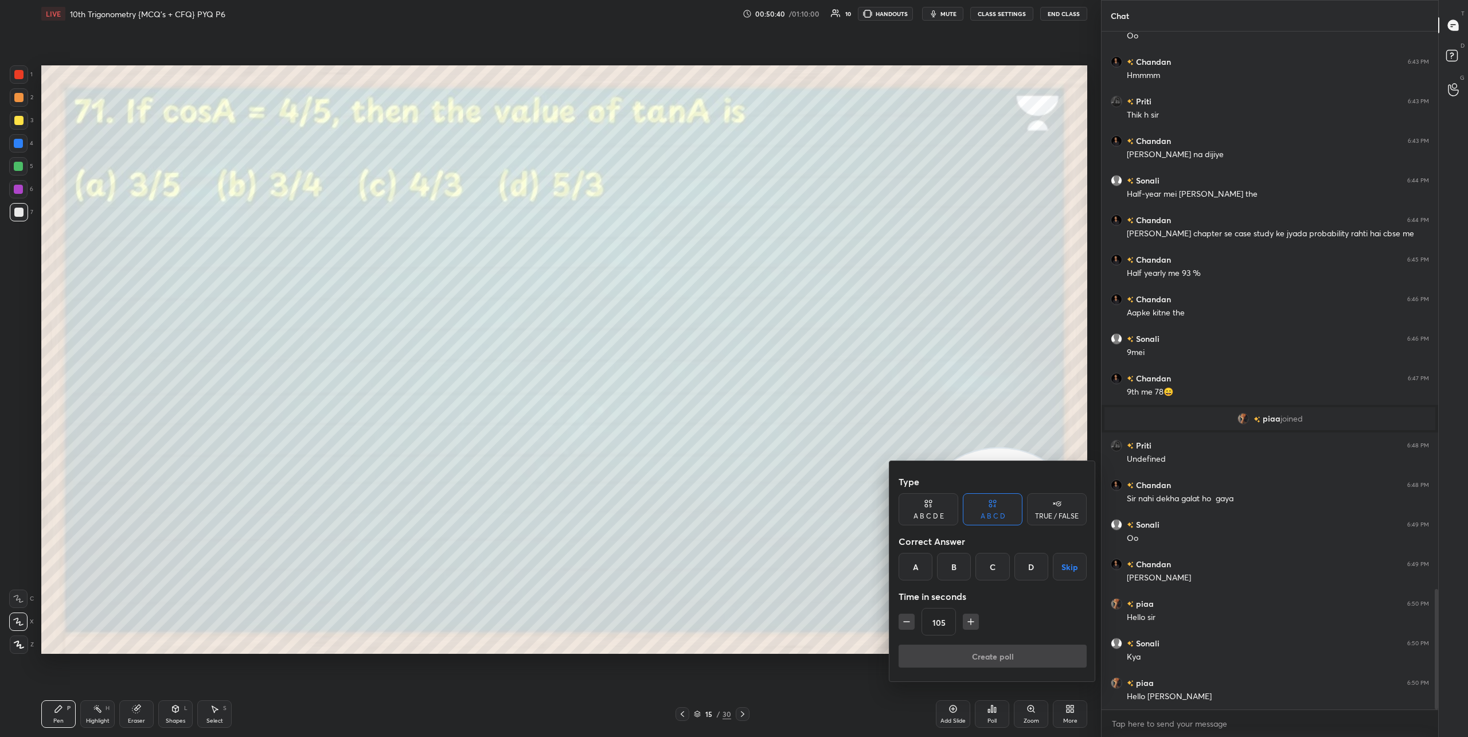
click at [955, 569] on div "B" at bounding box center [954, 567] width 34 height 28
click at [907, 624] on icon "button" at bounding box center [906, 621] width 11 height 11
type input "90"
click at [970, 655] on button "Create poll" at bounding box center [992, 655] width 188 height 23
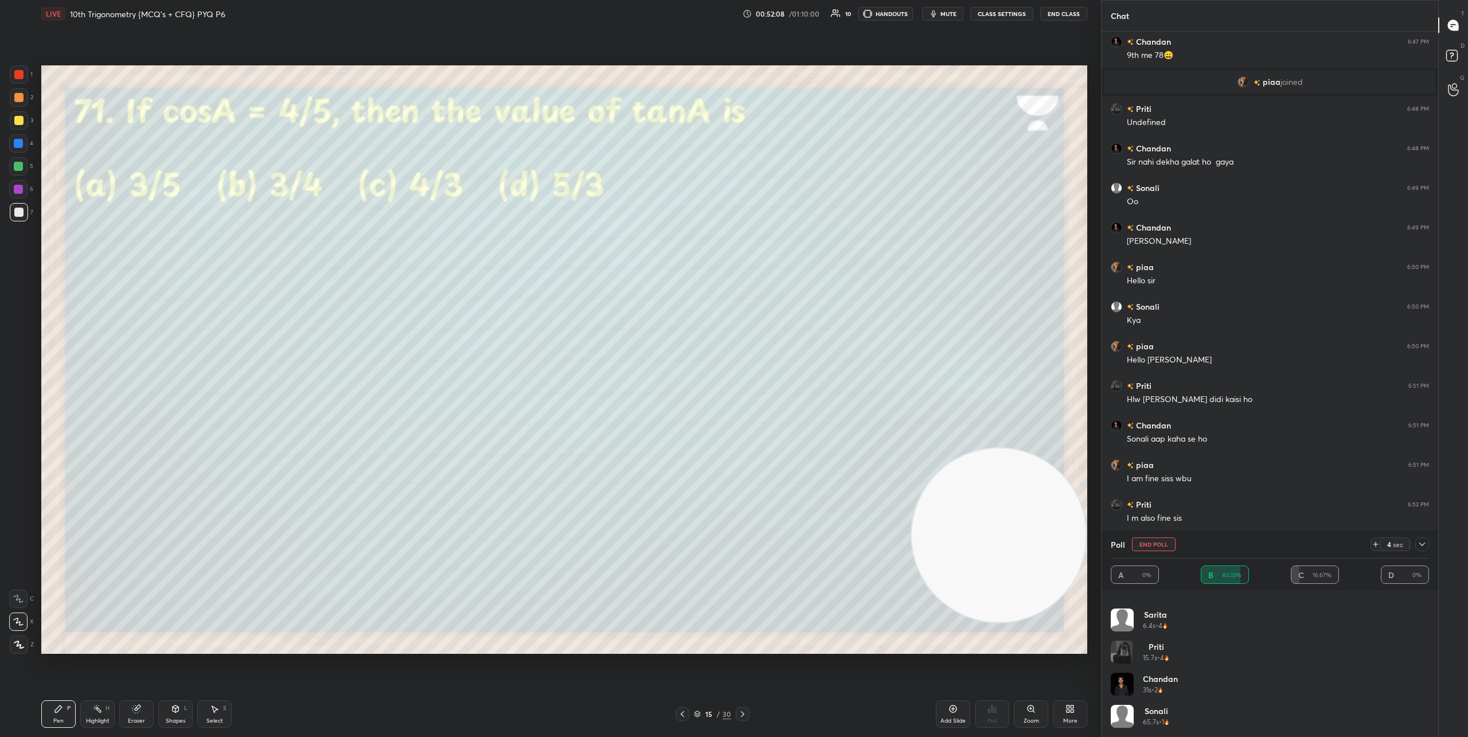
scroll to position [3519, 0]
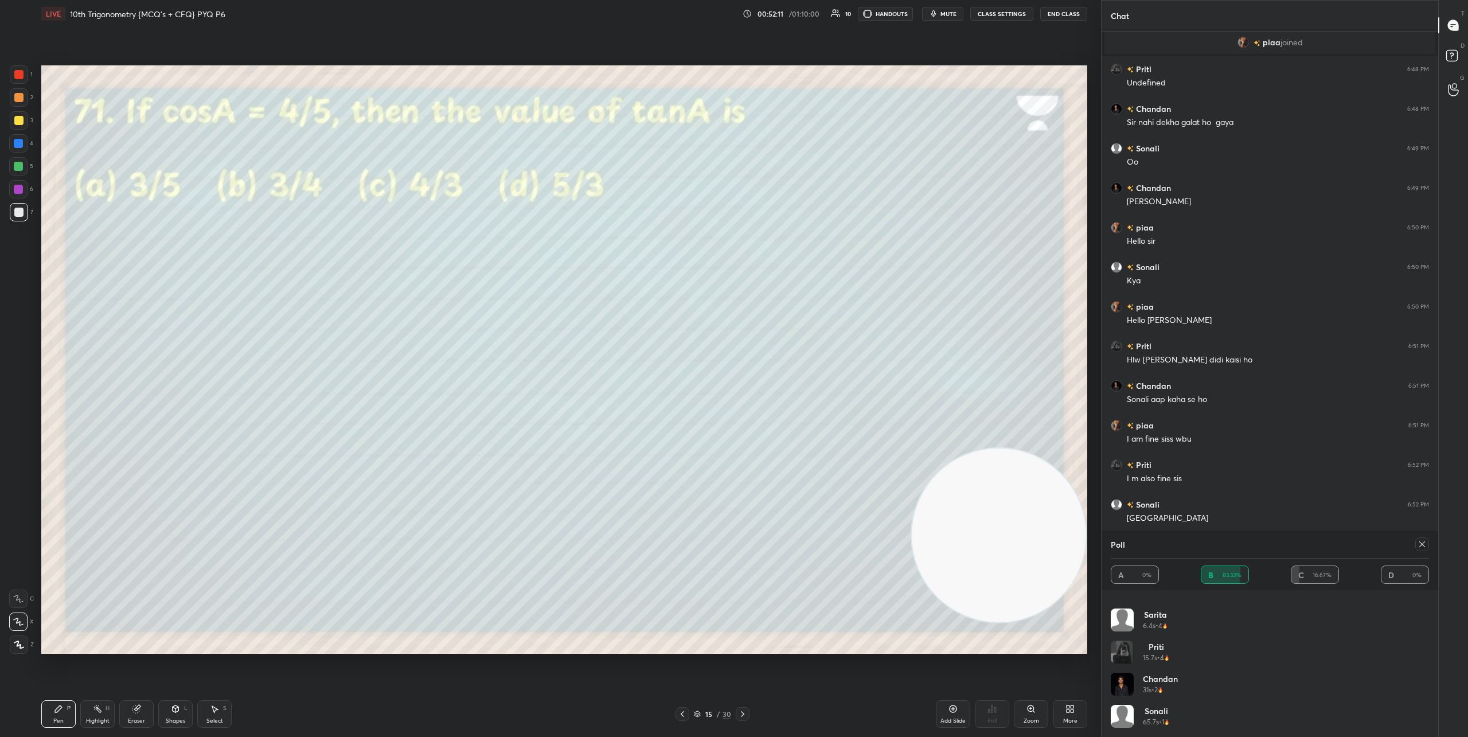
click at [745, 711] on icon at bounding box center [742, 713] width 9 height 9
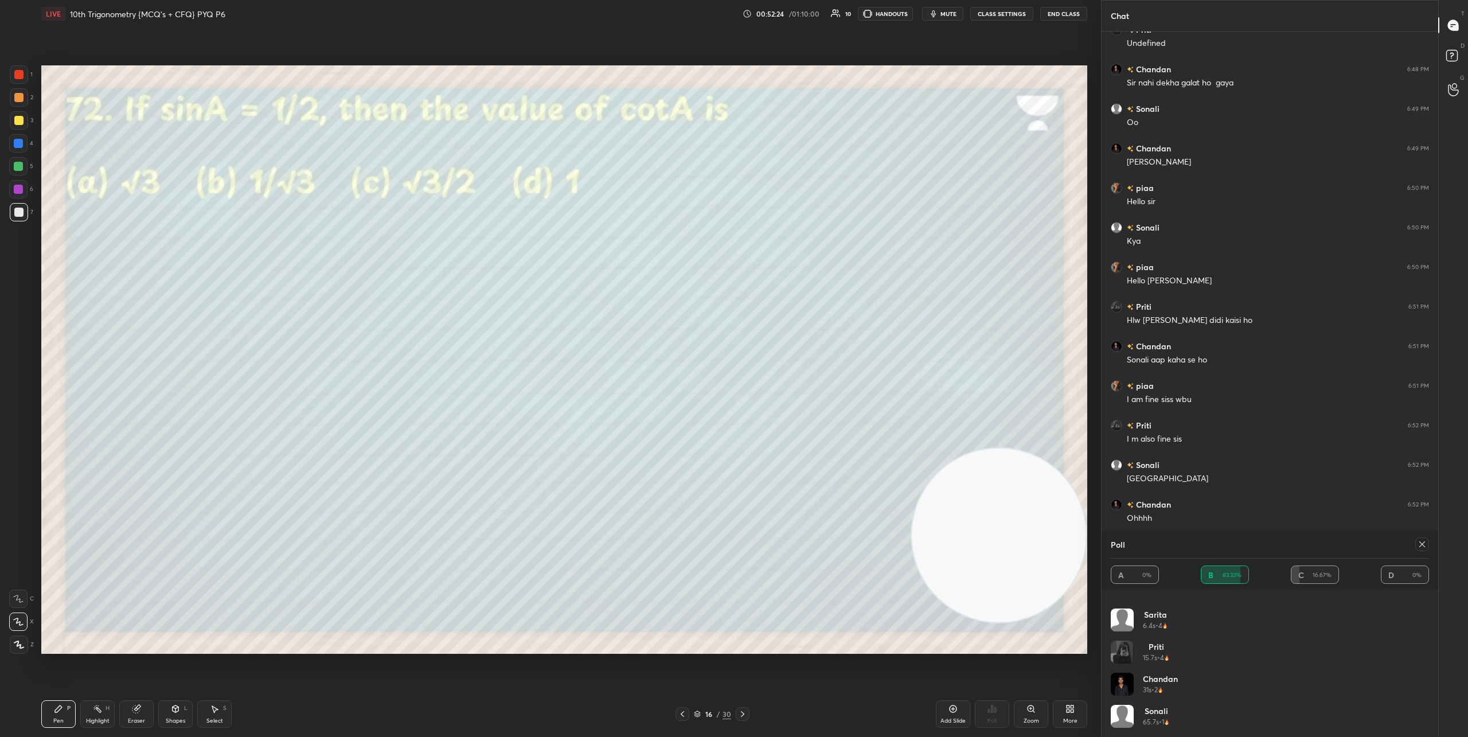
click at [1420, 546] on icon at bounding box center [1421, 544] width 9 height 9
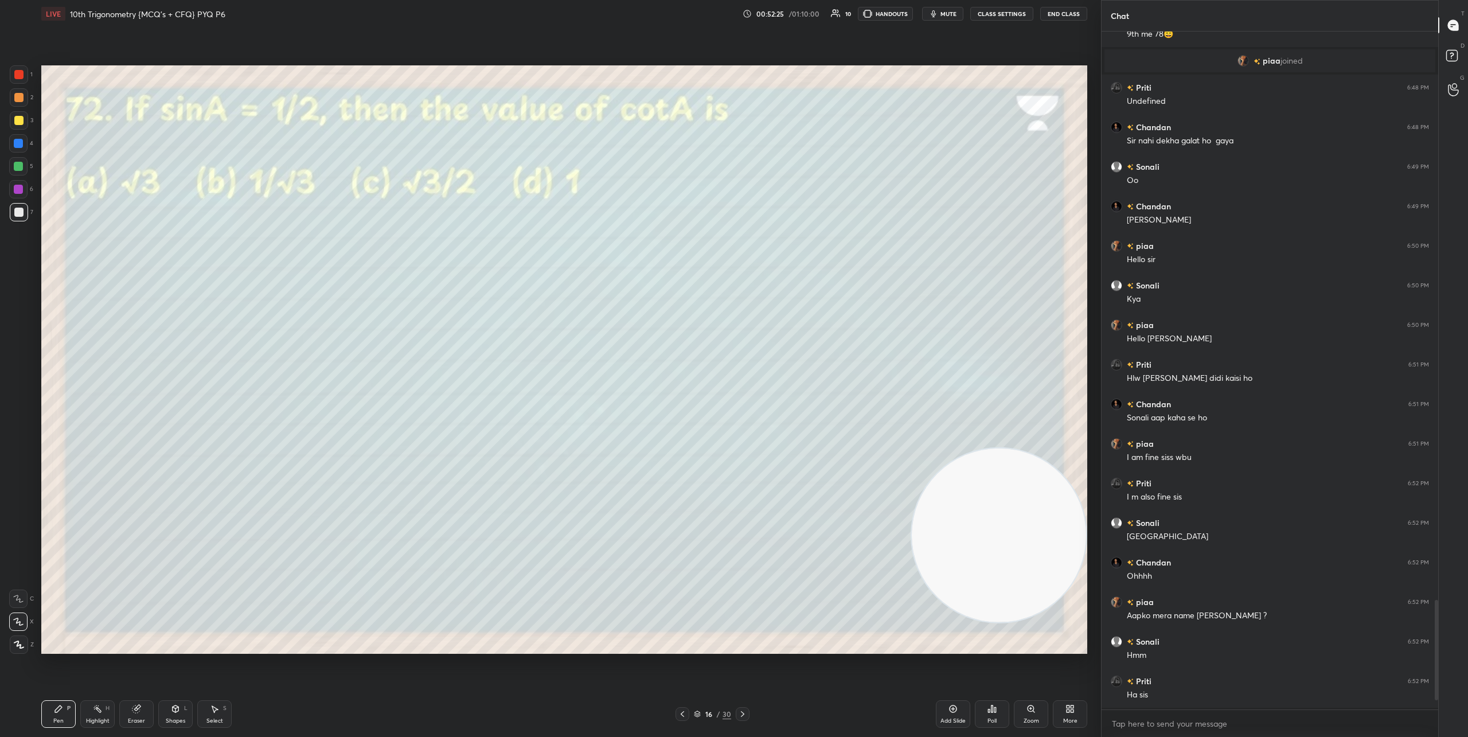
scroll to position [702, 333]
click at [999, 721] on div "Poll" at bounding box center [992, 714] width 34 height 28
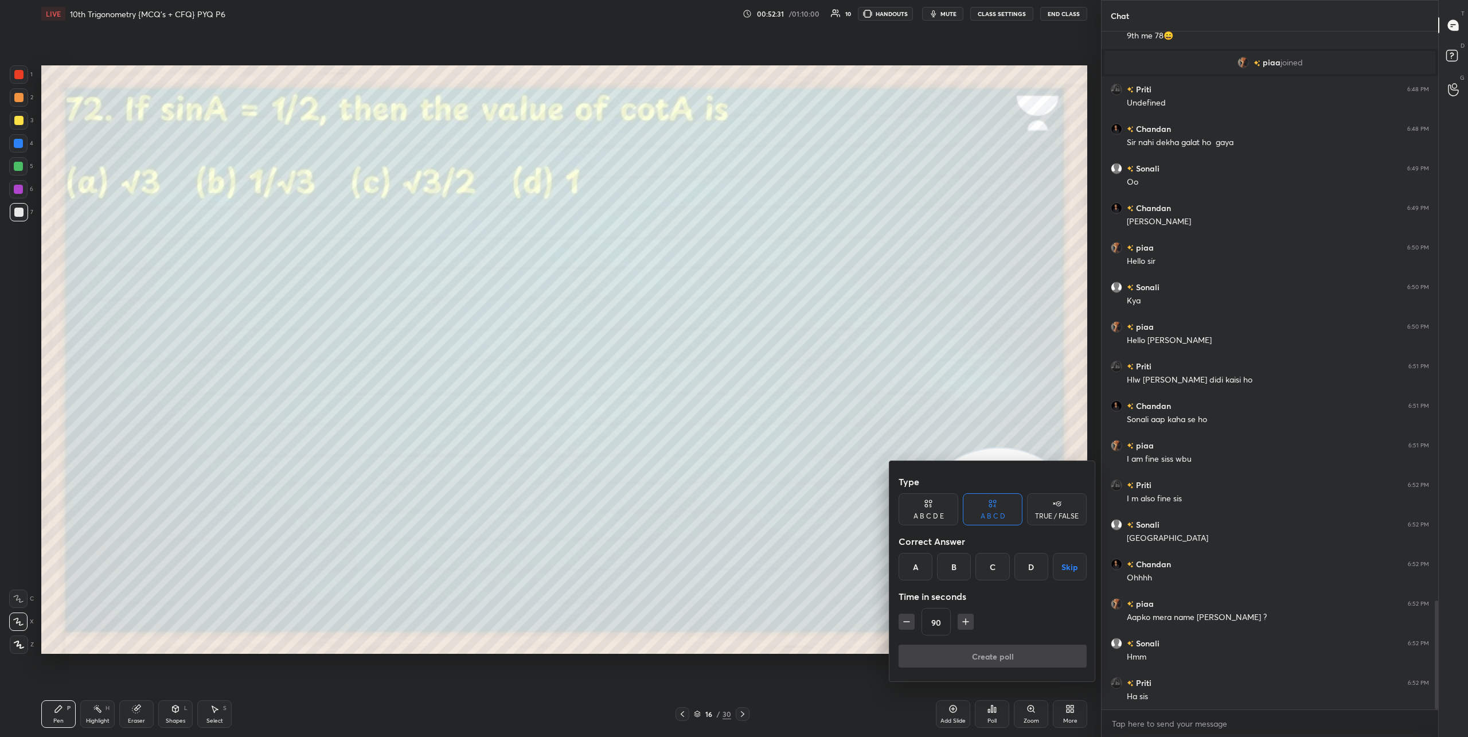
scroll to position [3539, 0]
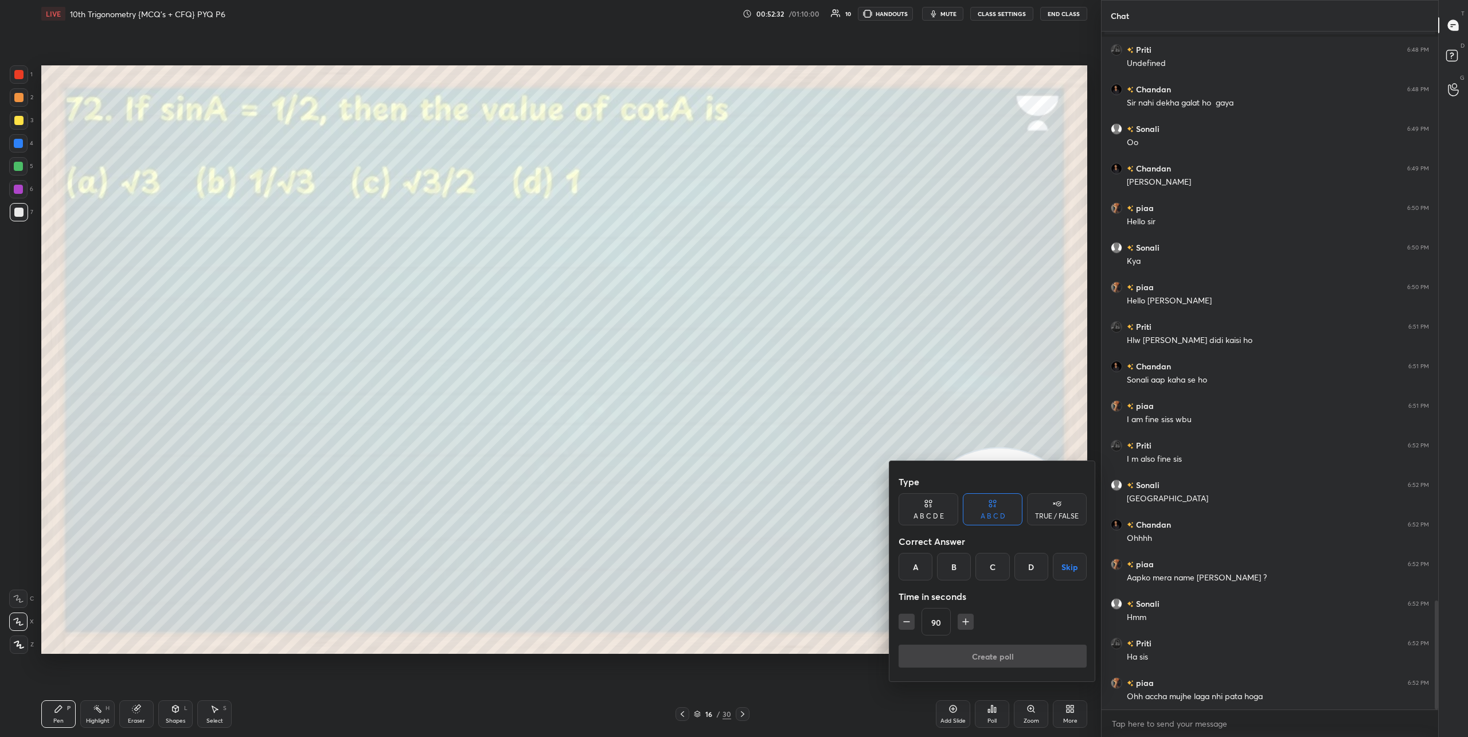
click at [919, 570] on div "A" at bounding box center [915, 567] width 34 height 28
click at [987, 650] on button "Create poll" at bounding box center [992, 655] width 188 height 23
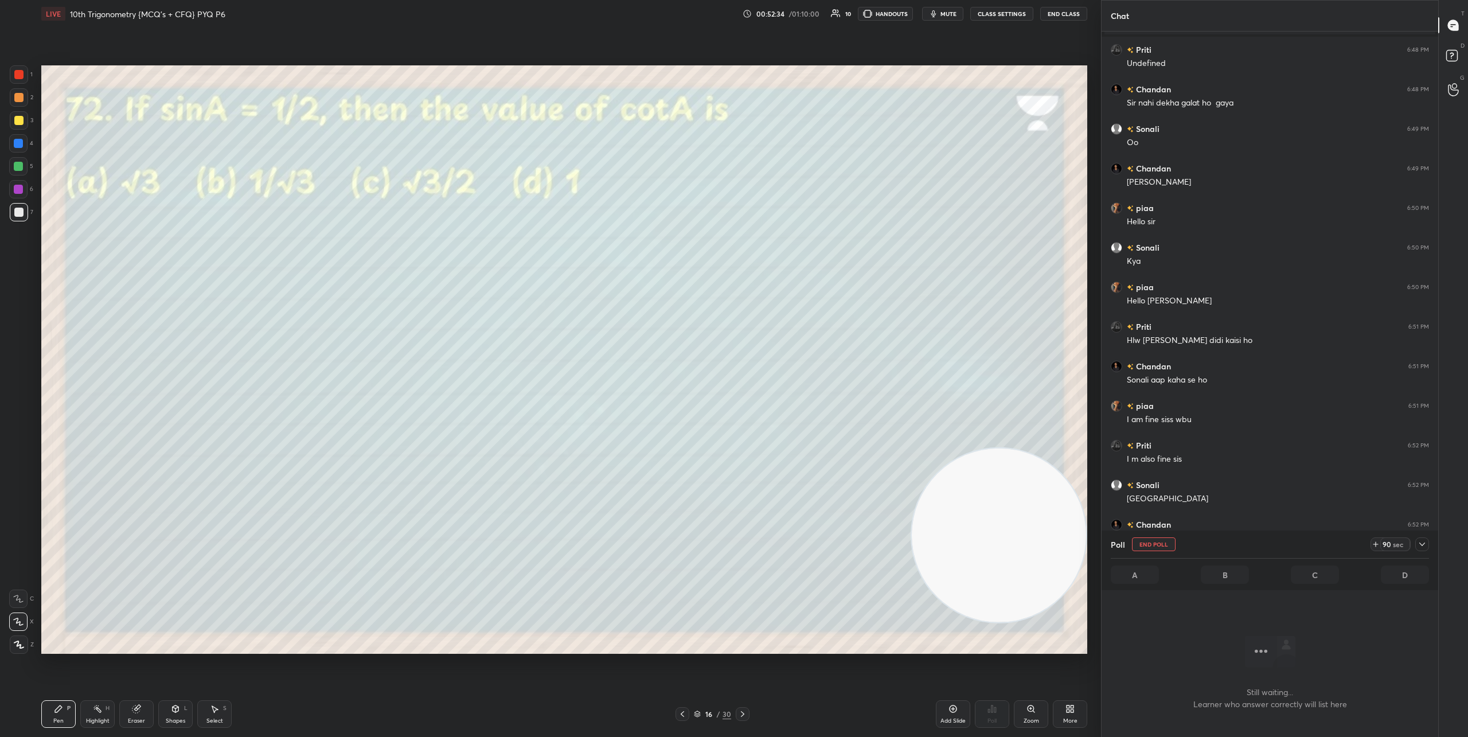
scroll to position [4, 4]
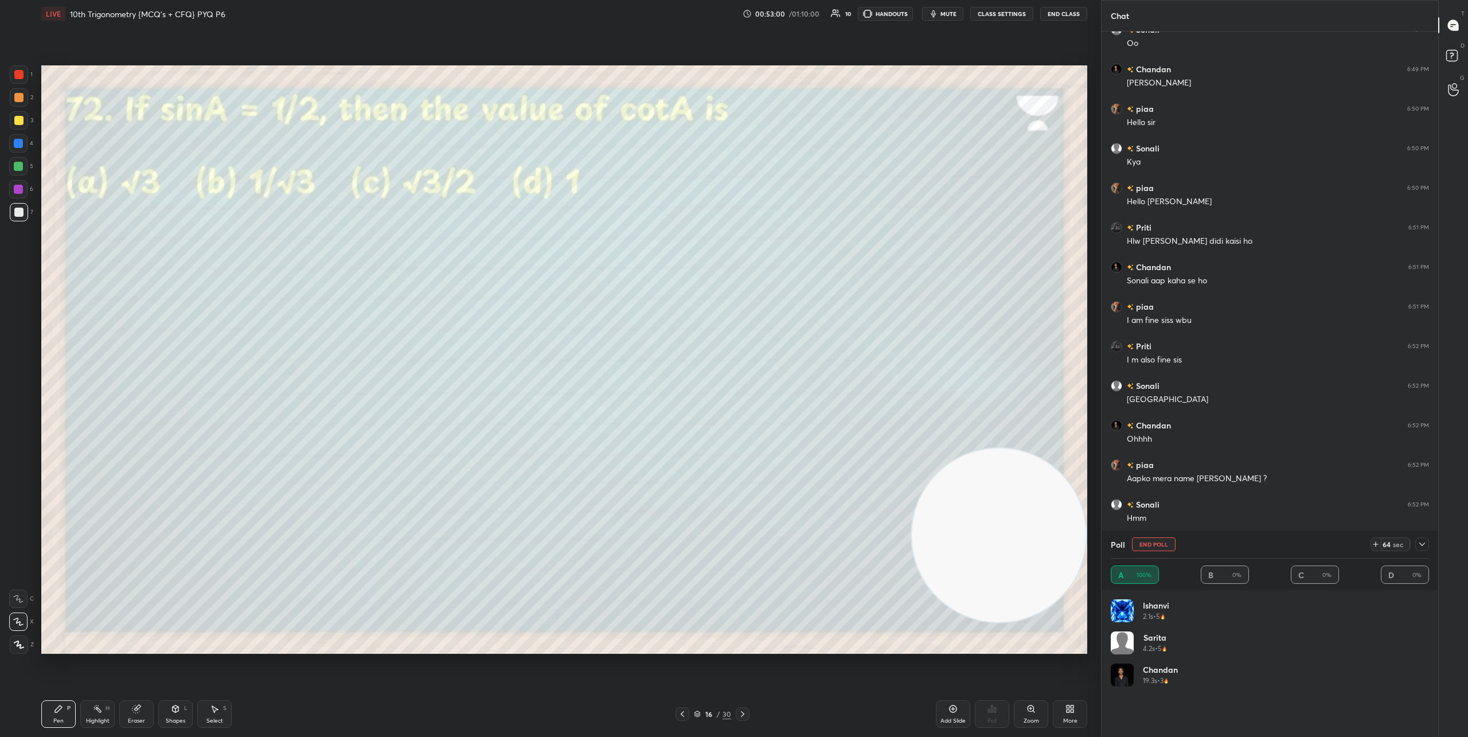
click at [1423, 545] on icon at bounding box center [1421, 544] width 9 height 9
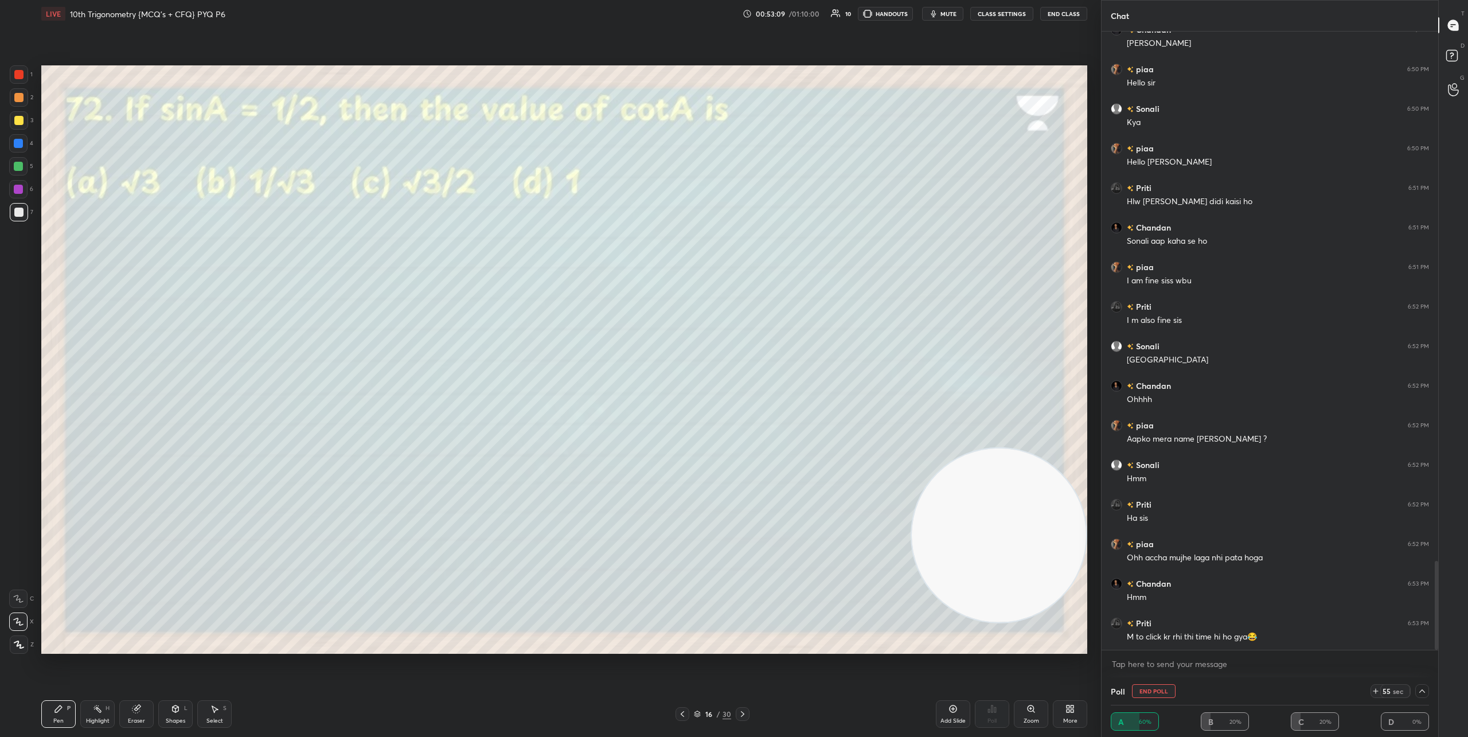
click at [1421, 690] on icon at bounding box center [1422, 690] width 6 height 3
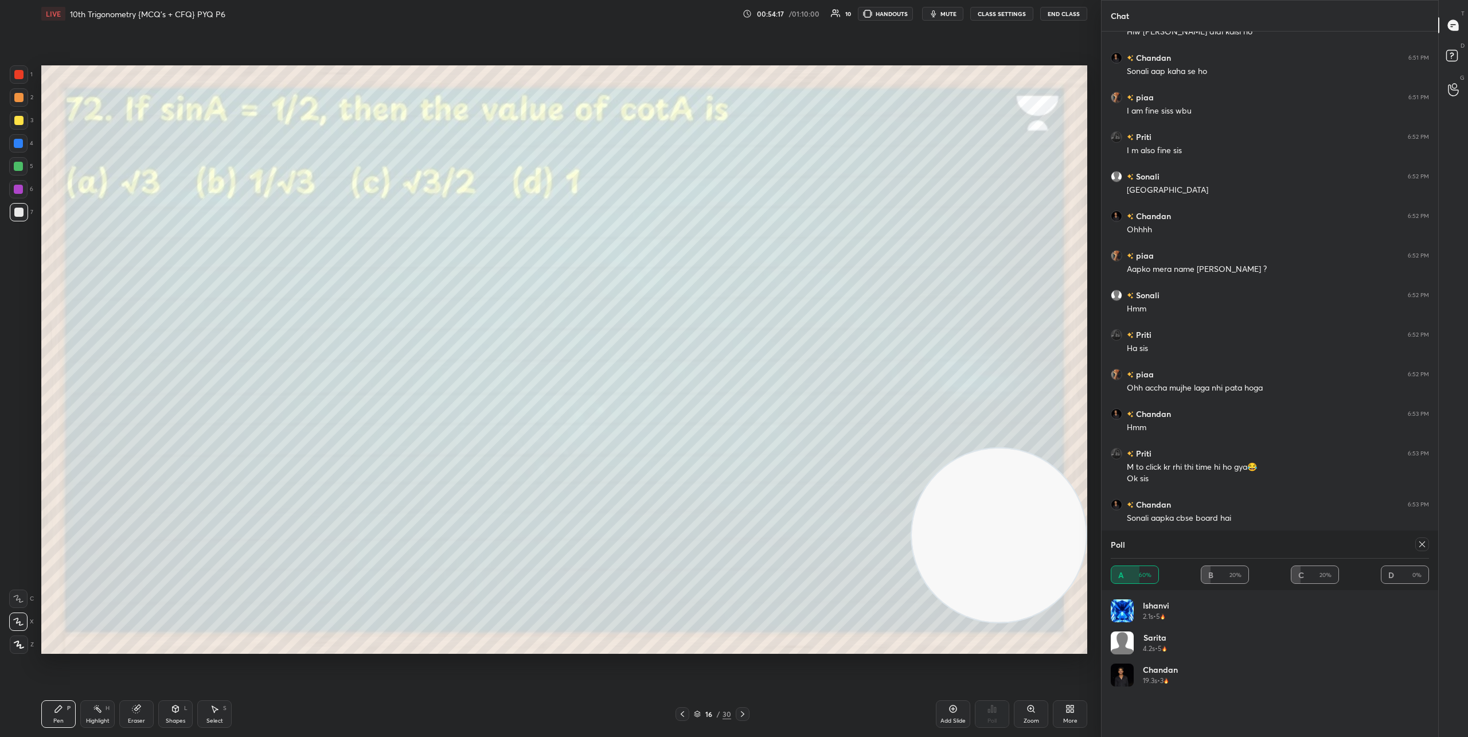
scroll to position [3887, 0]
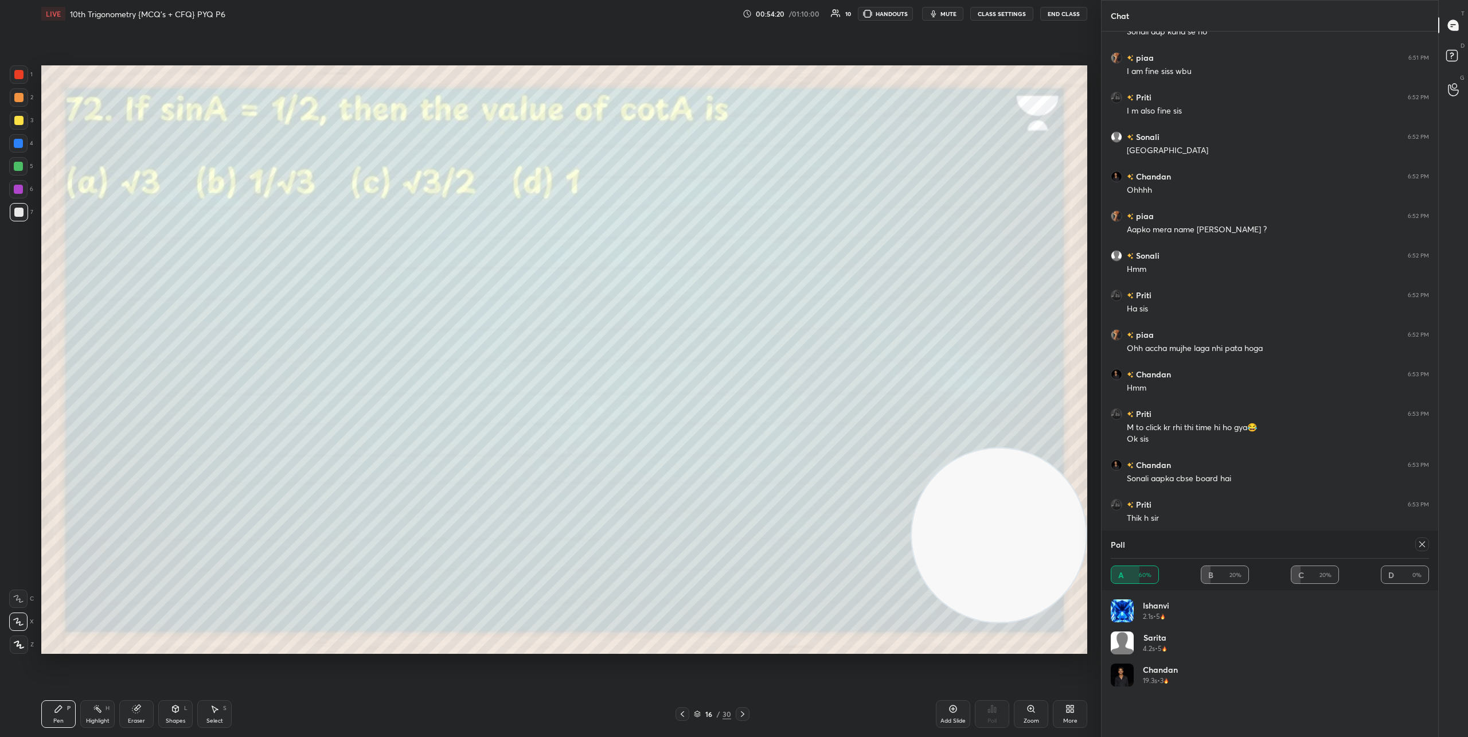
click at [1420, 548] on icon at bounding box center [1421, 544] width 9 height 9
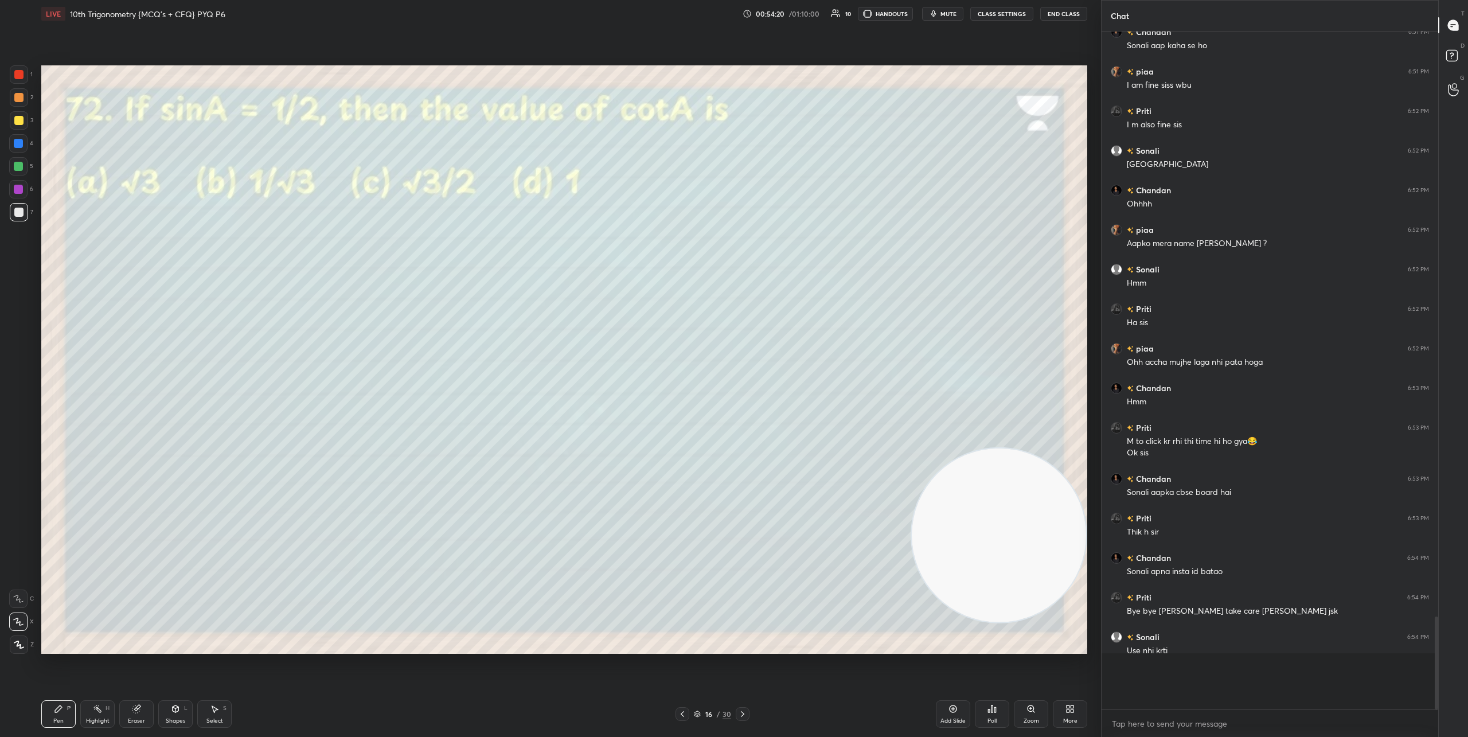
scroll to position [3837, 0]
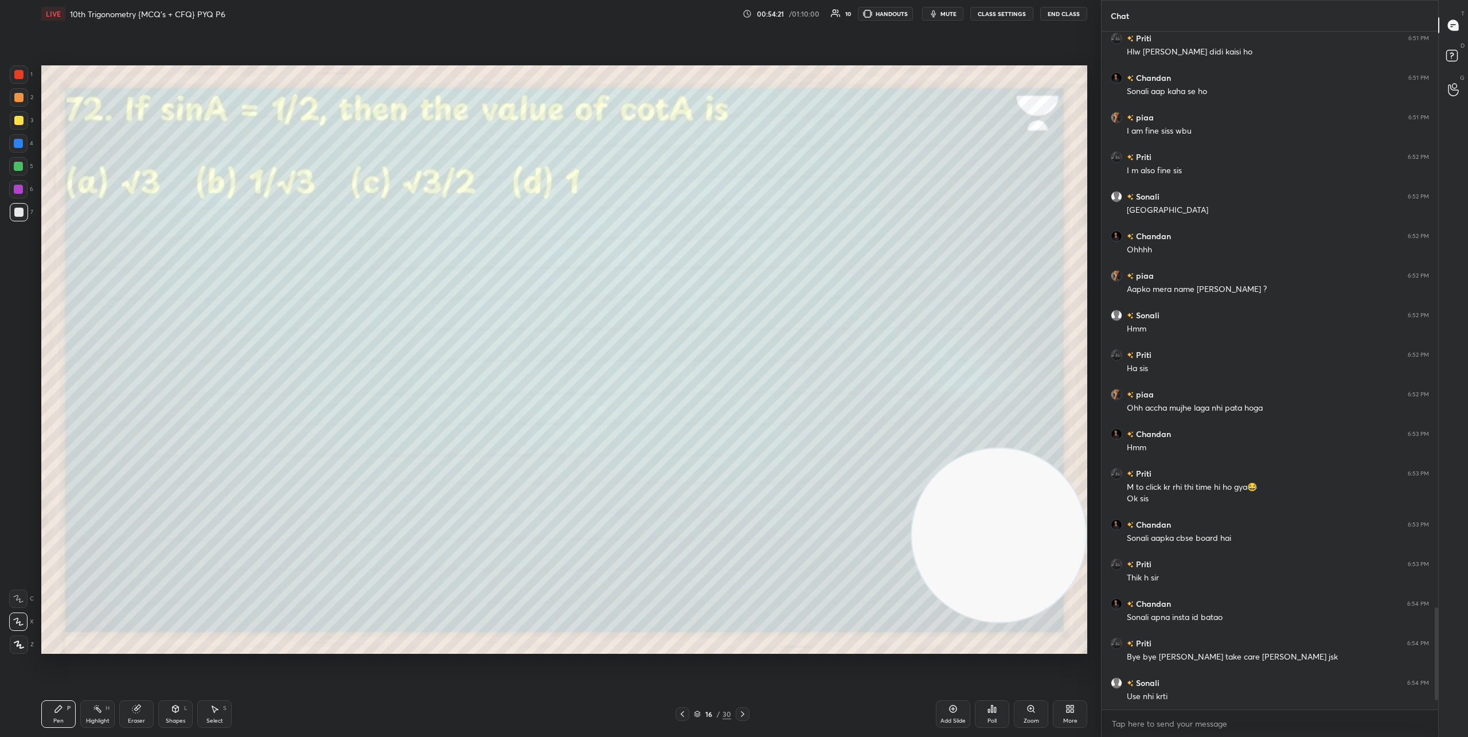
click at [991, 719] on div "Poll" at bounding box center [991, 721] width 9 height 6
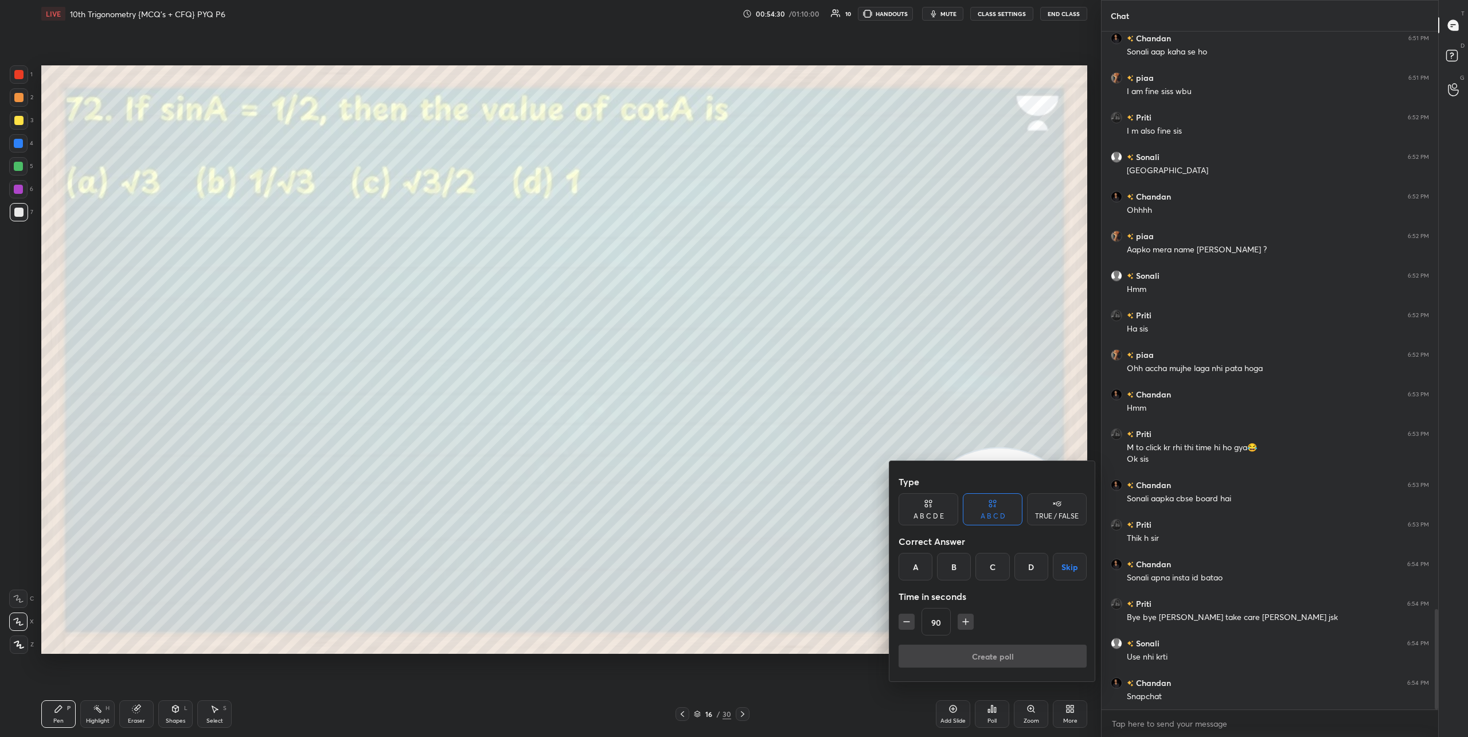
scroll to position [3906, 0]
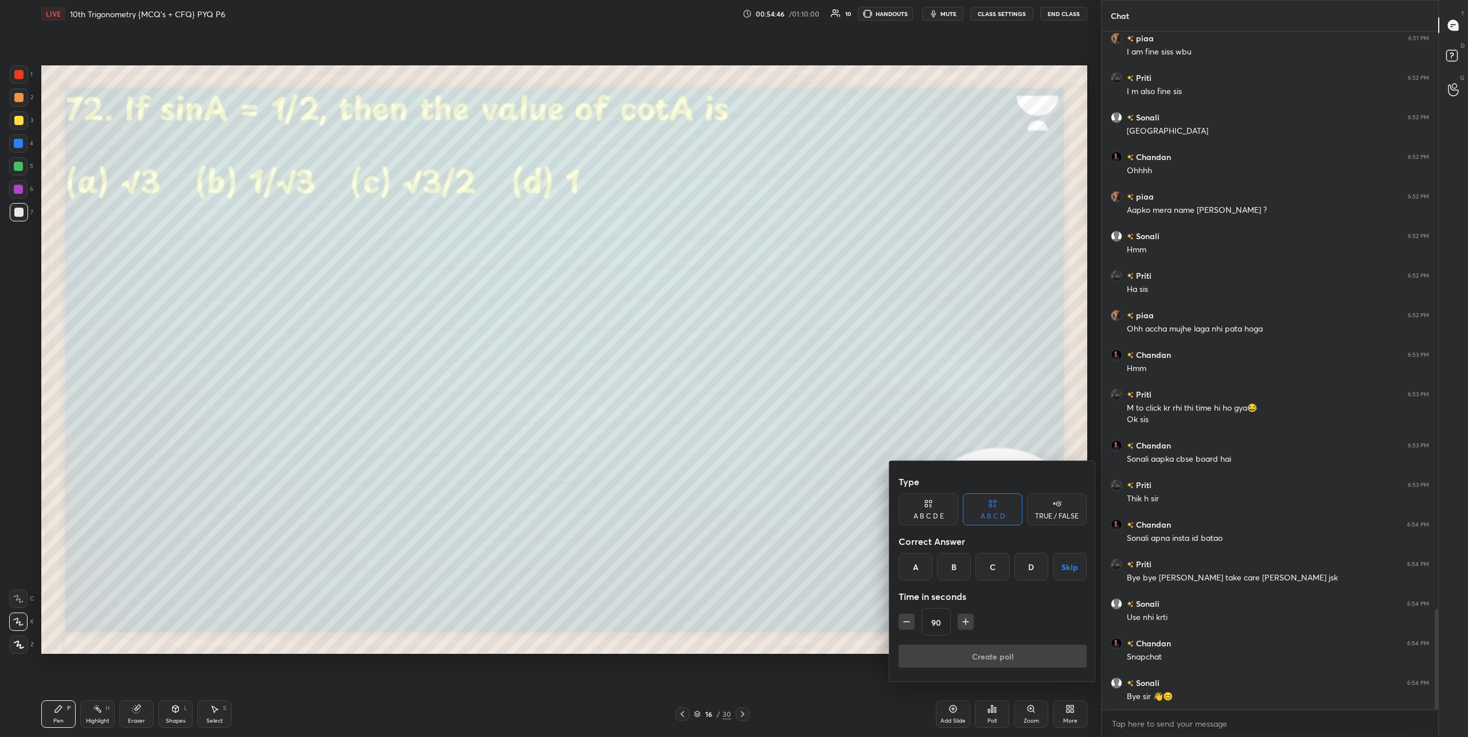
click at [679, 712] on div at bounding box center [734, 368] width 1468 height 737
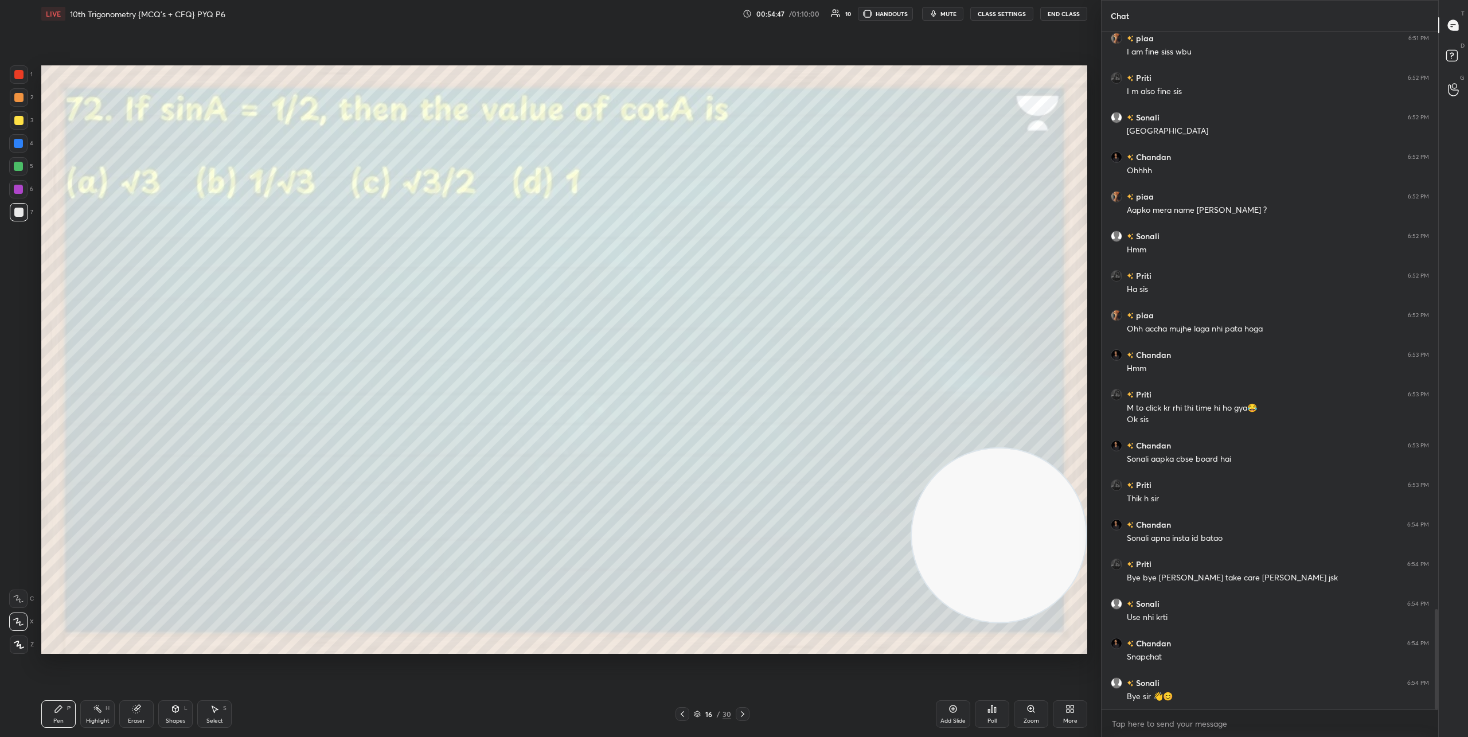
click at [679, 712] on icon at bounding box center [682, 713] width 9 height 9
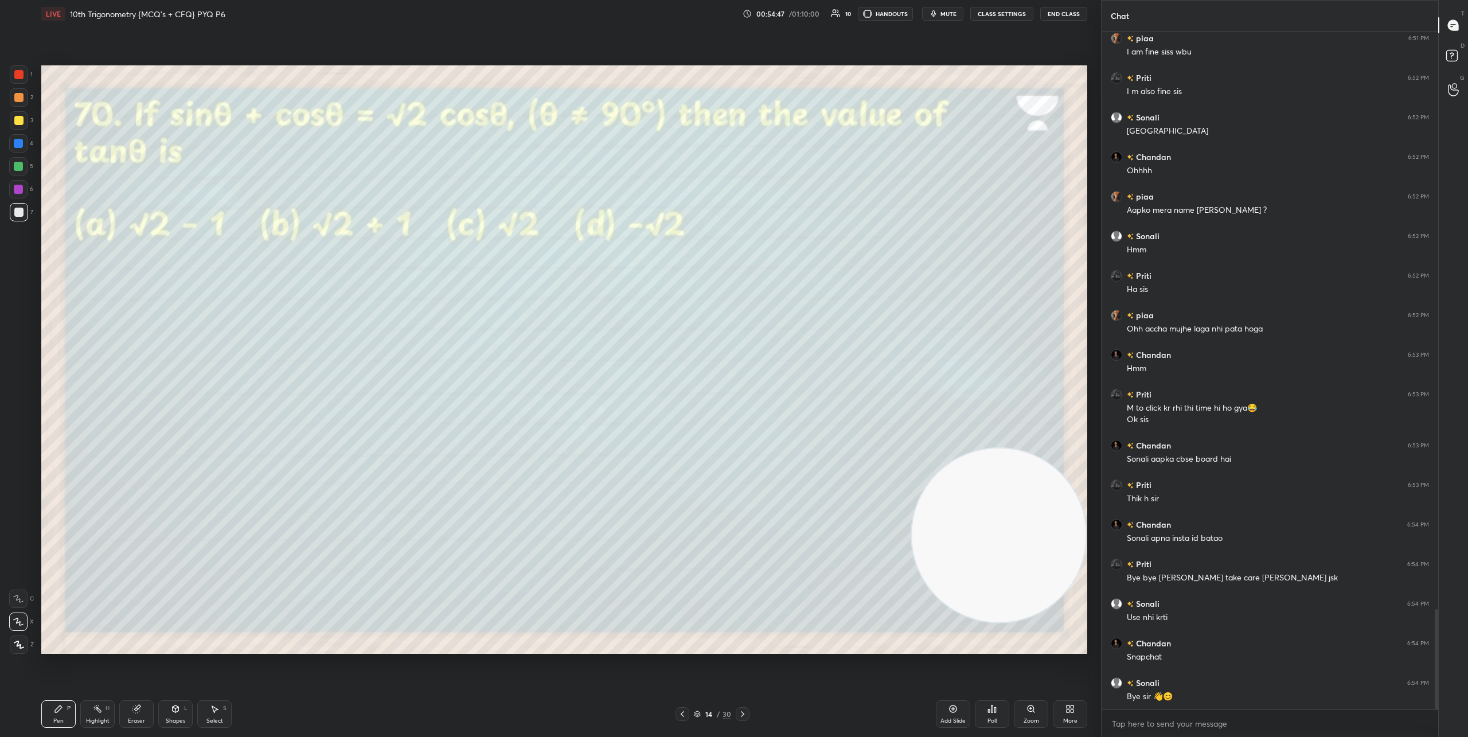
click at [679, 712] on icon at bounding box center [682, 713] width 9 height 9
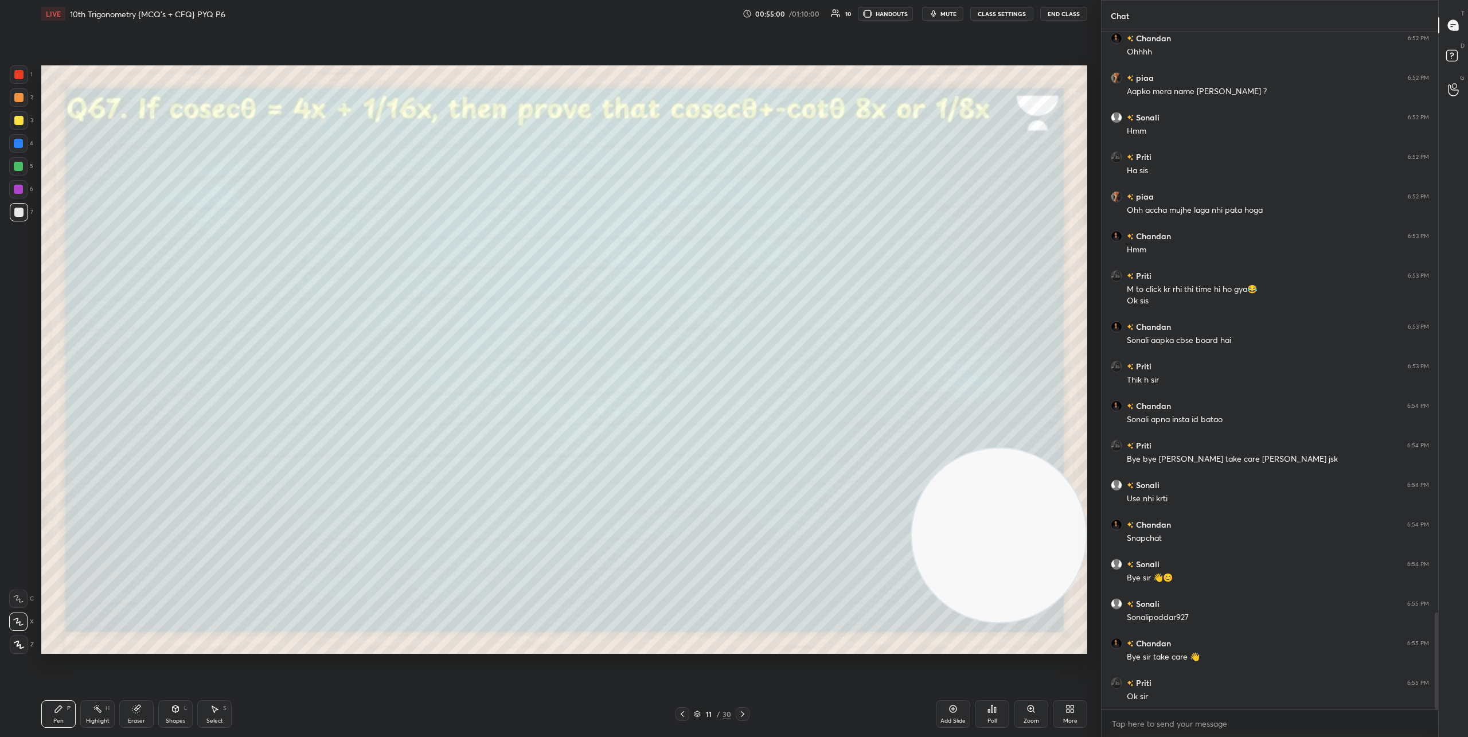
scroll to position [4065, 0]
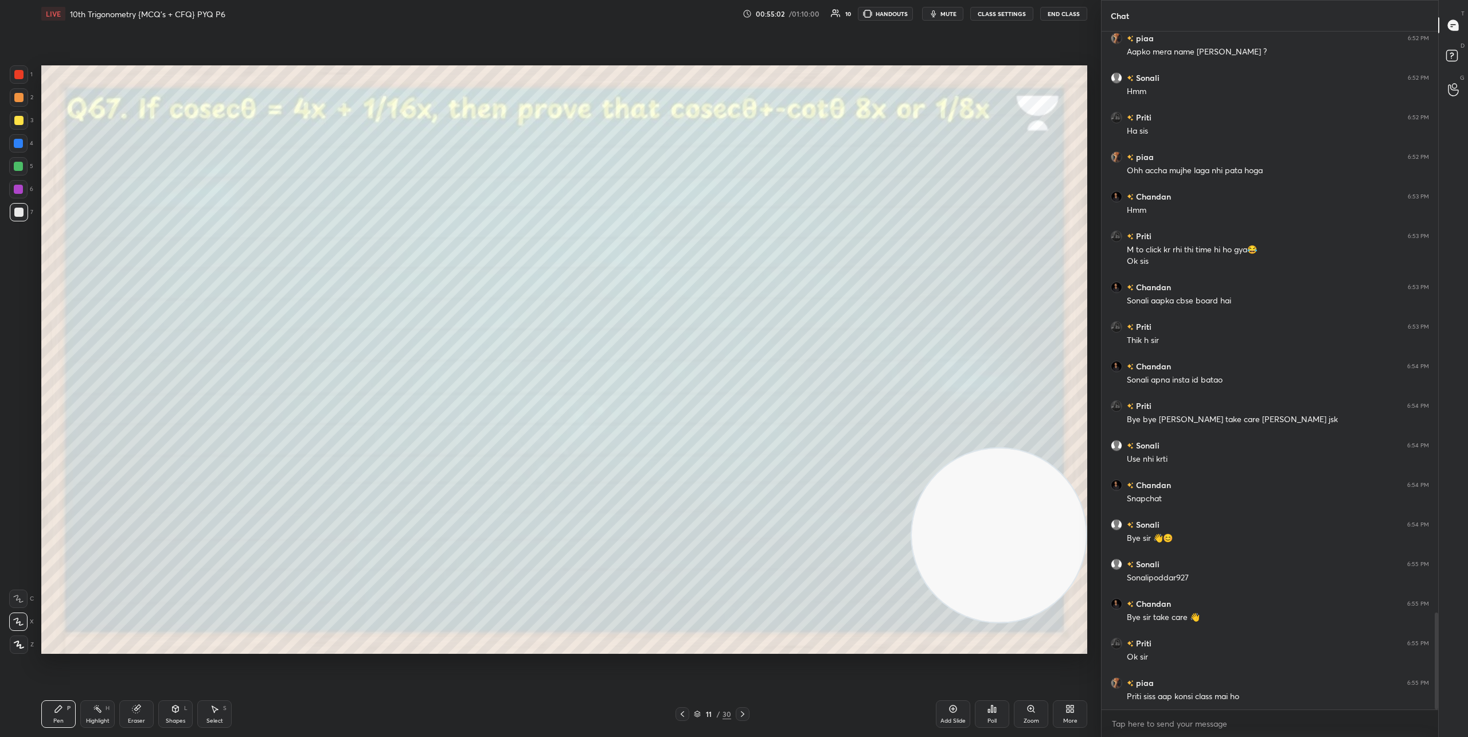
click at [1047, 14] on button "End Class" at bounding box center [1063, 14] width 47 height 14
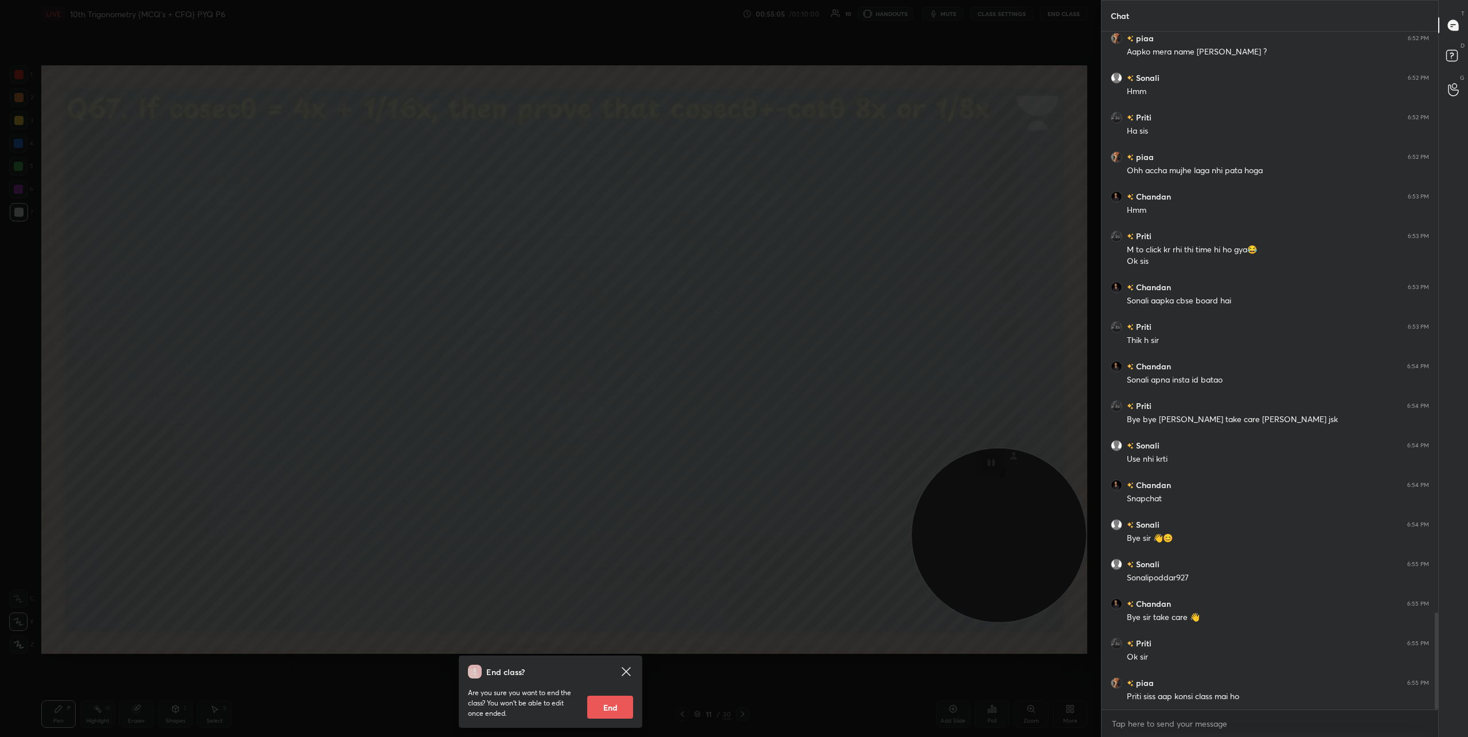
click at [616, 709] on button "End" at bounding box center [610, 707] width 46 height 23
type textarea "x"
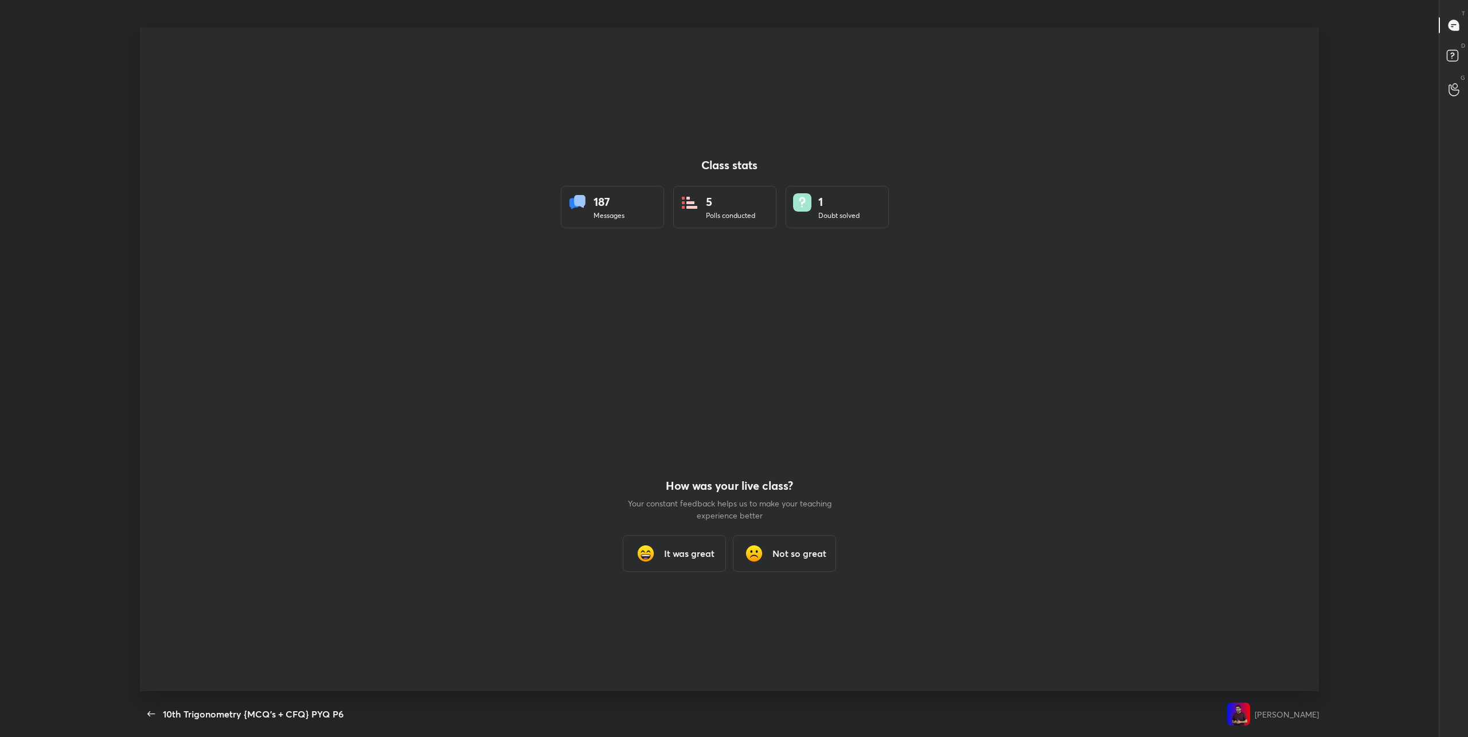
scroll to position [0, 0]
click at [649, 556] on img at bounding box center [645, 553] width 23 height 23
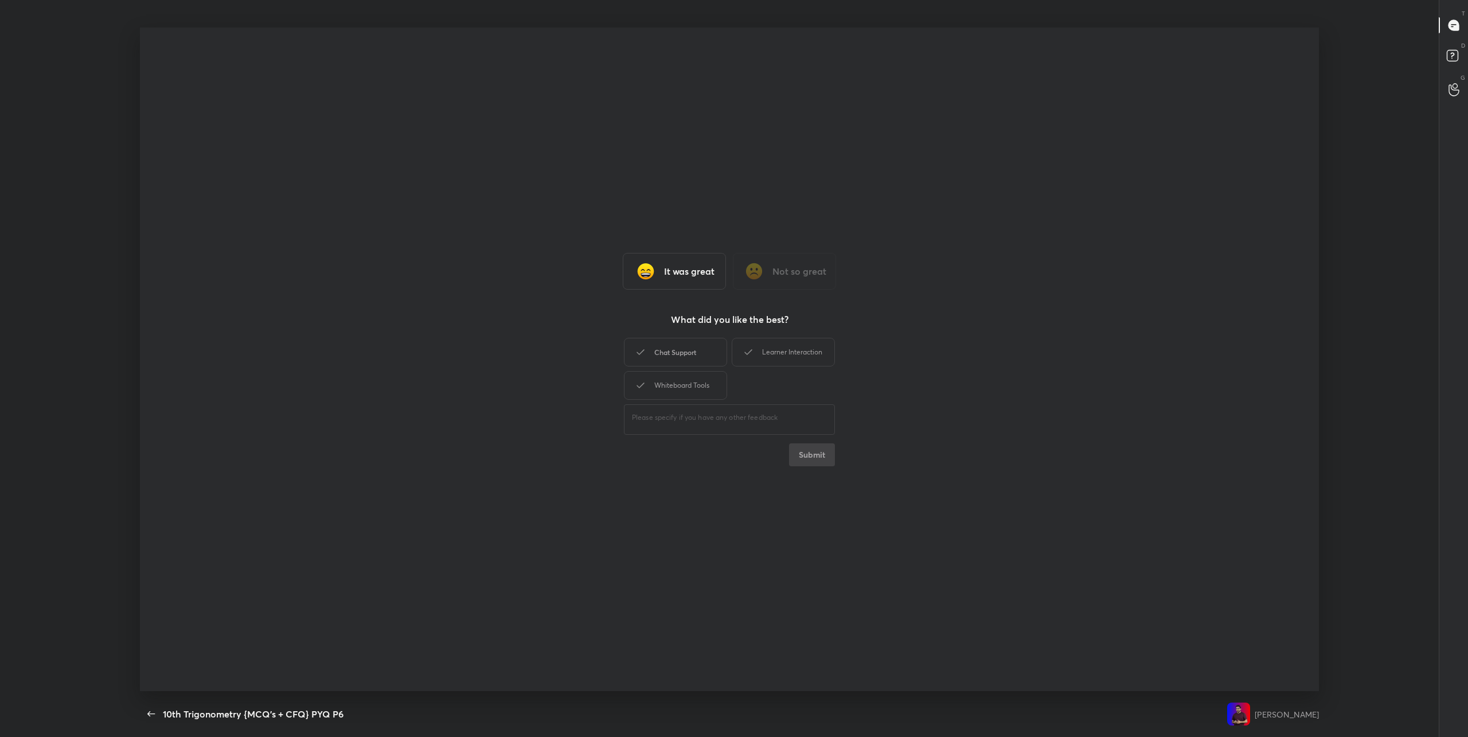
click at [685, 352] on div "Chat Support" at bounding box center [675, 352] width 103 height 29
drag, startPoint x: 787, startPoint y: 353, endPoint x: 749, endPoint y: 370, distance: 41.8
click at [787, 353] on div "Learner Interaction" at bounding box center [783, 352] width 103 height 29
click at [697, 385] on div "Whiteboard Tools" at bounding box center [675, 385] width 103 height 29
click at [820, 458] on button "Submit" at bounding box center [812, 454] width 46 height 23
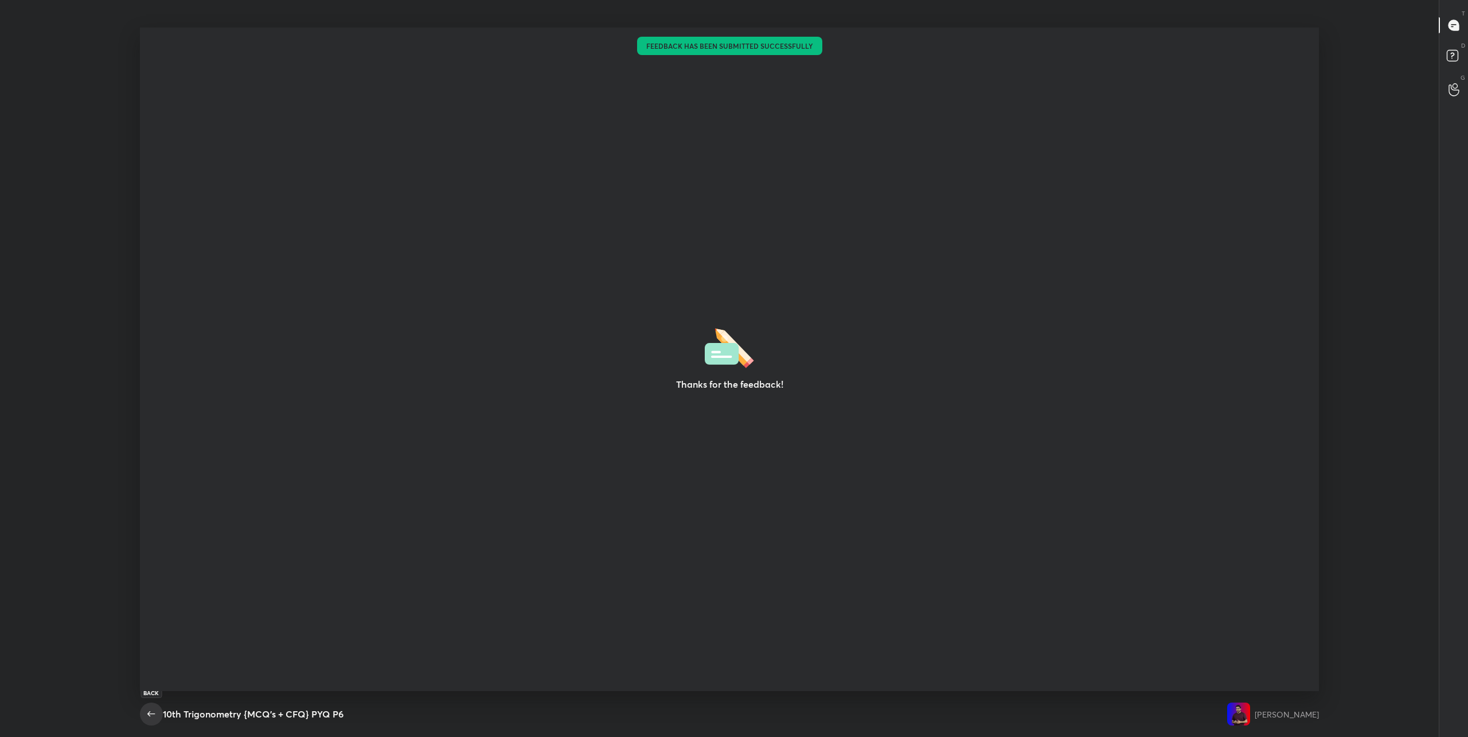
click at [153, 714] on icon "button" at bounding box center [151, 714] width 14 height 14
